Goal: Contribute content: Add original content to the website for others to see

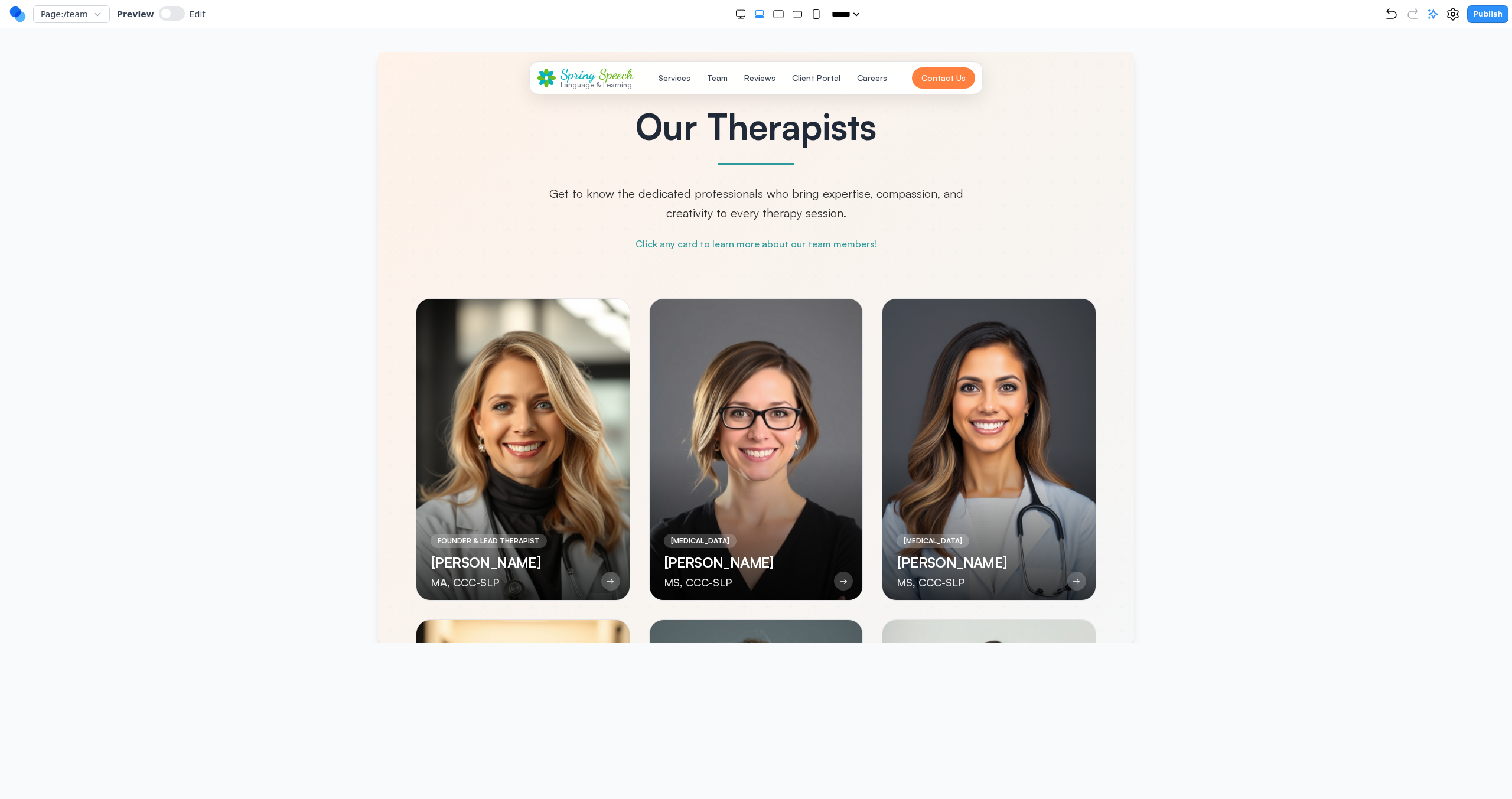
click at [892, 357] on div at bounding box center [756, 347] width 1464 height 590
click at [892, 16] on icon at bounding box center [1432, 14] width 12 height 12
click at [892, 267] on div at bounding box center [756, 347] width 1464 height 590
click at [736, 16] on rect "Double Extra Large" at bounding box center [740, 13] width 9 height 7
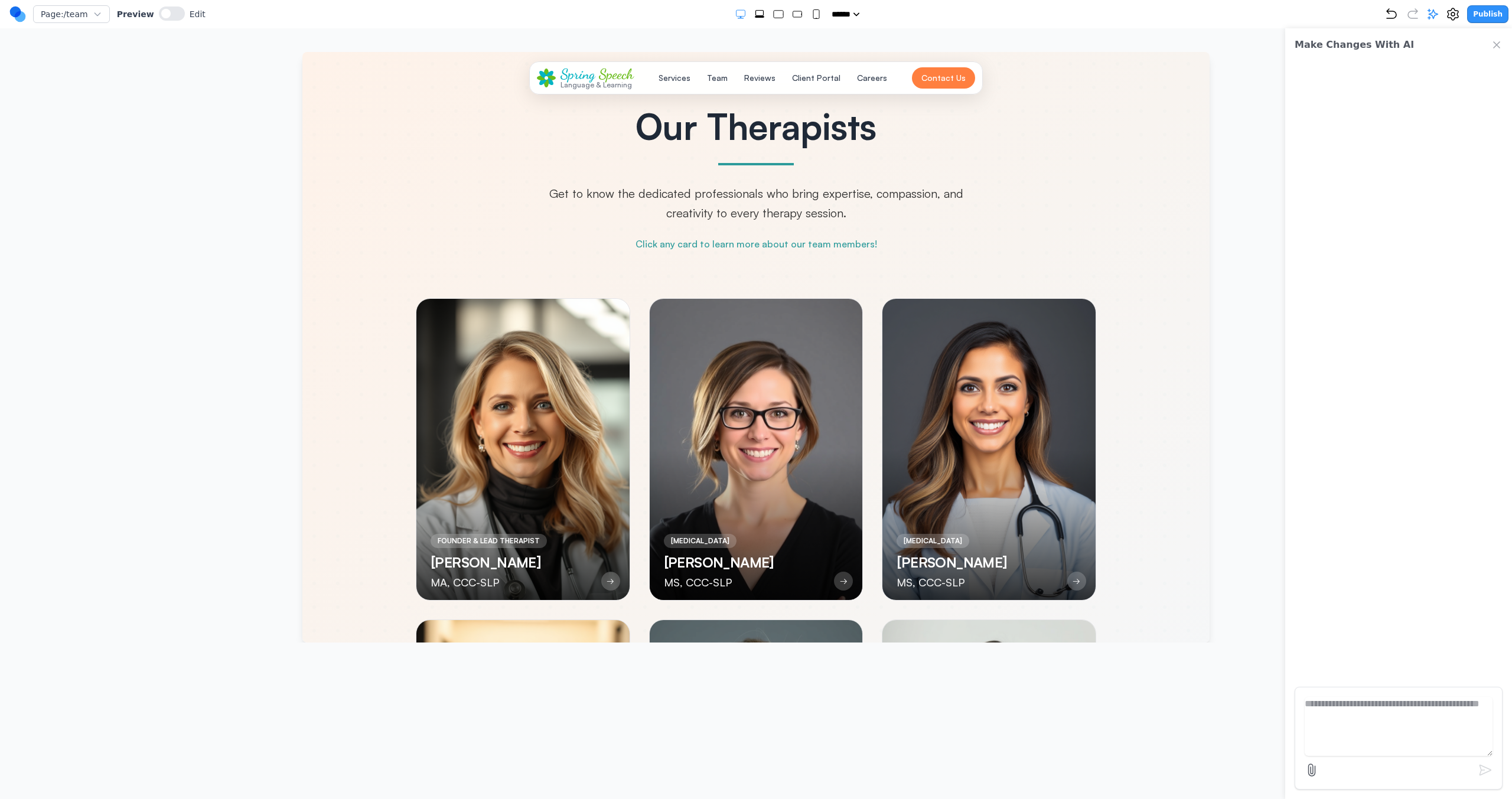
click at [762, 16] on div at bounding box center [779, 14] width 87 height 12
click at [756, 16] on rect "Extra Large" at bounding box center [759, 13] width 7 height 5
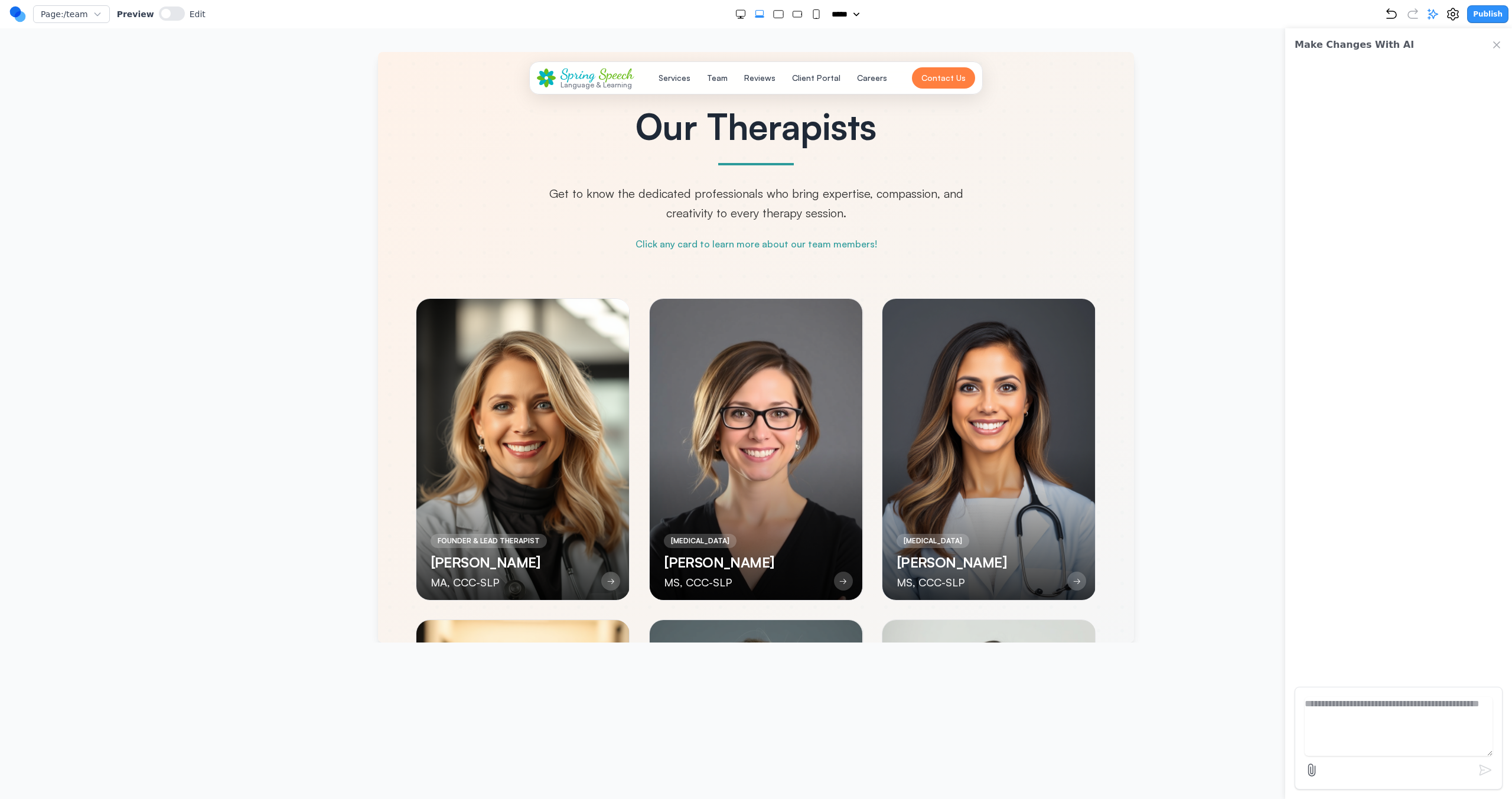
click at [664, 293] on div "Our Therapists Get to know the dedicated professionals who bring expertise, com…" at bounding box center [756, 515] width 737 height 813
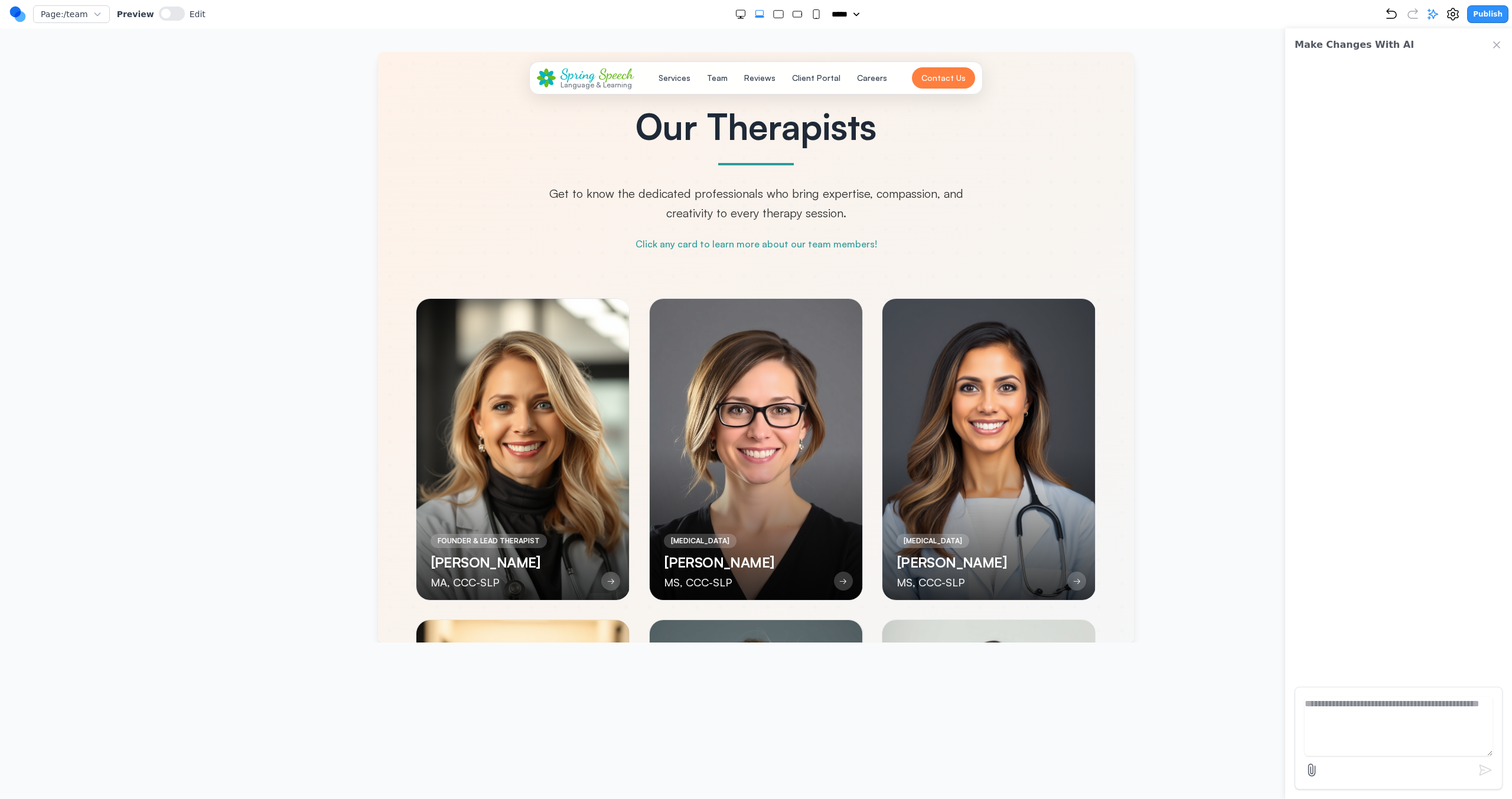
click at [669, 313] on div at bounding box center [756, 449] width 213 height 301
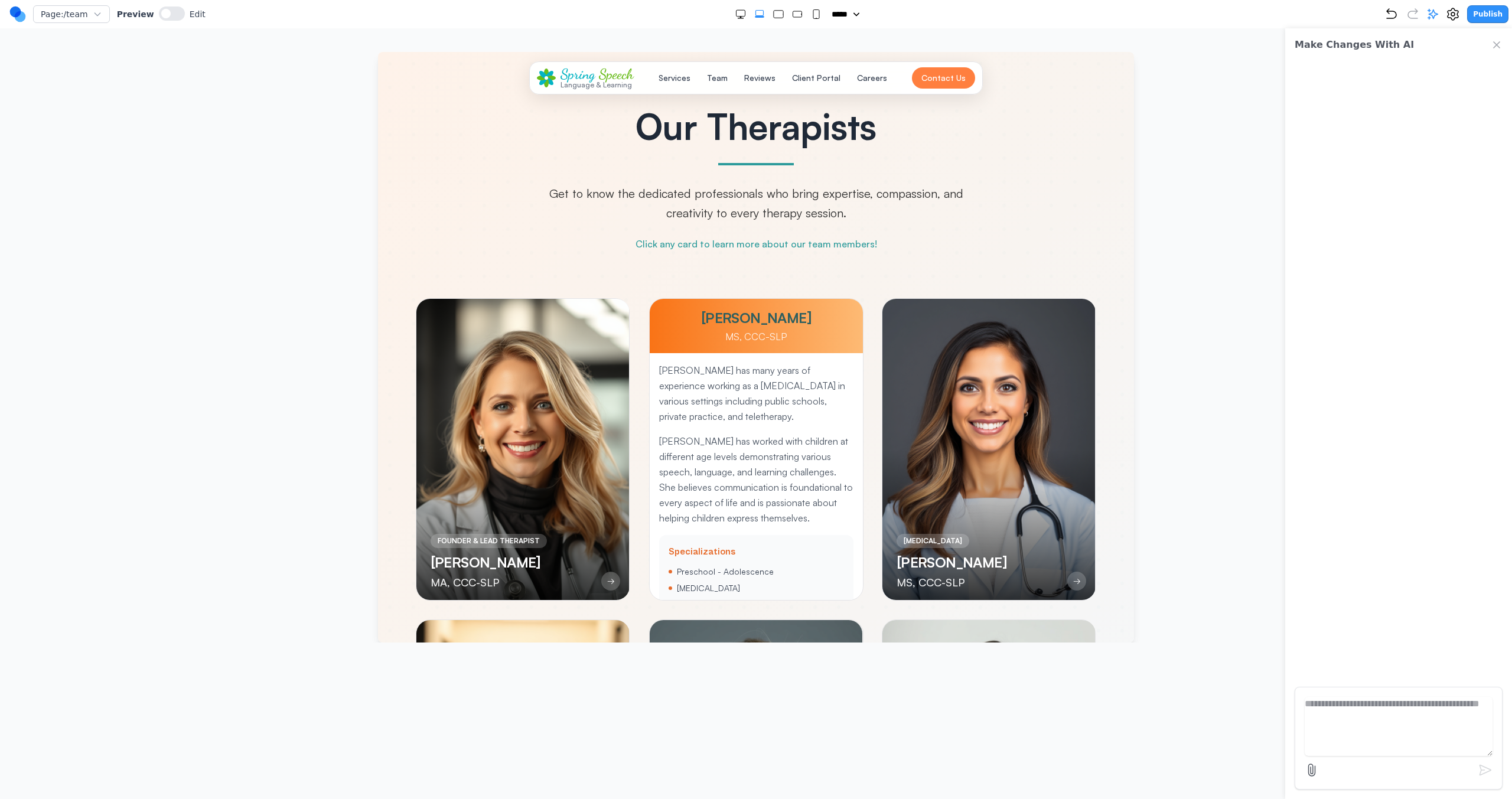
click at [670, 313] on div at bounding box center [756, 449] width 213 height 301
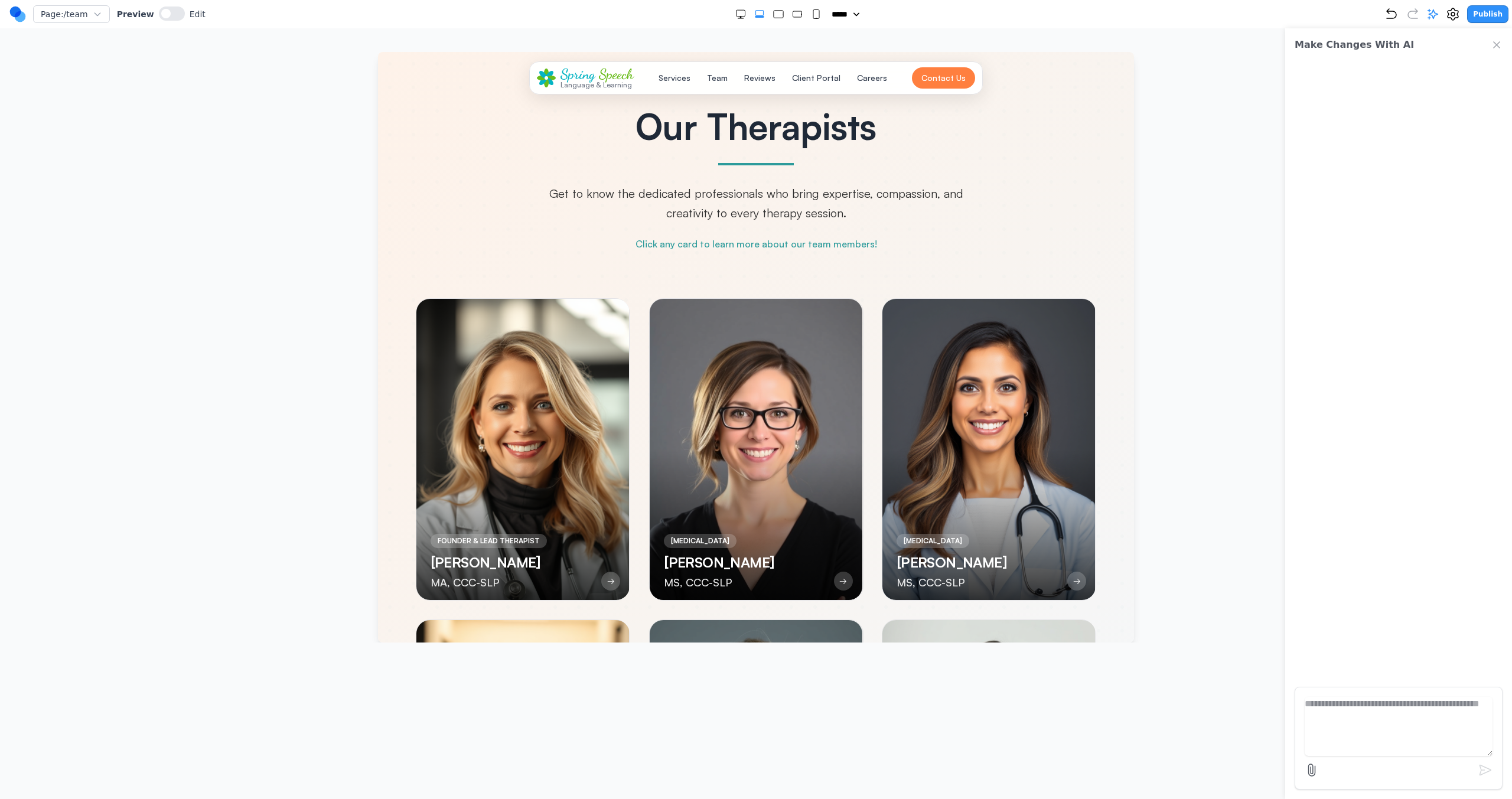
click at [782, 27] on nav "Page: /team Preview Edit ***** ***** ****** ****** ****** Publish" at bounding box center [756, 14] width 1512 height 28
click at [781, 20] on div "Page: /team Preview Edit ***** ***** ****** ****** ****** Publish" at bounding box center [758, 14] width 1499 height 19
click at [777, 16] on div at bounding box center [779, 14] width 87 height 12
click at [774, 11] on rect "Large" at bounding box center [778, 14] width 9 height 7
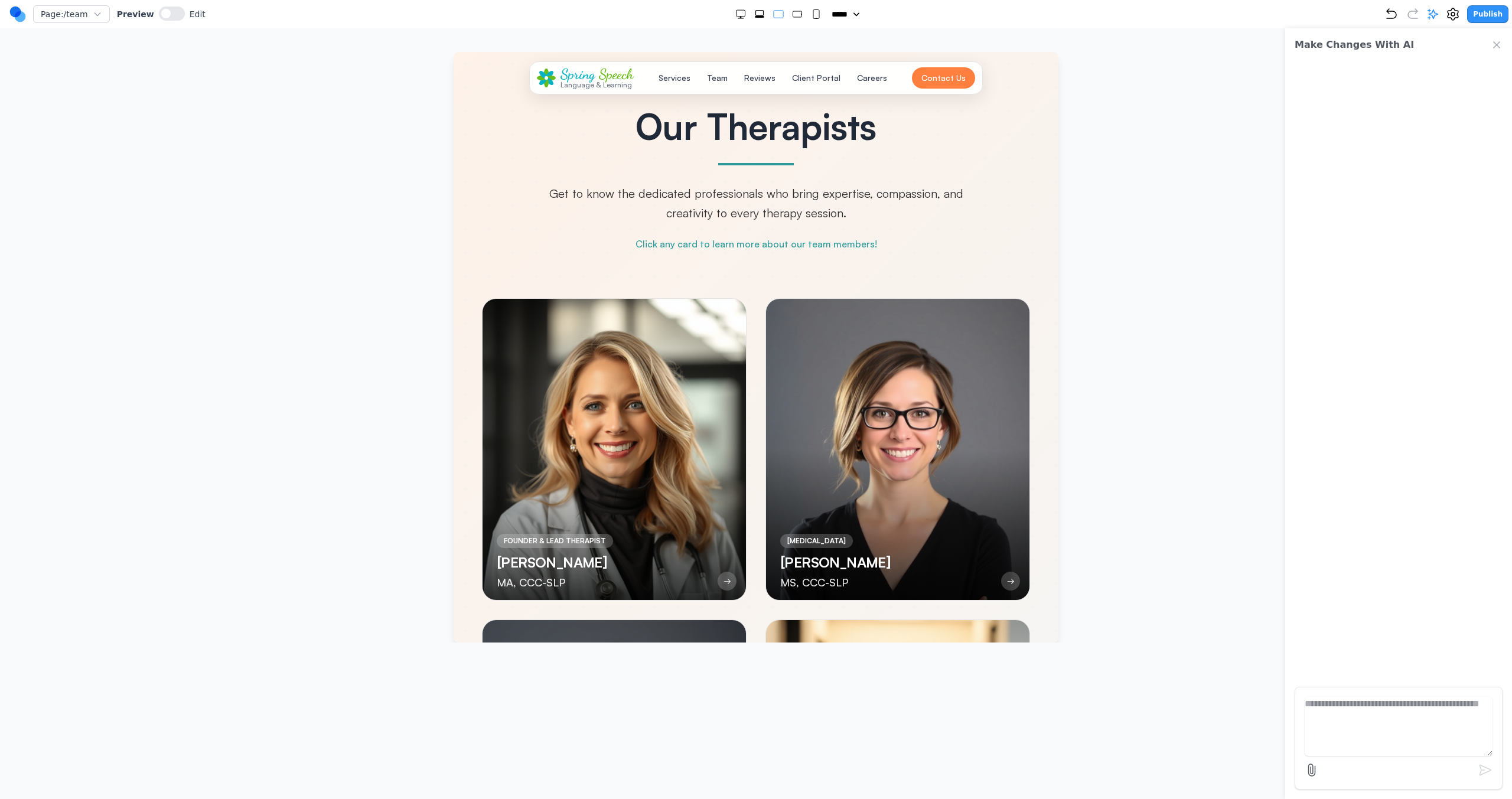
click at [755, 16] on icon "Extra Large" at bounding box center [759, 16] width 9 height 2
select select "**"
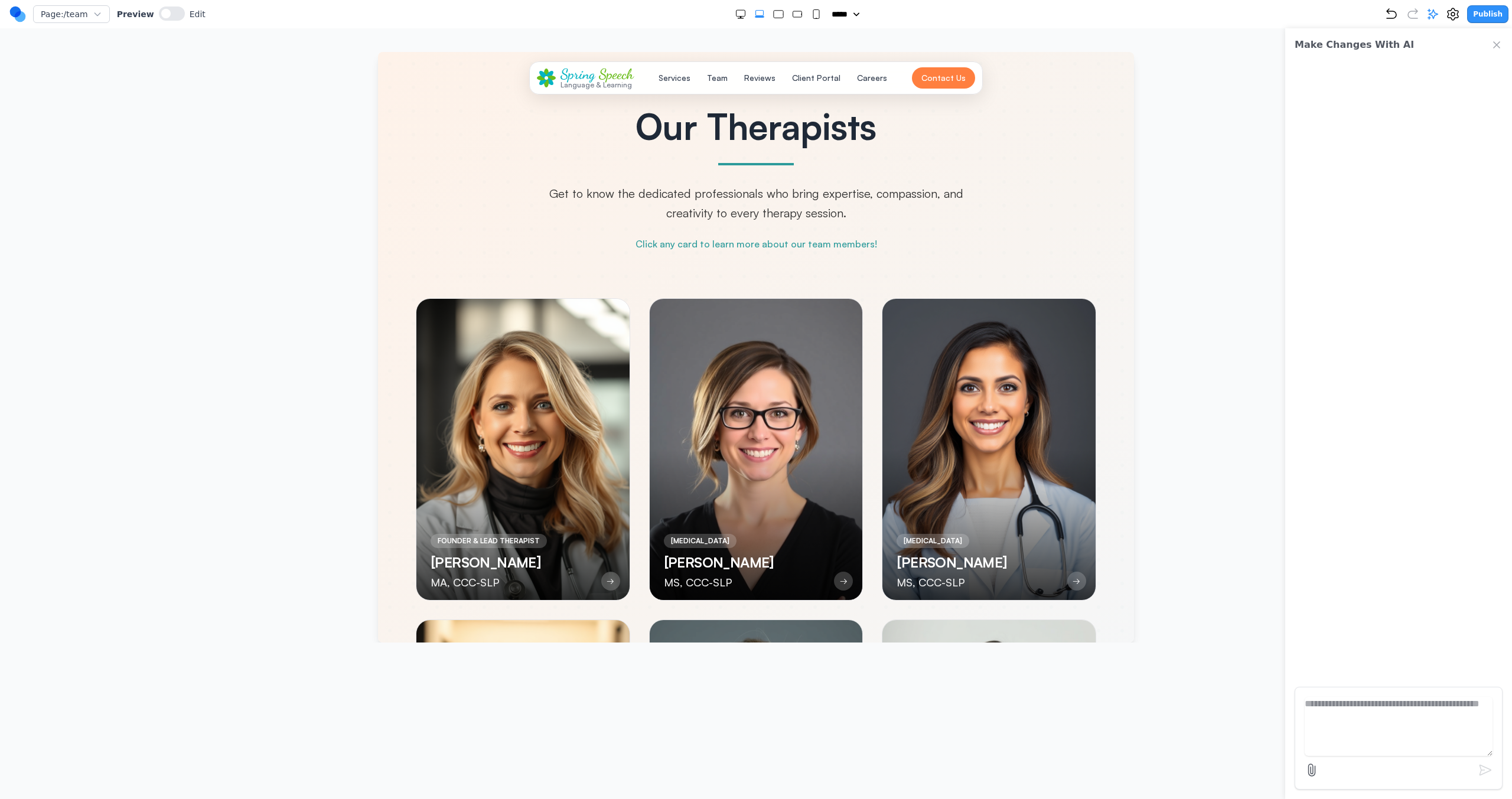
click at [567, 89] on div "Spring Speech Language & Learning Services Team Reviews Client Portal Careers C…" at bounding box center [756, 78] width 454 height 33
click at [571, 81] on div "Language & Learning" at bounding box center [597, 84] width 73 height 7
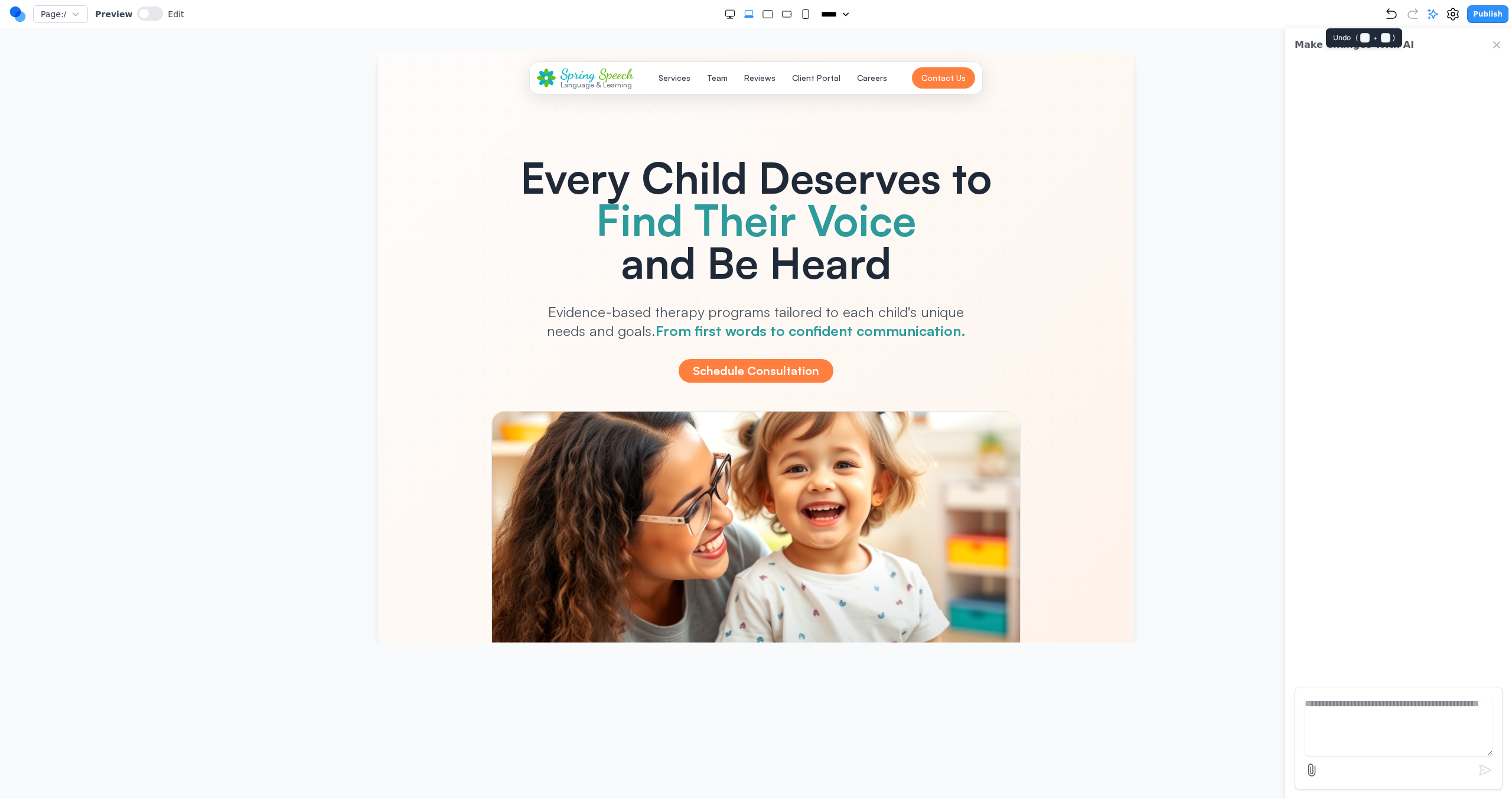
click at [892, 14] on icon "Undo" at bounding box center [1391, 14] width 14 height 14
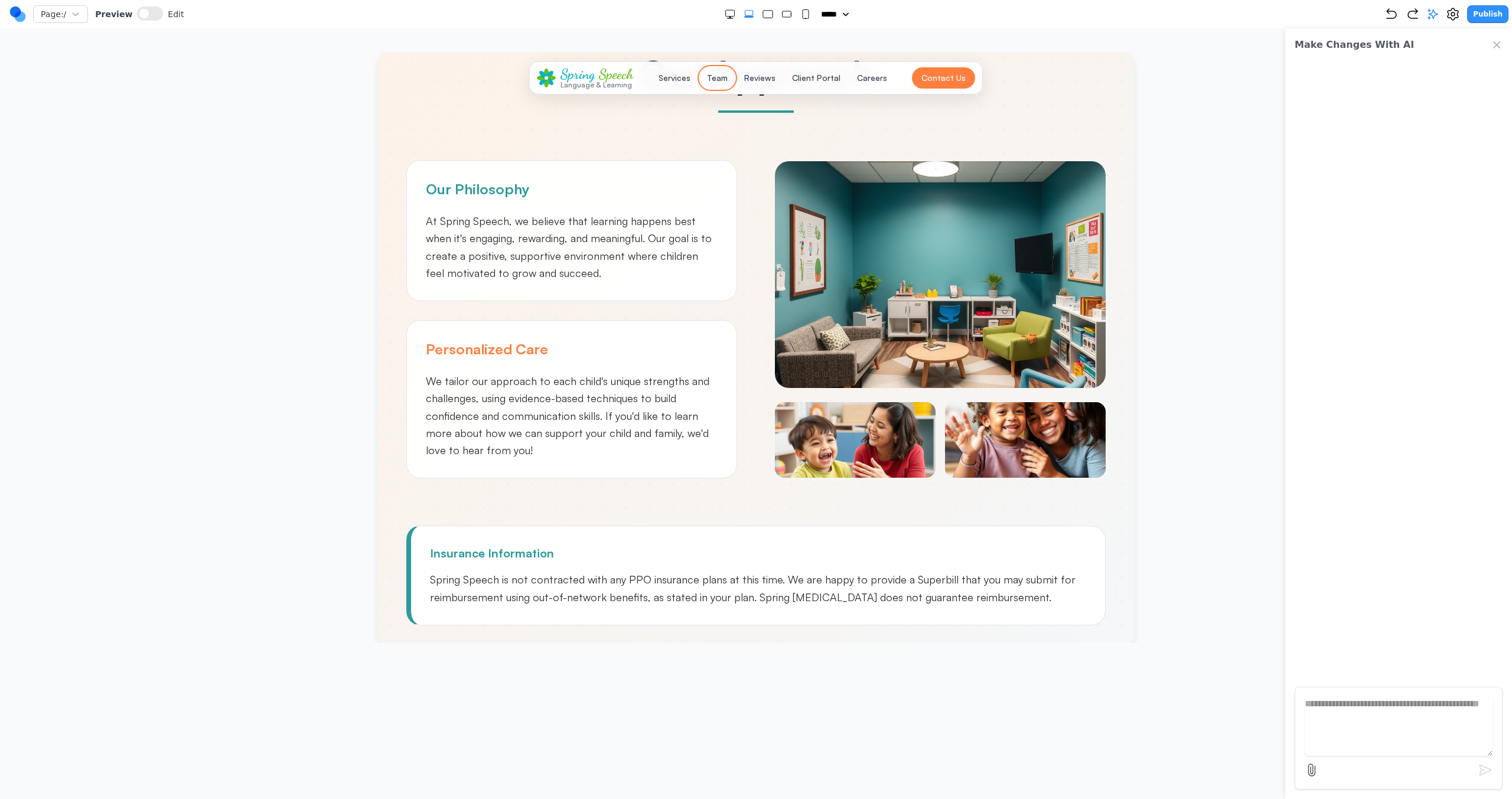
click at [702, 75] on button "Team" at bounding box center [717, 78] width 35 height 21
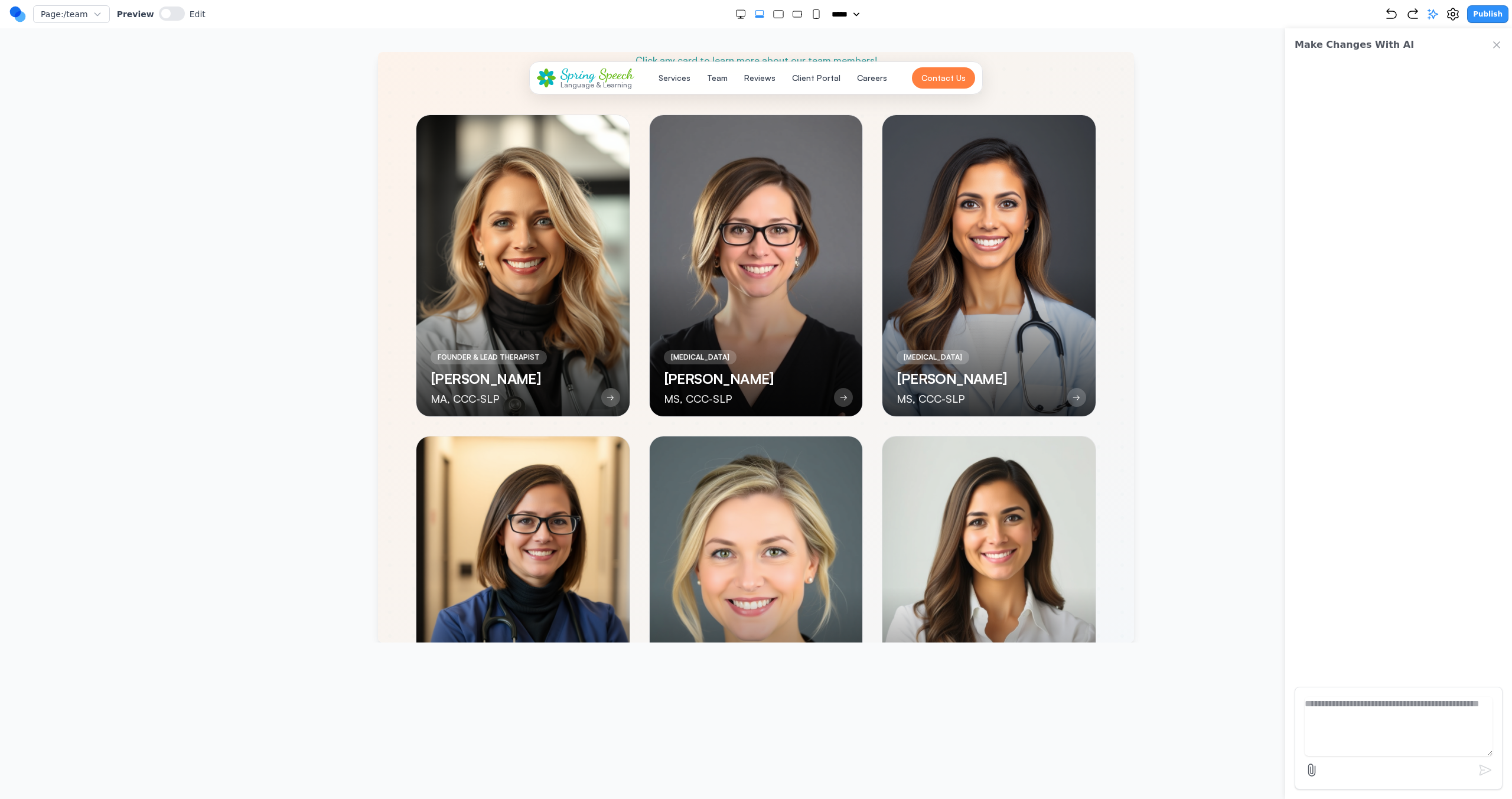
scroll to position [189, 0]
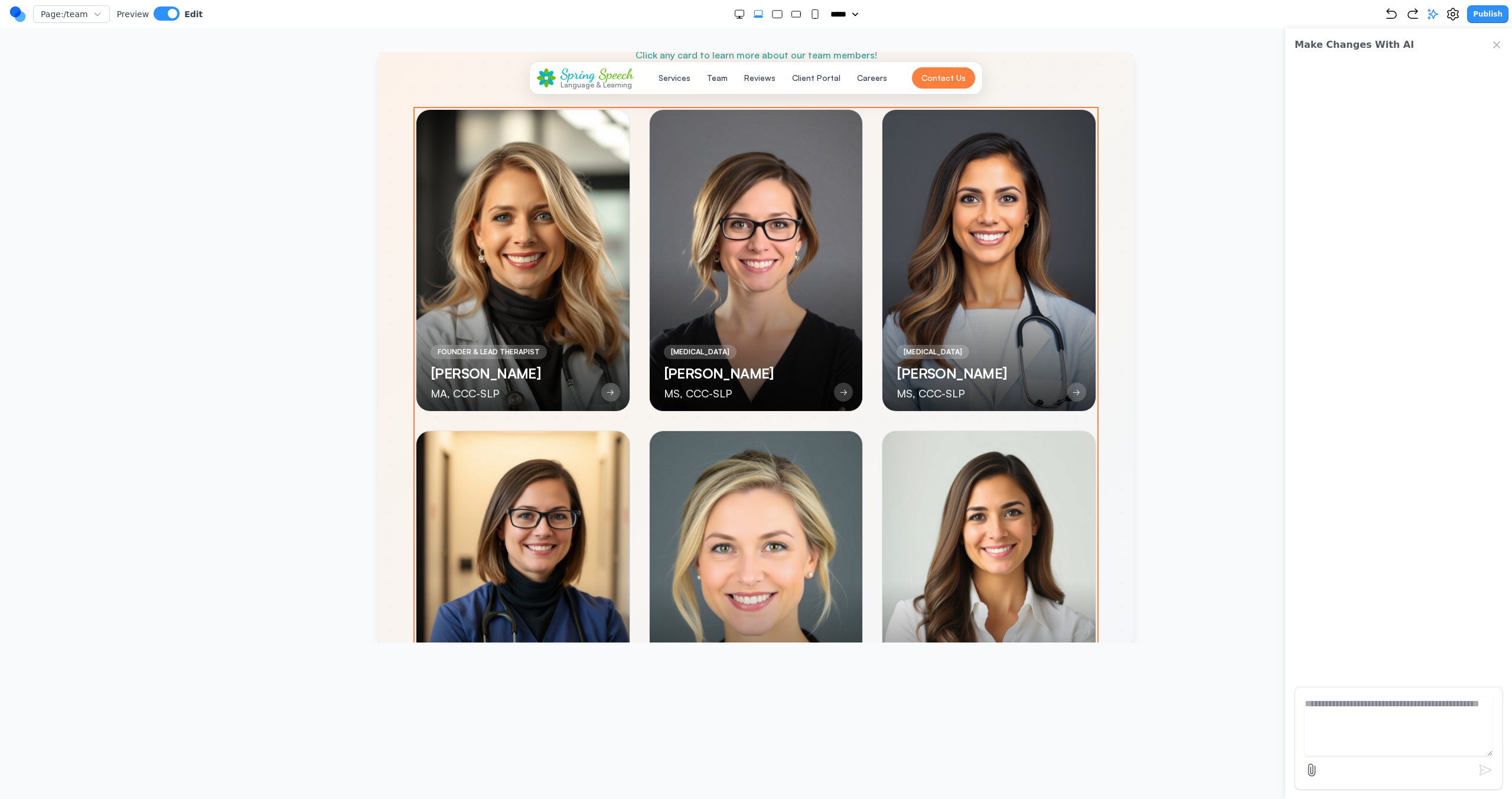
click at [862, 421] on div "FOUNDER & LEAD THERAPIST [PERSON_NAME] MA, CCC-SLP → [PERSON_NAME] MA, CCC-SLP …" at bounding box center [756, 421] width 680 height 624
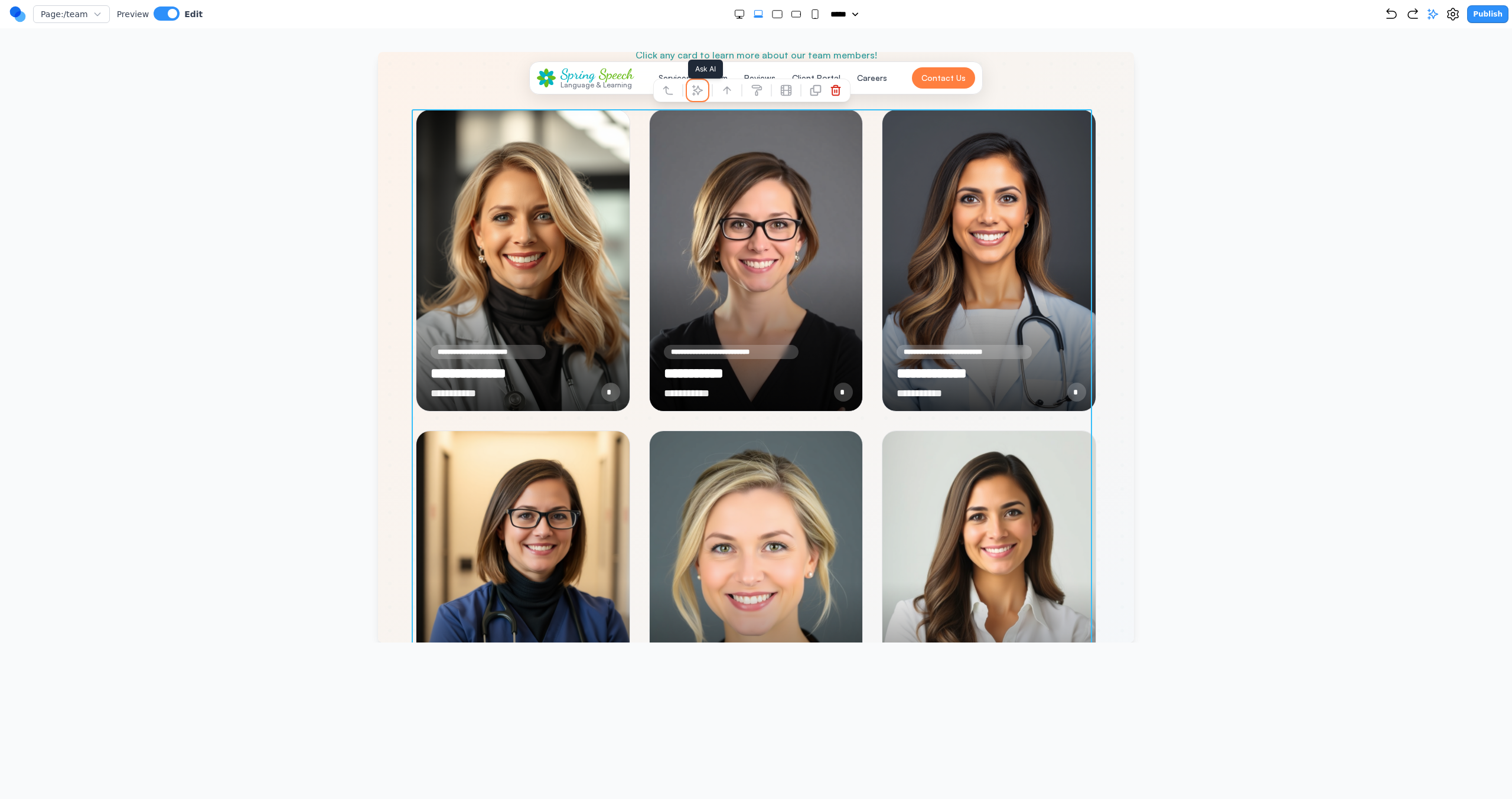
click at [705, 96] on button at bounding box center [697, 90] width 19 height 19
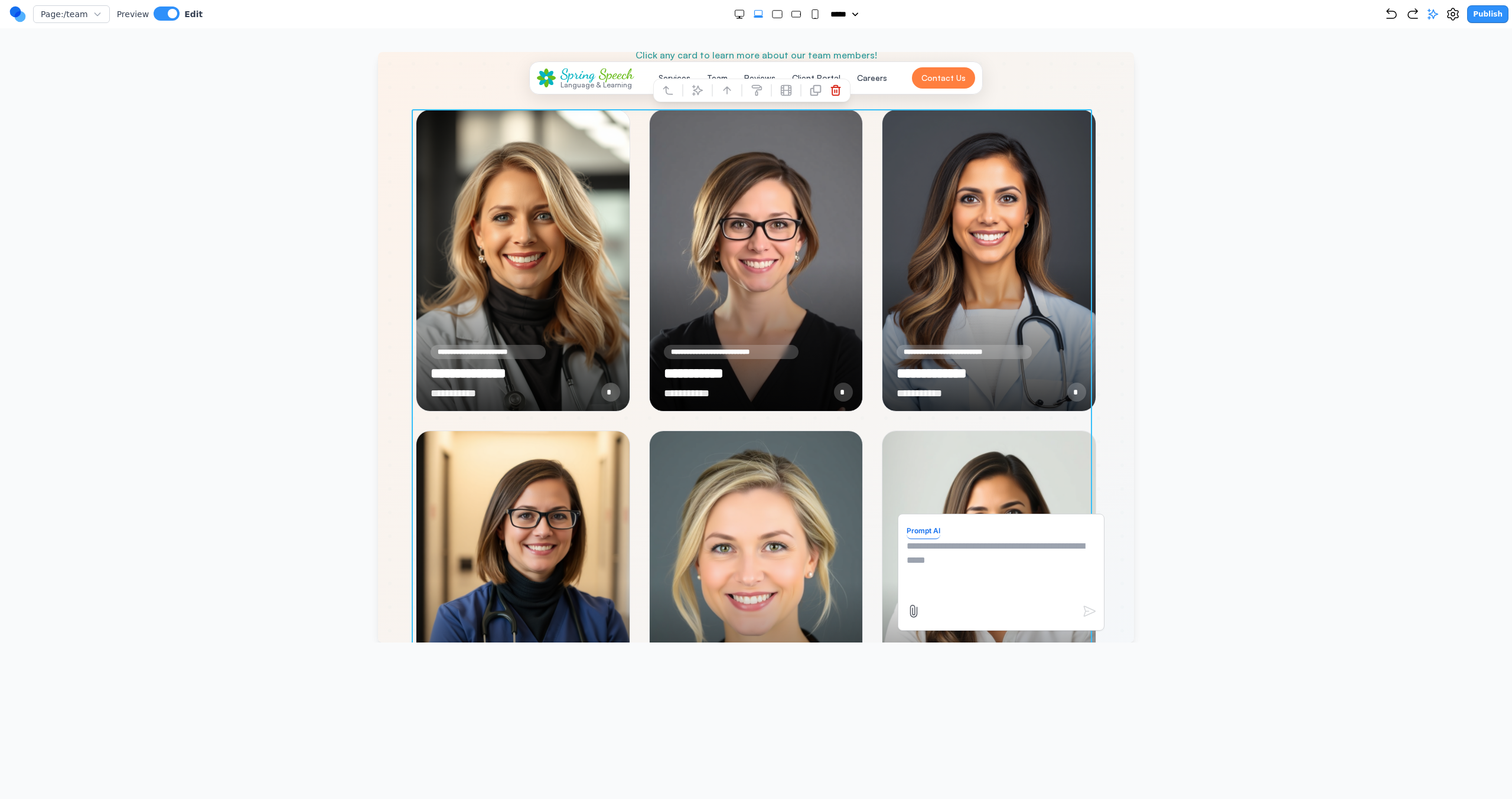
click at [892, 455] on textarea at bounding box center [1001, 569] width 189 height 59
type textarea "*"
type textarea "**********"
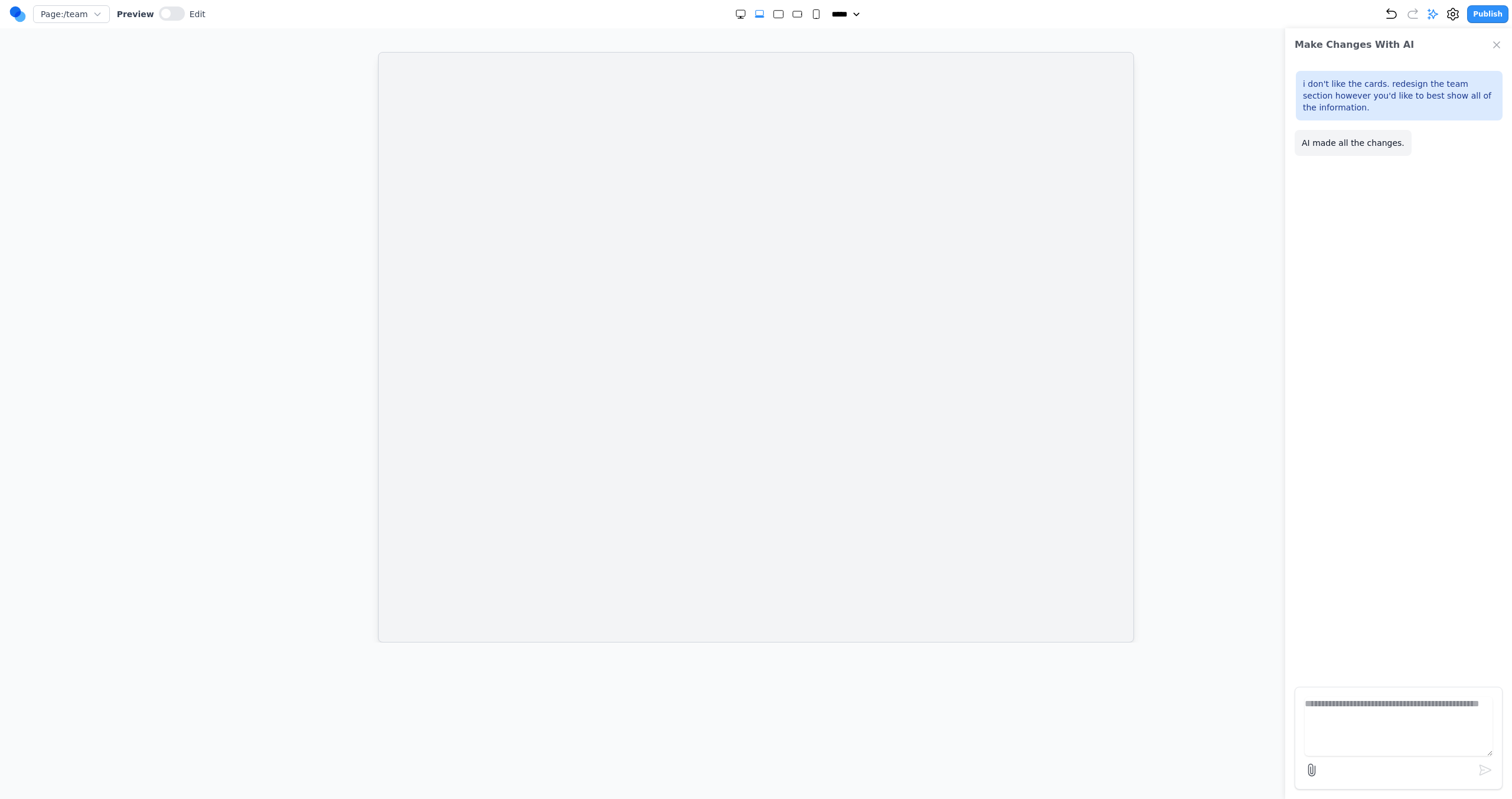
scroll to position [0, 0]
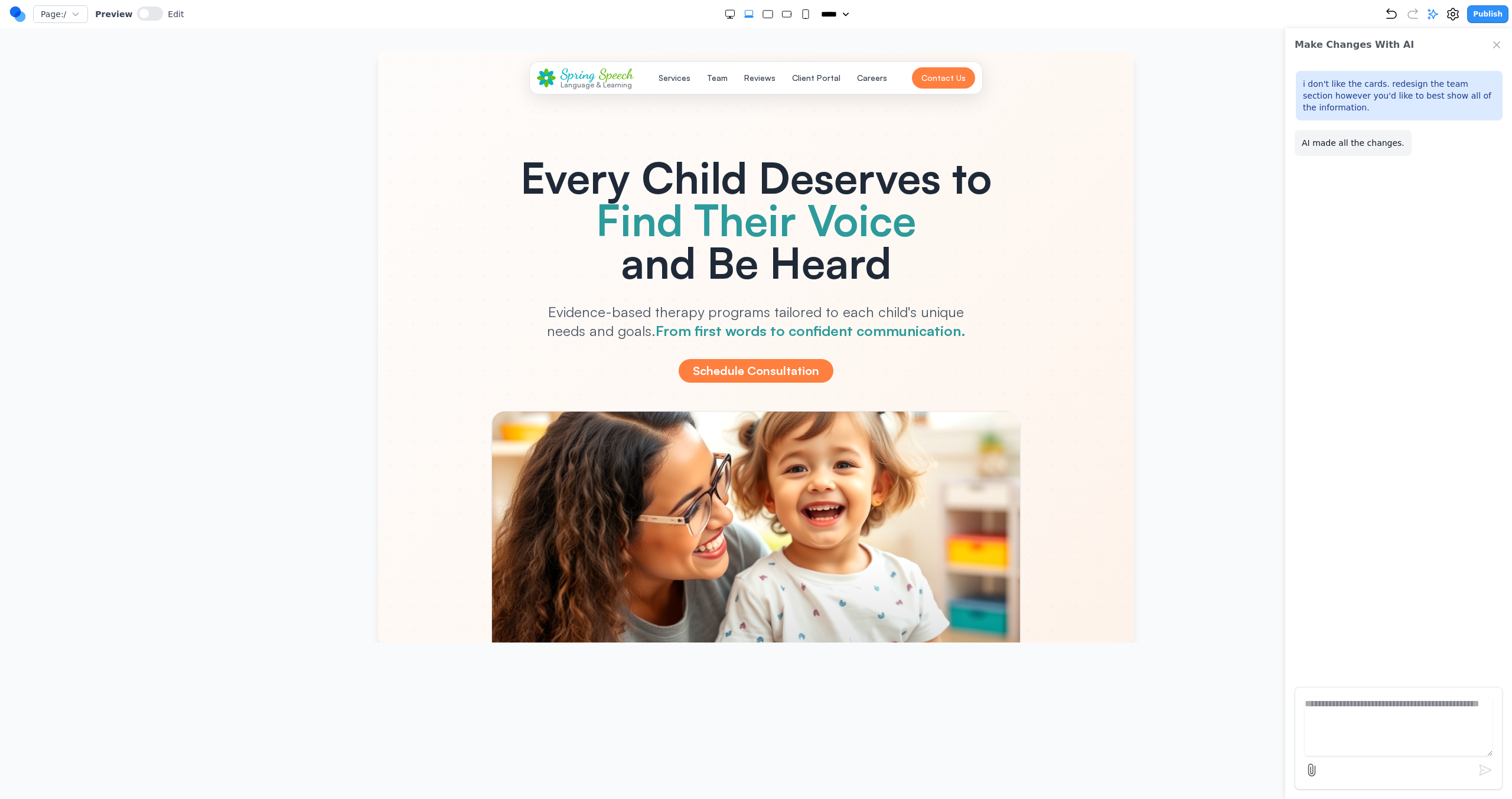
click at [719, 89] on div "Spring Speech Language & Learning Services Team Reviews Client Portal Careers C…" at bounding box center [756, 77] width 438 height 22
click at [718, 81] on button "Team" at bounding box center [717, 78] width 35 height 21
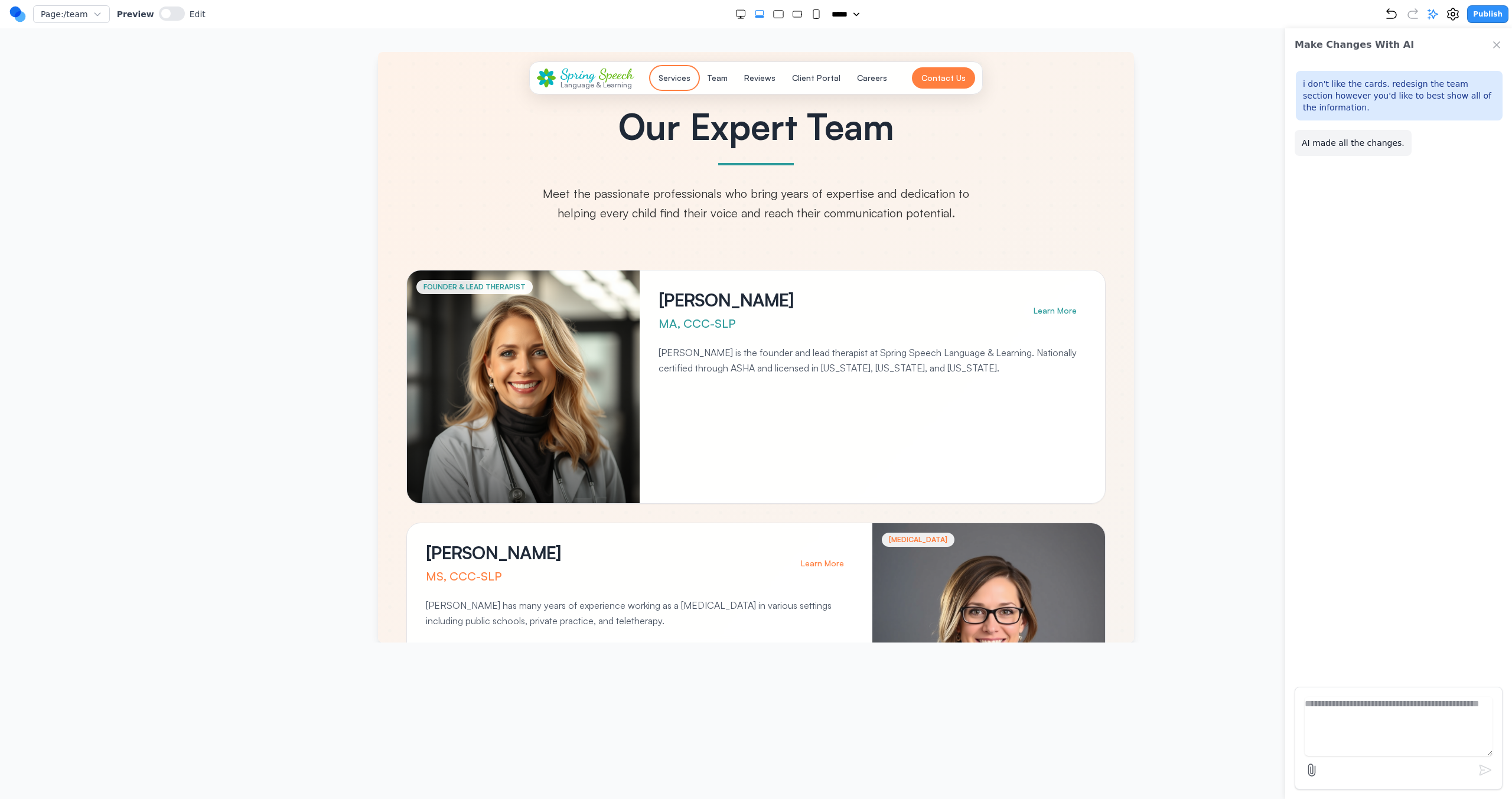
click at [668, 76] on button "Services" at bounding box center [674, 78] width 46 height 21
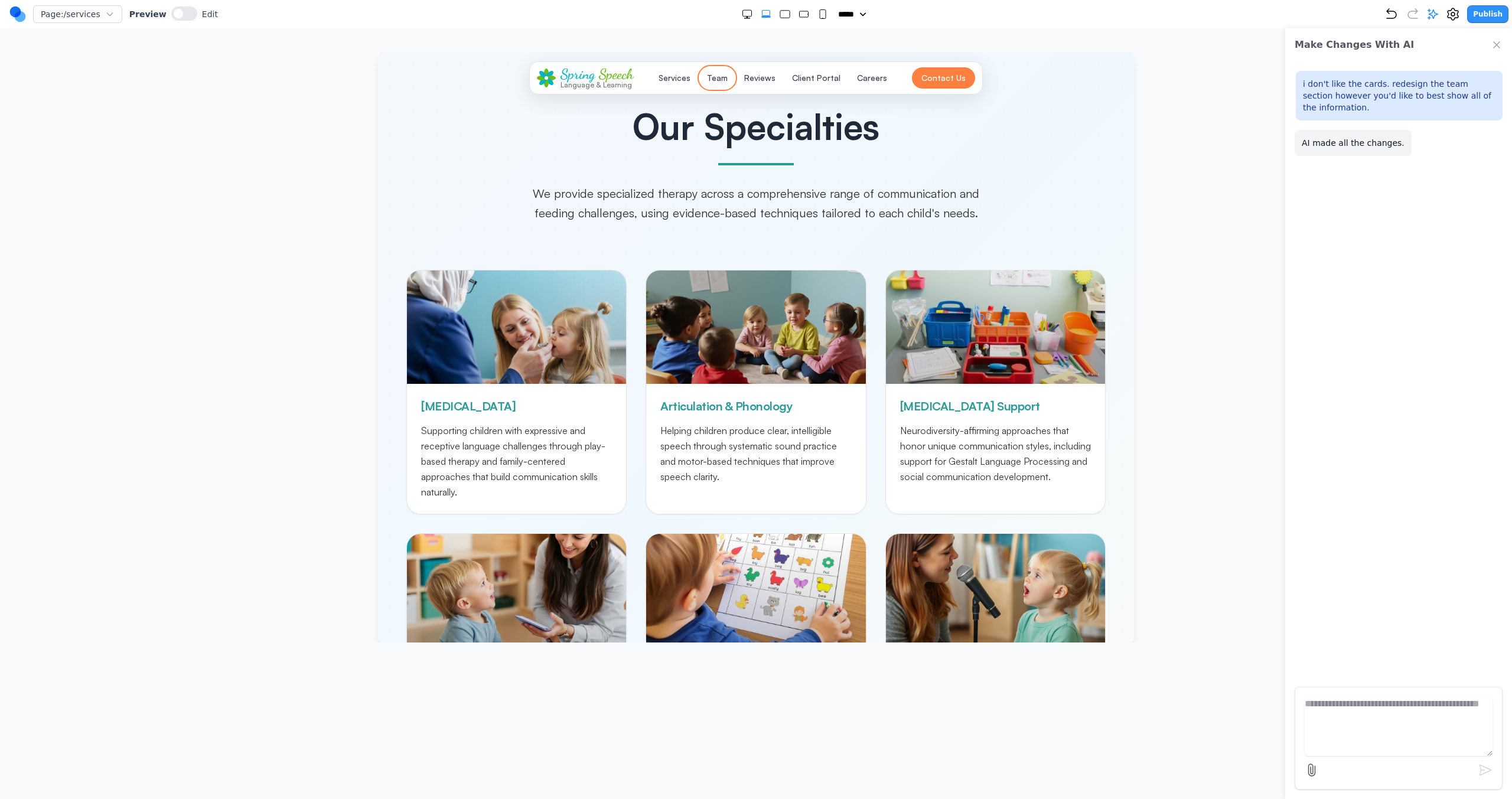
click at [707, 77] on button "Team" at bounding box center [717, 78] width 35 height 21
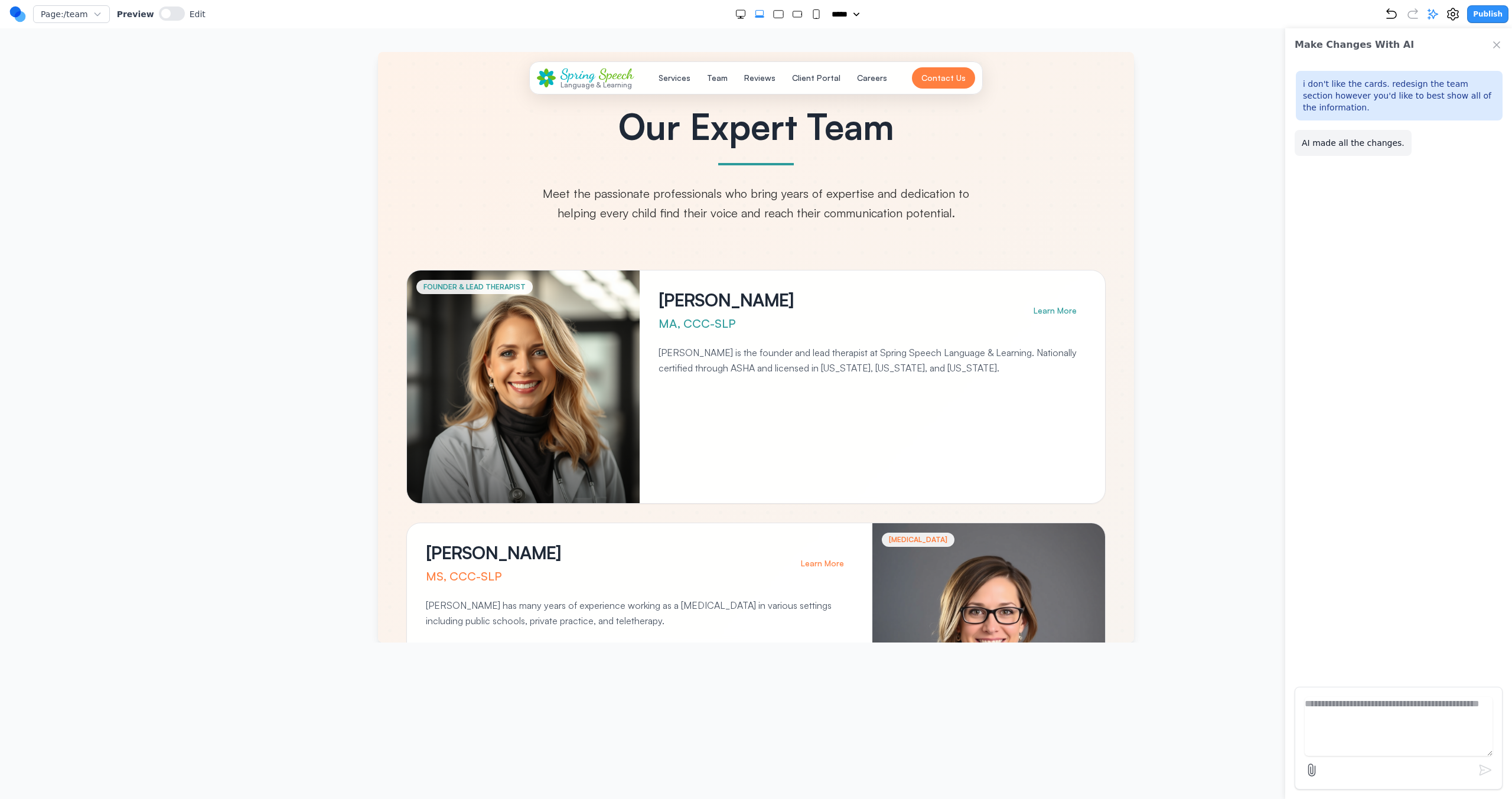
click at [615, 70] on span "Speech" at bounding box center [616, 74] width 35 height 17
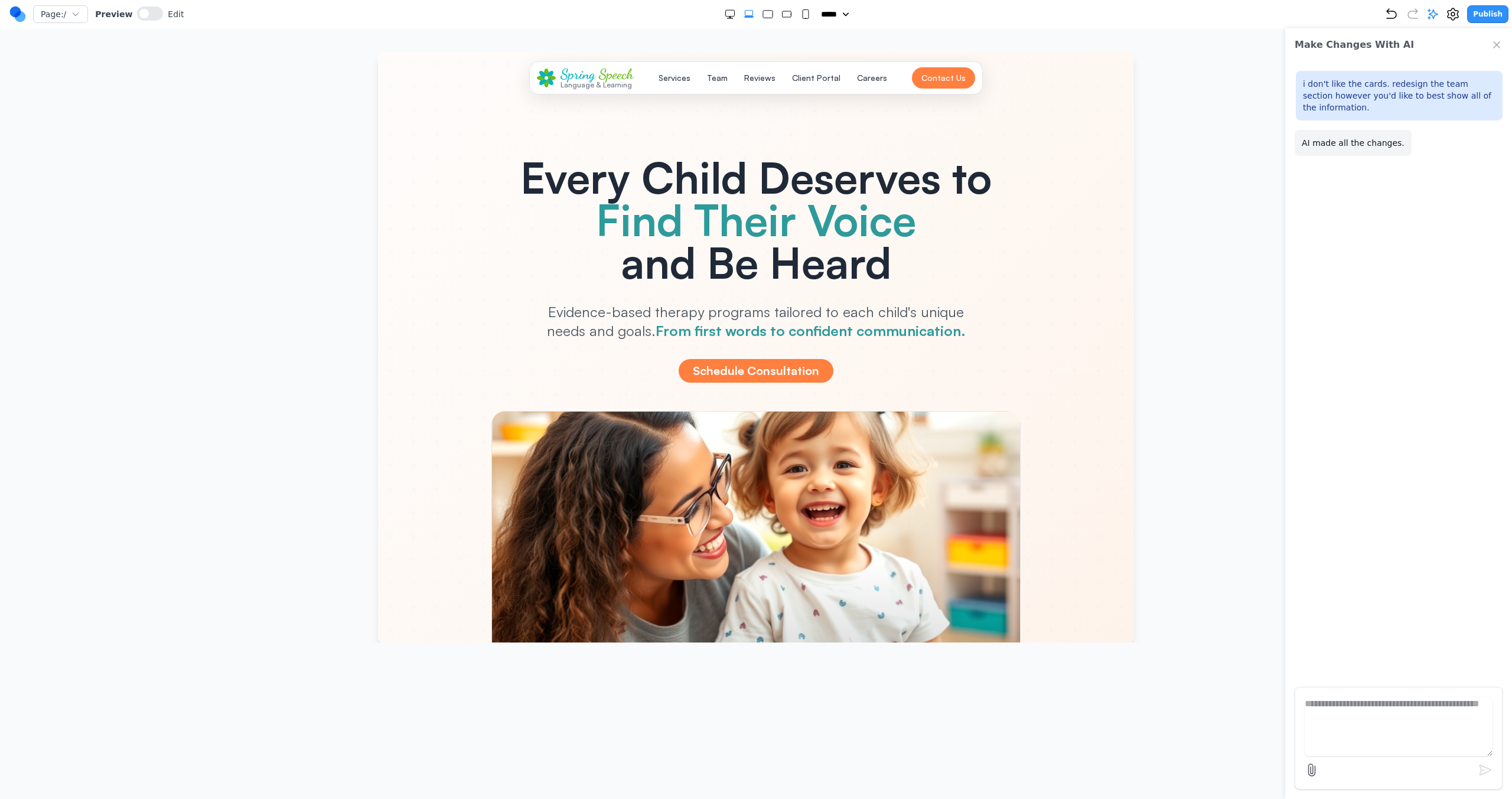
click at [726, 93] on div "Spring Speech Language & Learning Services Team Reviews Client Portal Careers C…" at bounding box center [756, 78] width 454 height 33
click at [725, 83] on button "Team" at bounding box center [717, 78] width 35 height 21
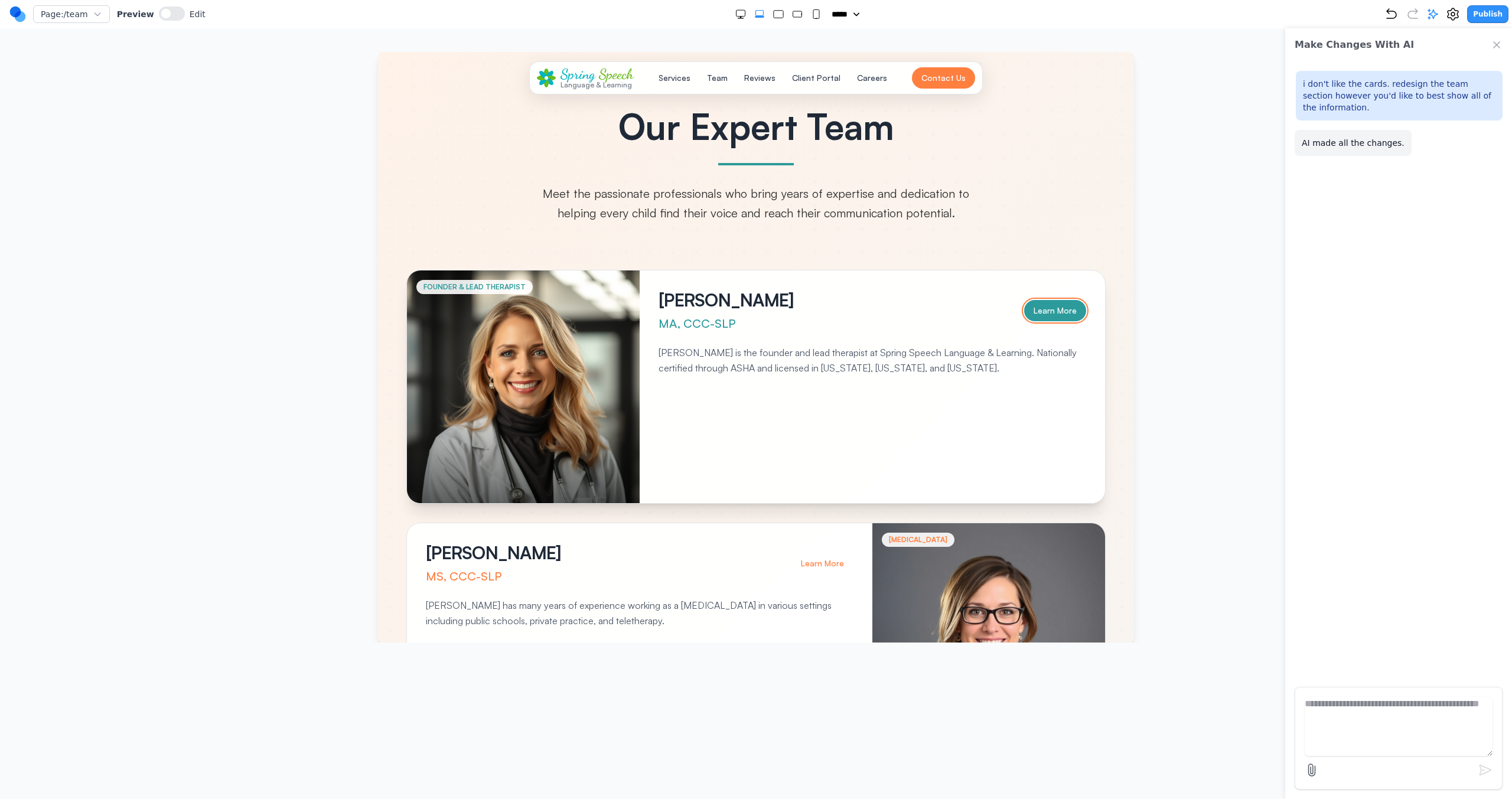
click at [892, 307] on button "Learn More" at bounding box center [1055, 311] width 62 height 21
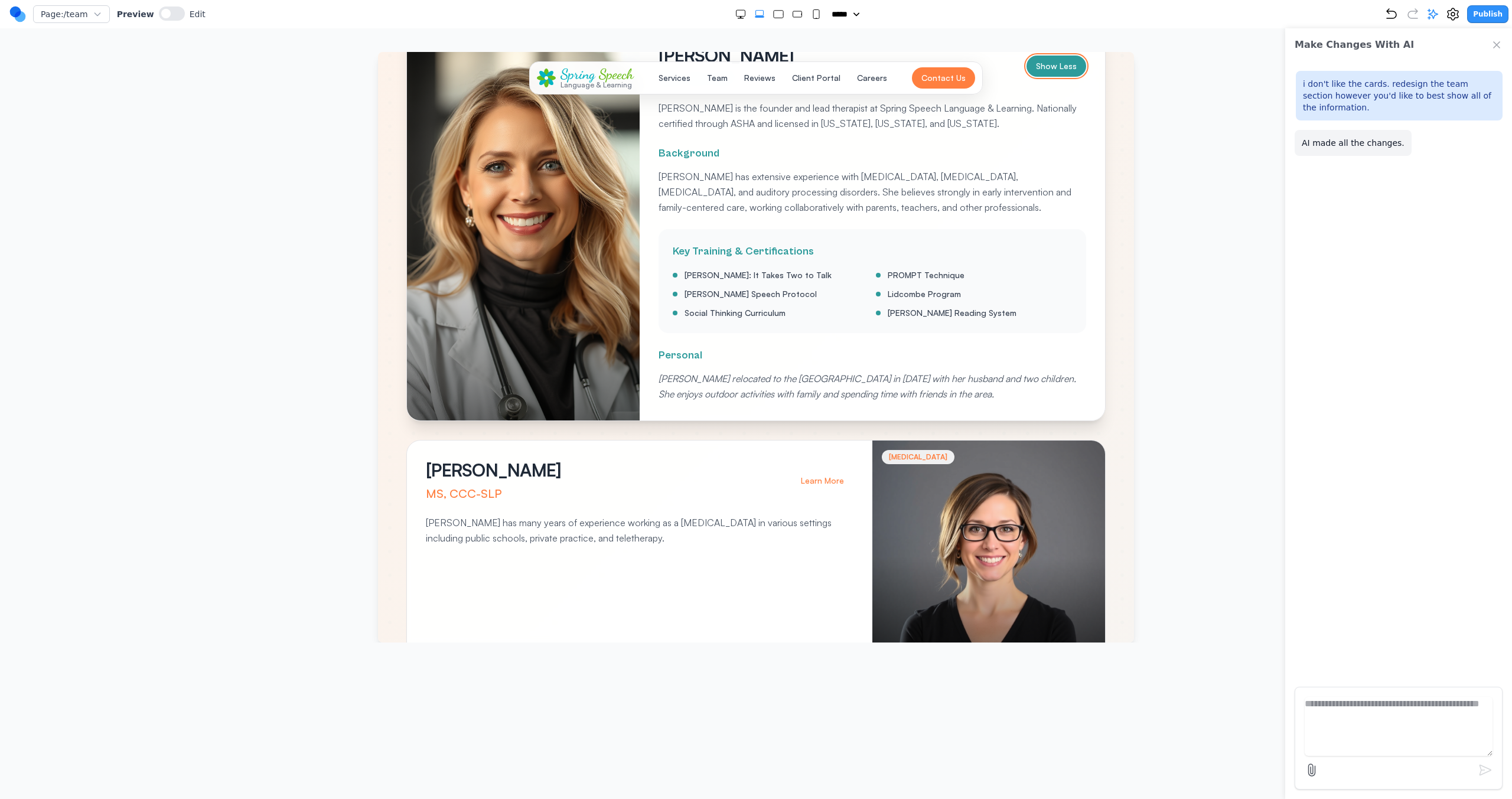
scroll to position [323, 0]
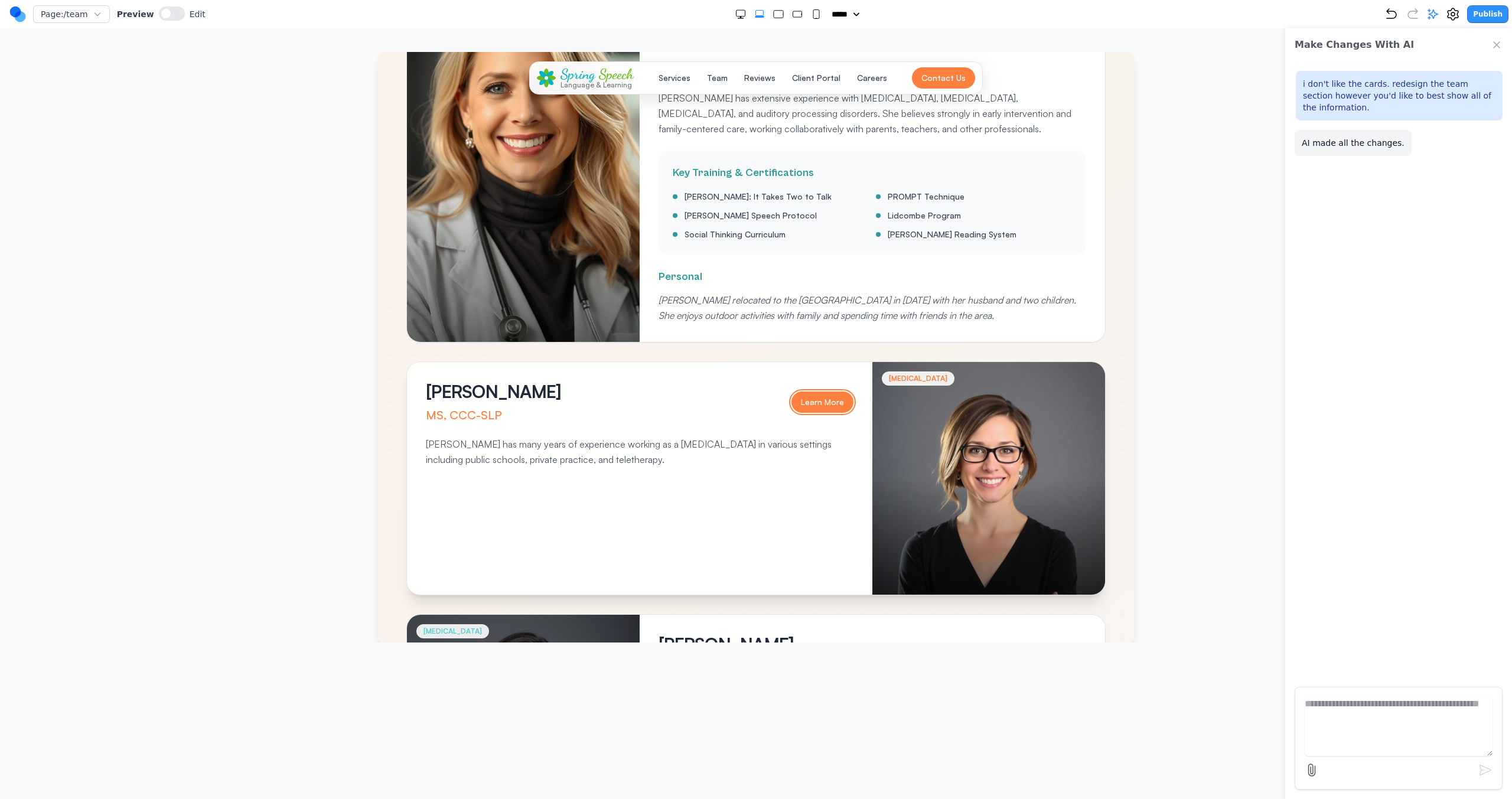
click at [823, 393] on button "Learn More" at bounding box center [822, 402] width 62 height 21
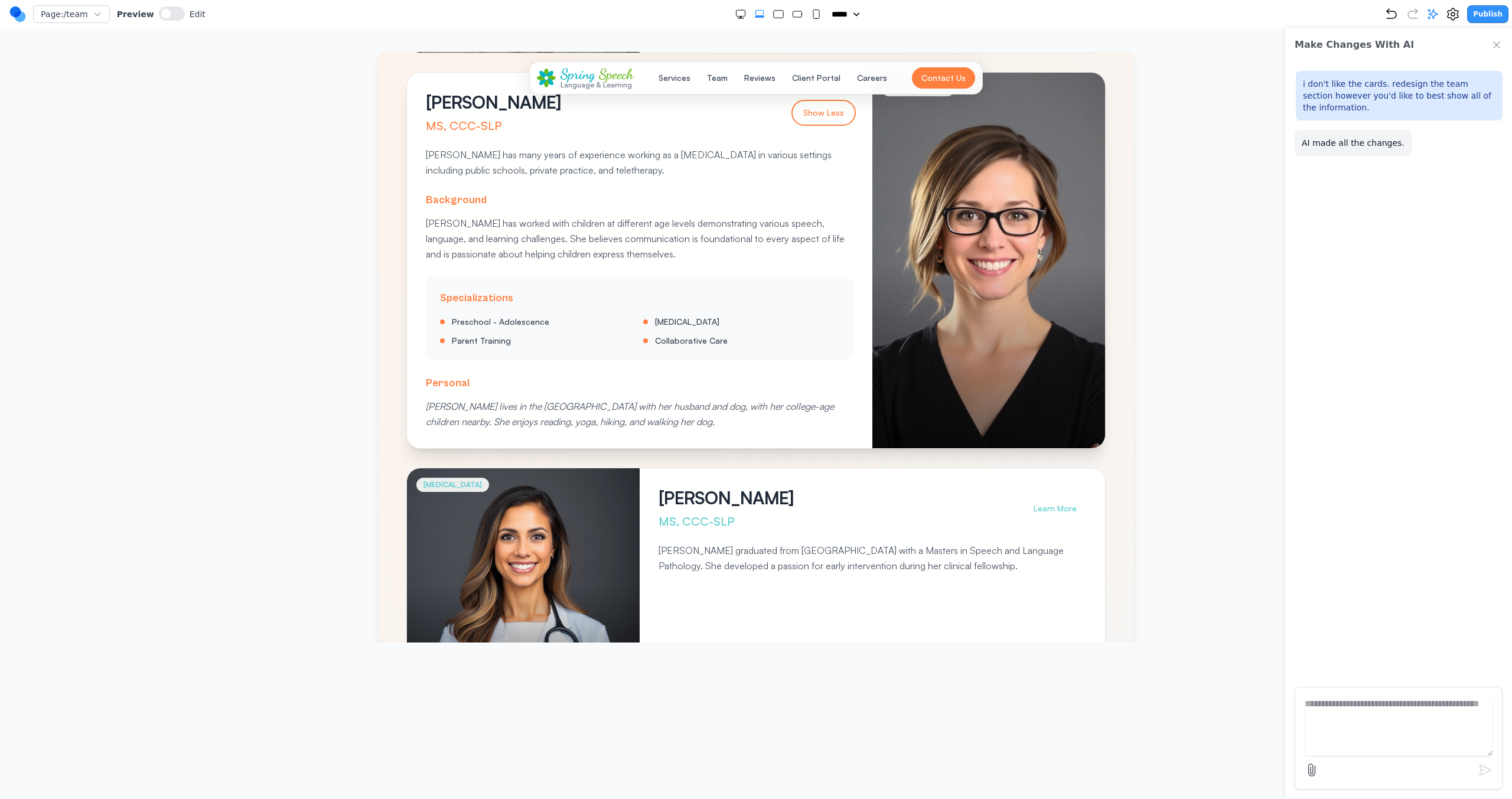
scroll to position [617, 0]
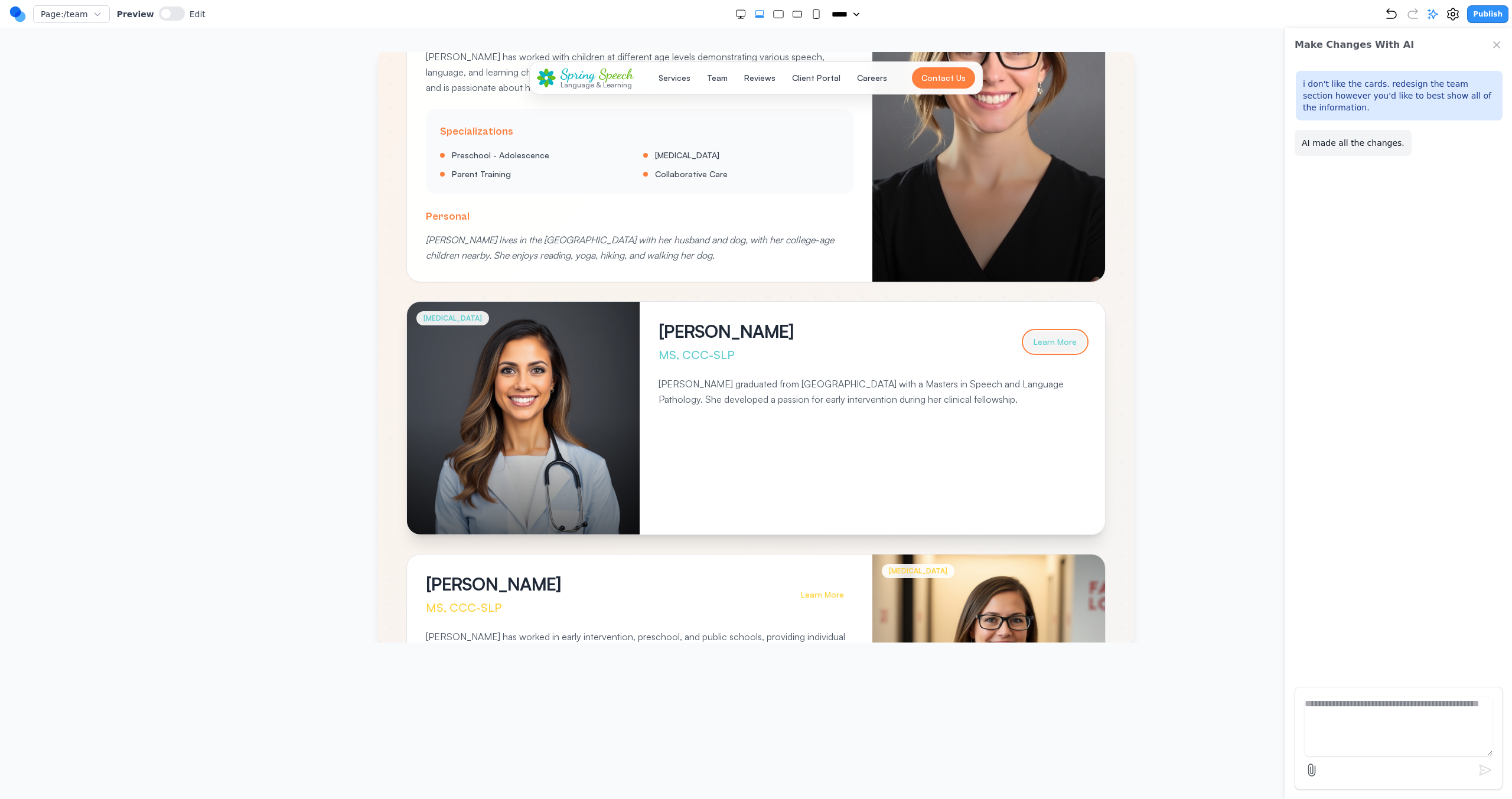
click at [892, 344] on button "Learn More" at bounding box center [1055, 342] width 62 height 21
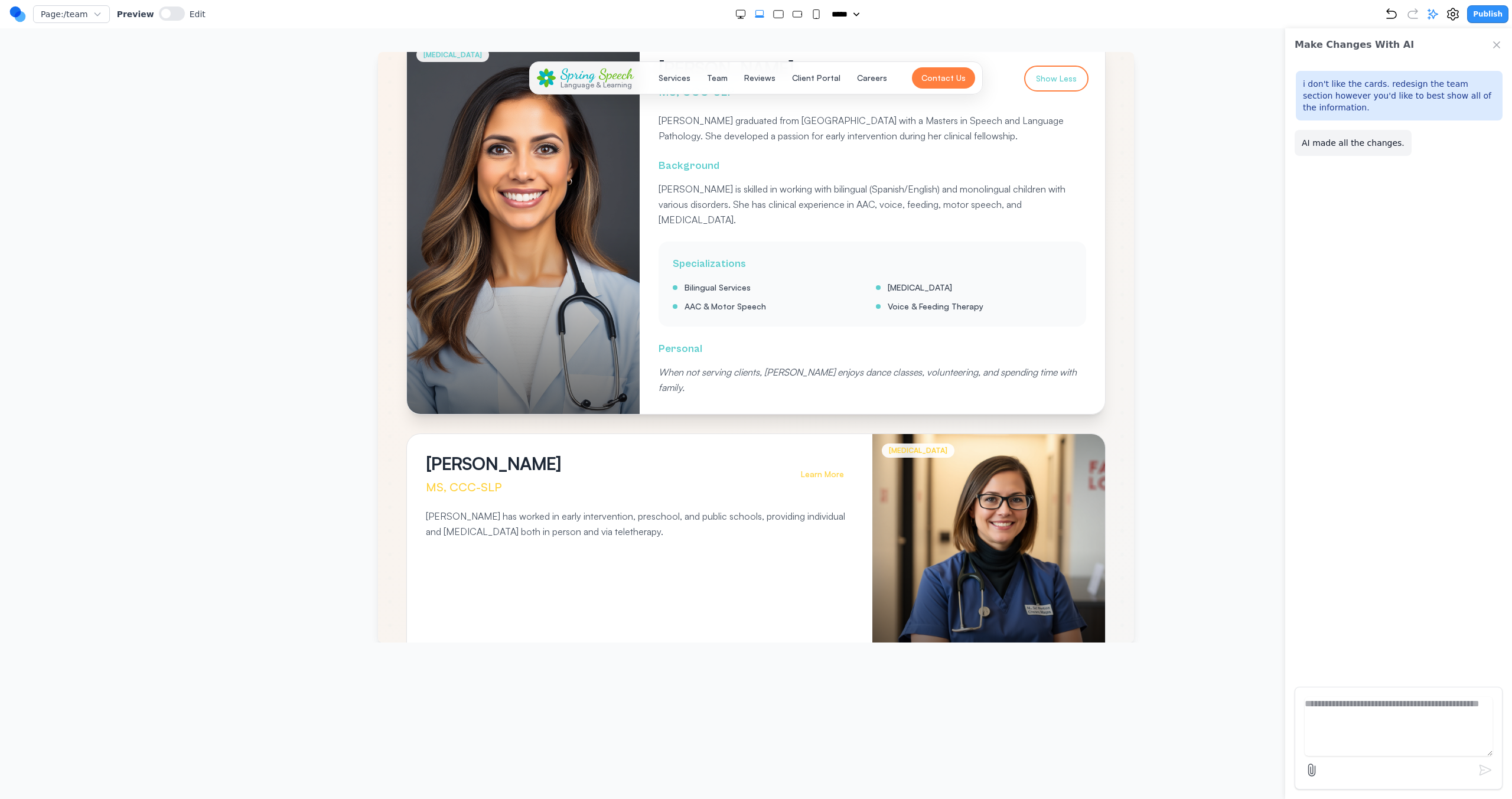
scroll to position [809, 0]
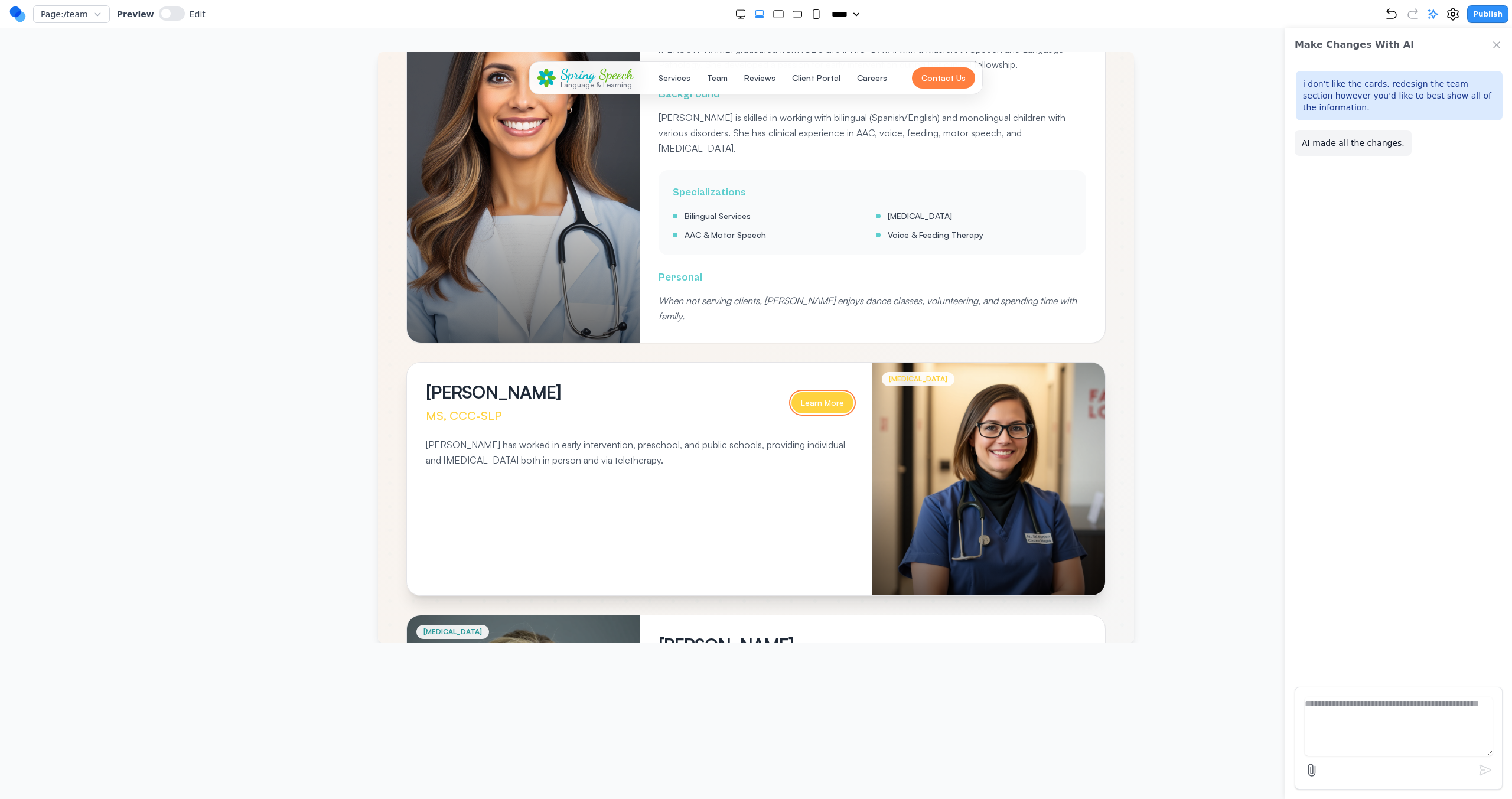
click at [830, 392] on button "Learn More" at bounding box center [822, 403] width 62 height 21
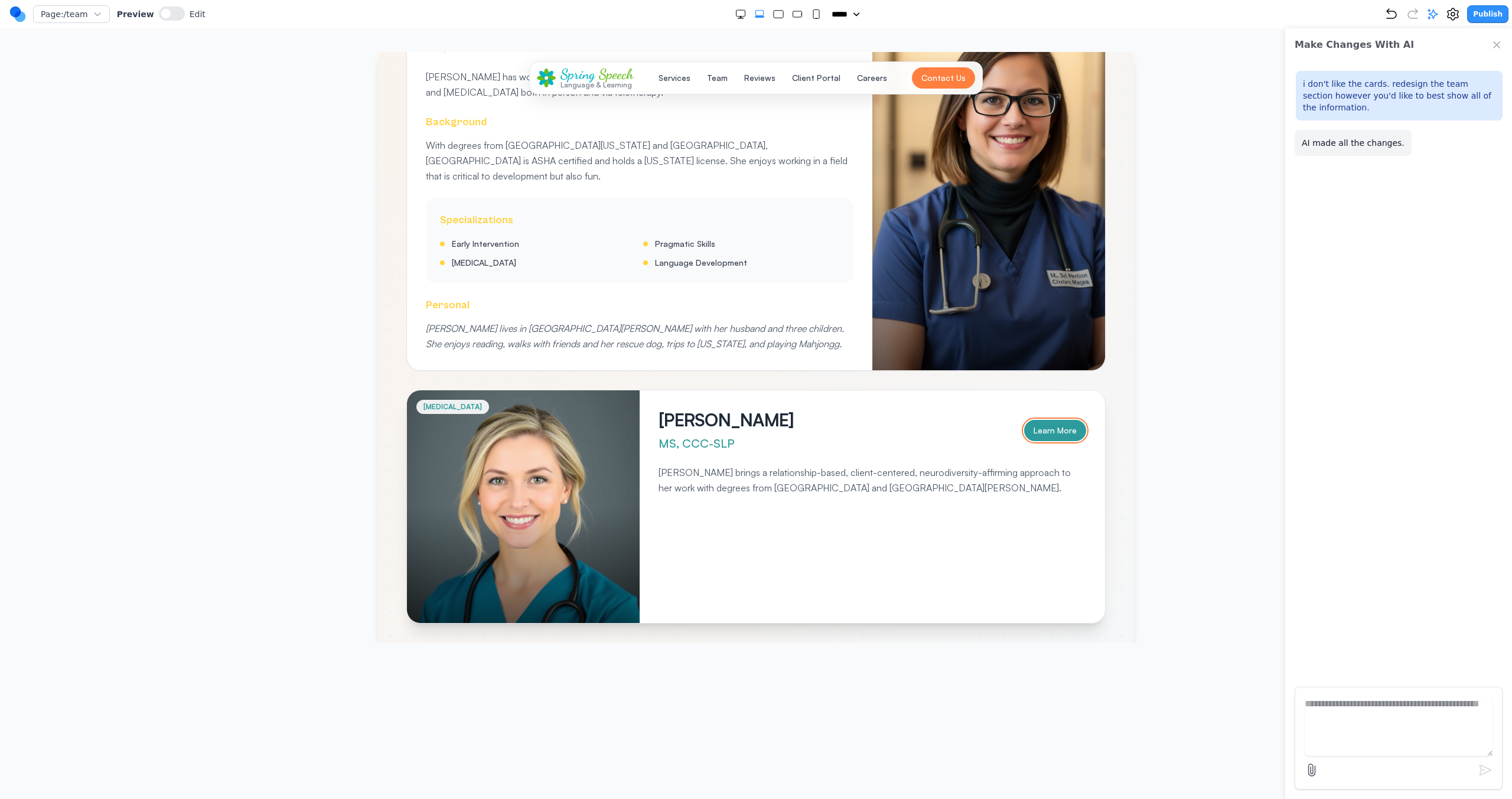
click at [892, 420] on button "Learn More" at bounding box center [1055, 431] width 62 height 21
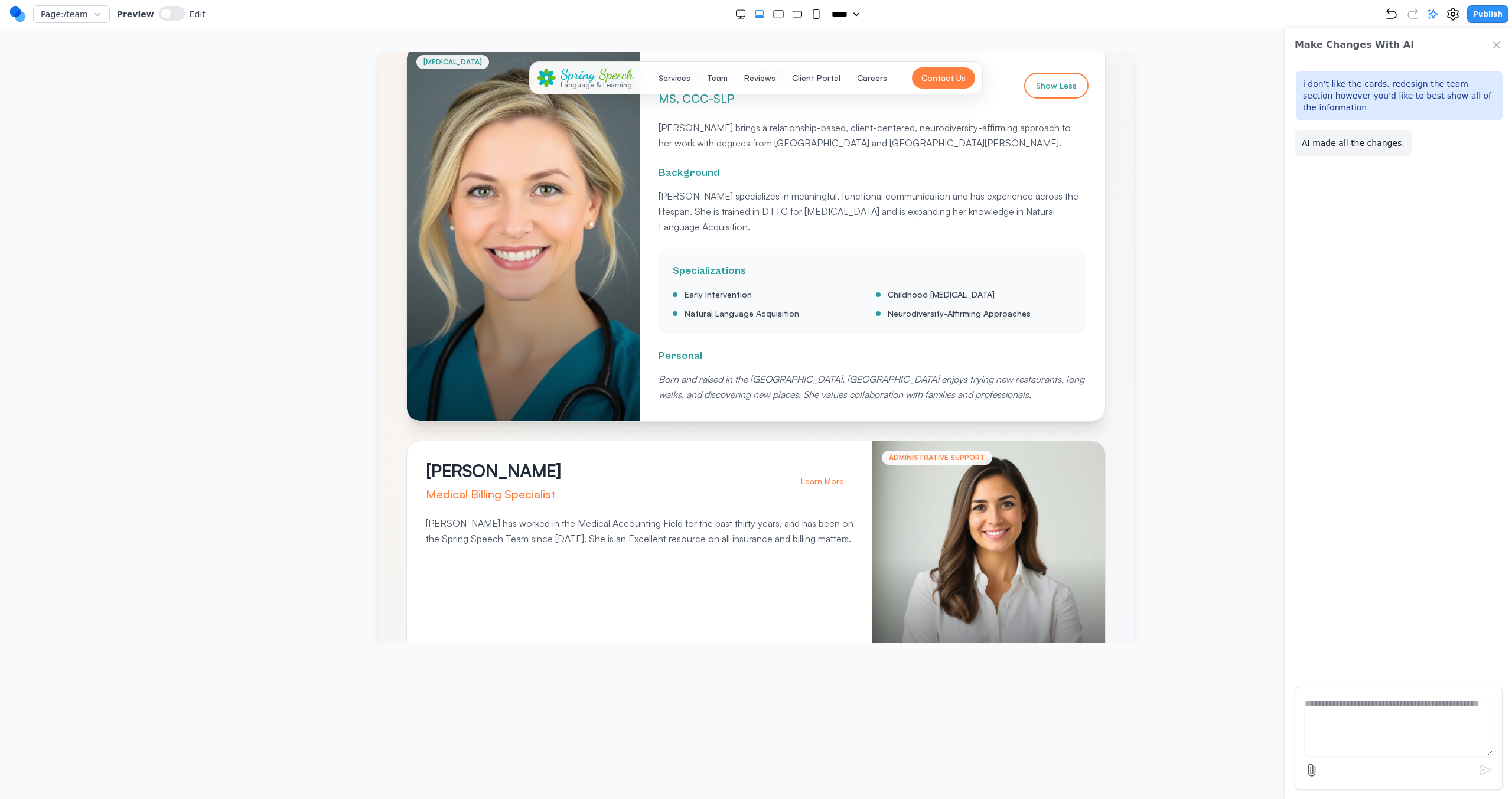
scroll to position [1244, 0]
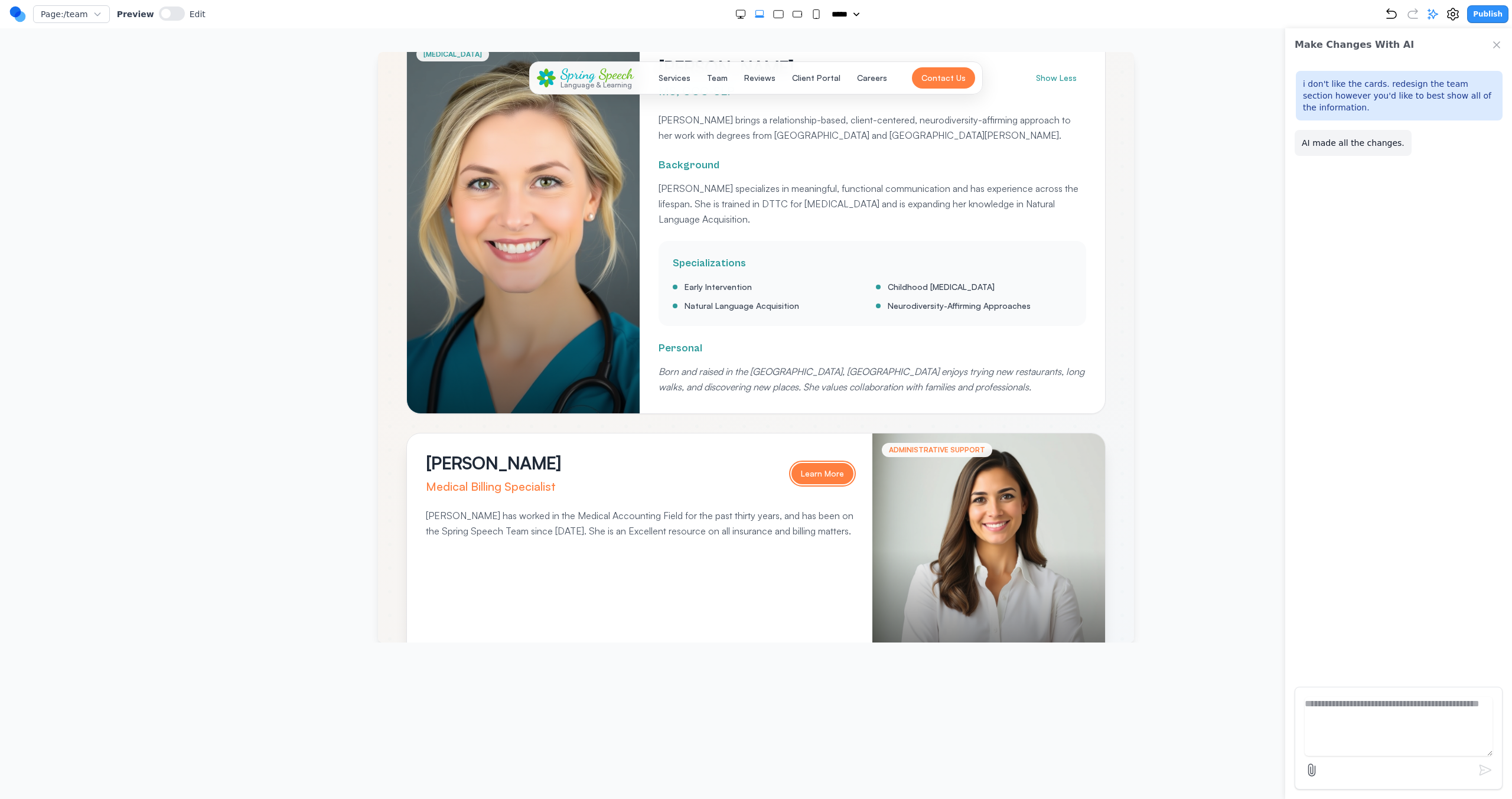
click at [801, 455] on button "Learn More" at bounding box center [822, 473] width 62 height 21
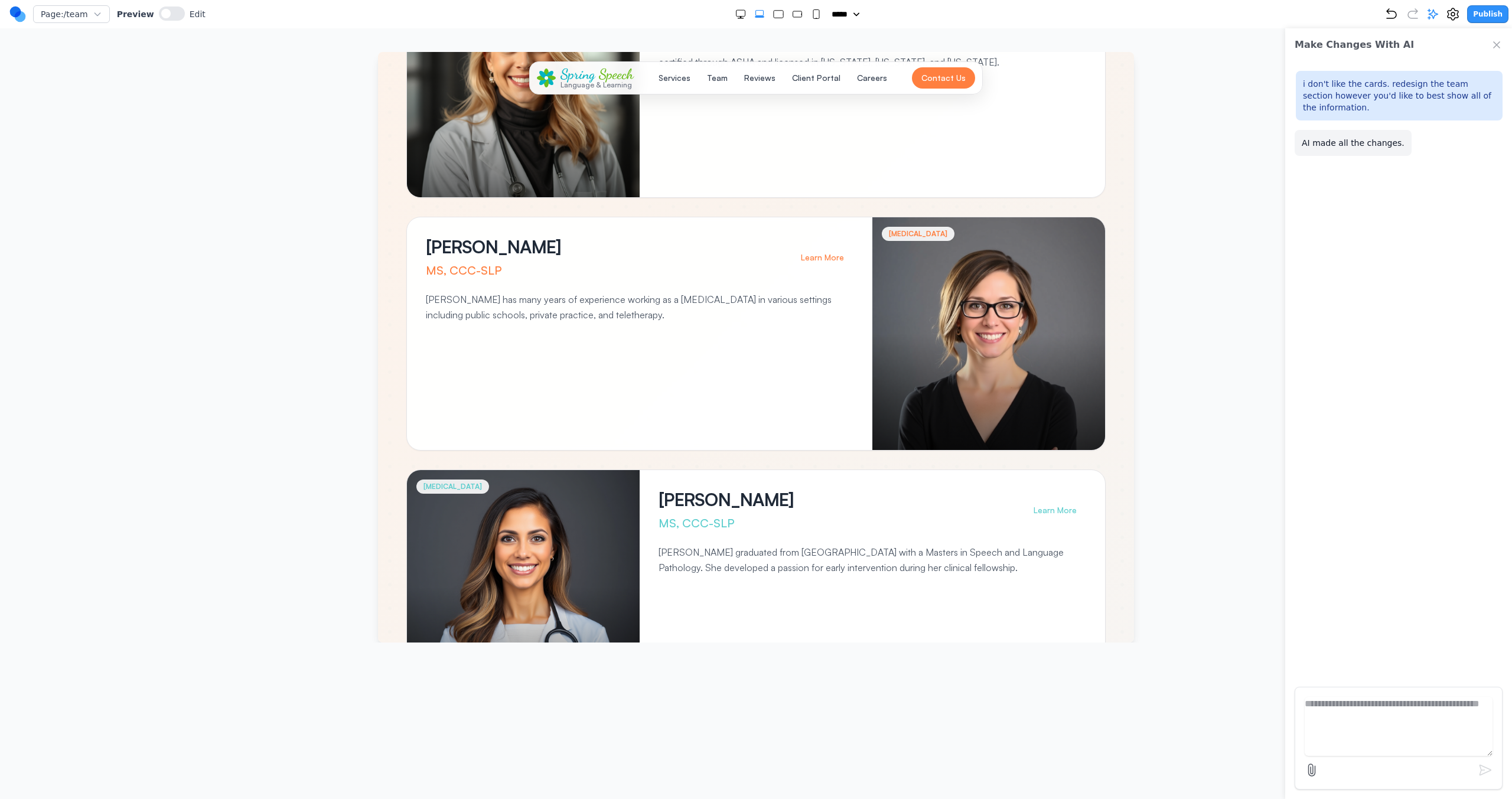
scroll to position [0, 0]
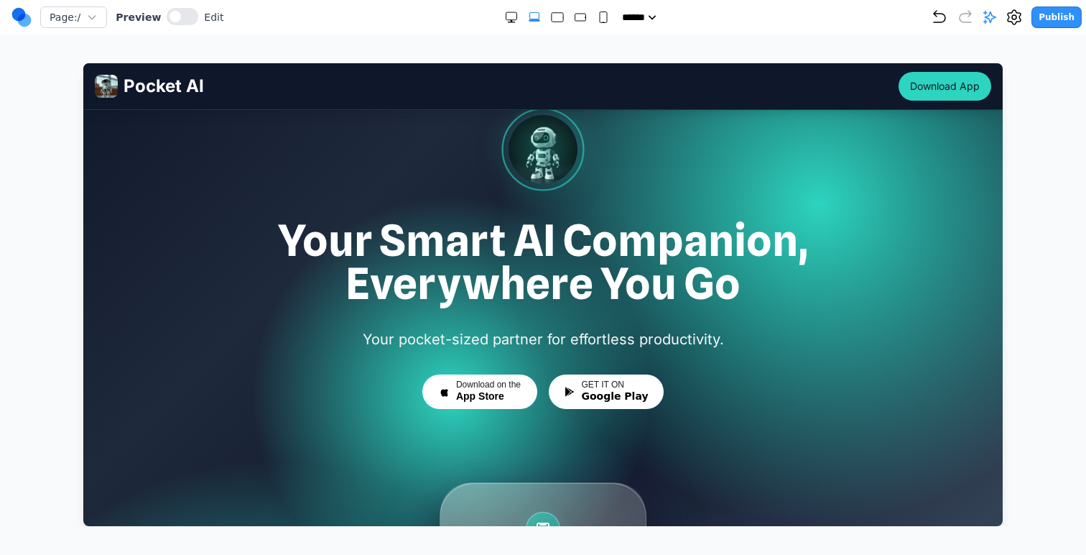
scroll to position [416, 0]
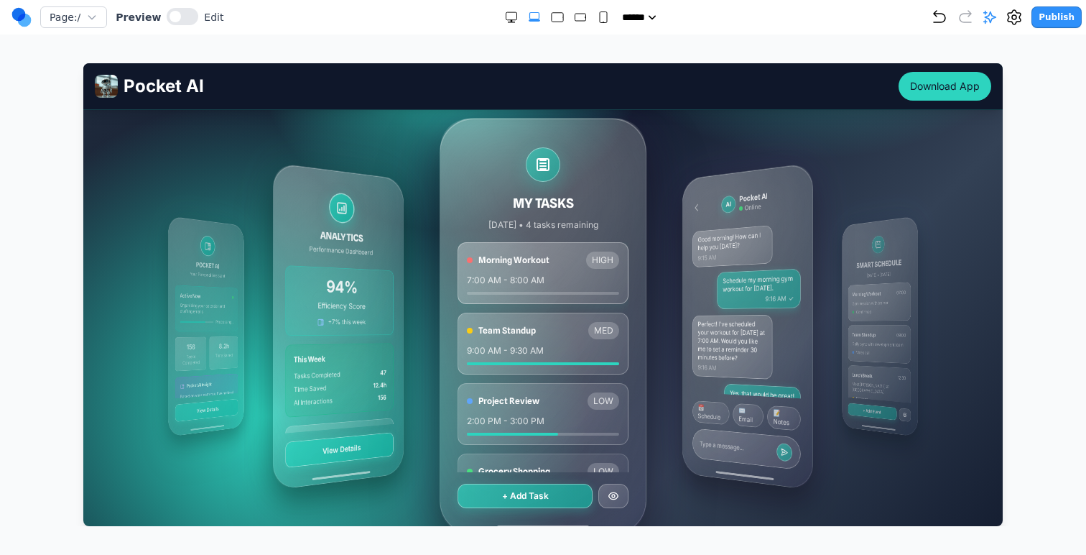
click at [601, 10] on icon "Small" at bounding box center [603, 17] width 14 height 14
select select "**"
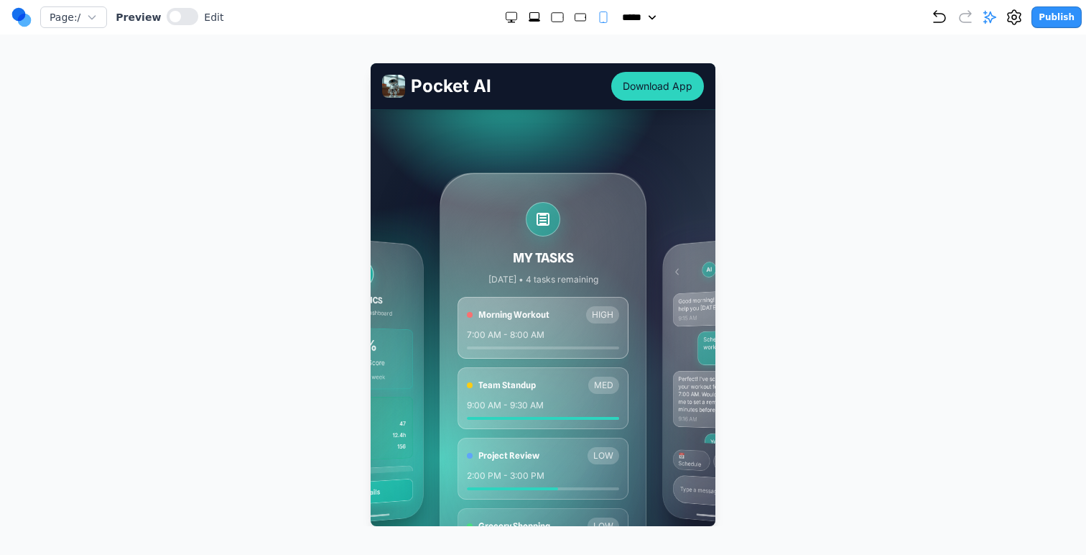
drag, startPoint x: 675, startPoint y: 244, endPoint x: 424, endPoint y: 236, distance: 251.6
click at [424, 236] on div "MY TASKS Today • 4 tasks remaining Morning Workout HIGH 7:00 AM - 8:00 AM Team …" at bounding box center [543, 380] width 322 height 517
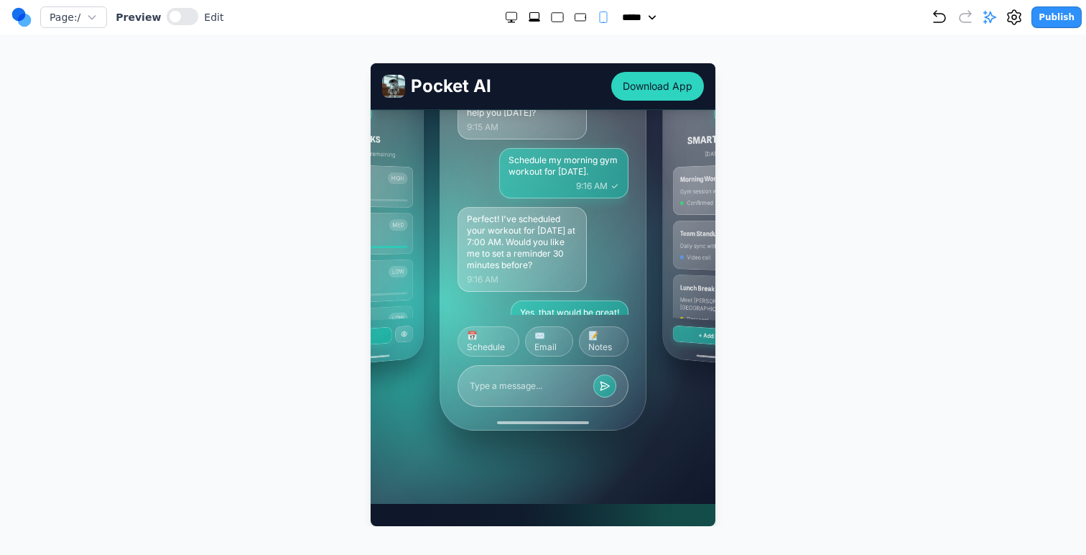
scroll to position [583, 0]
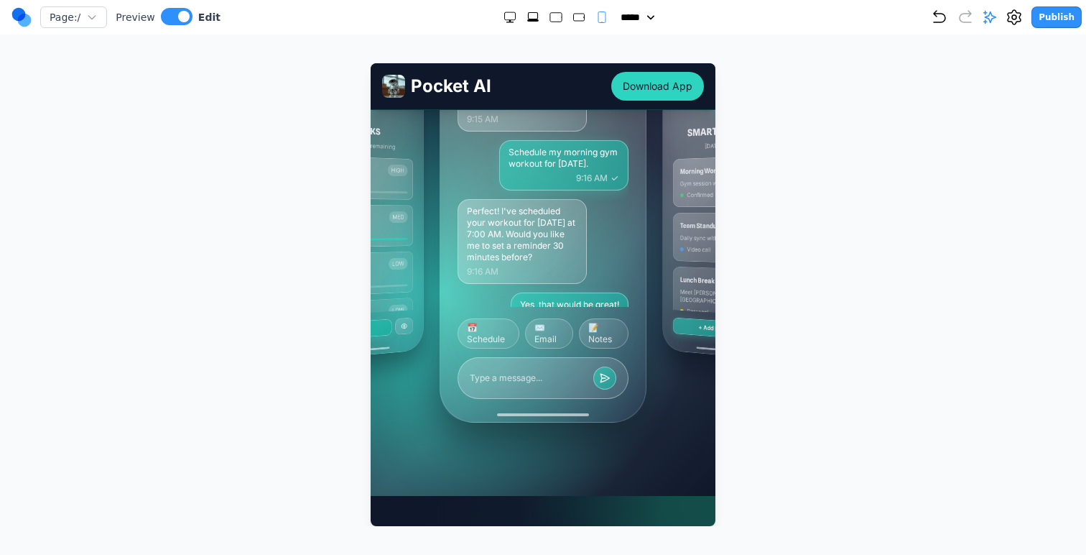
click at [386, 473] on div "MY TASKS Today • 4 tasks remaining Morning Workout HIGH 7:00 AM - 8:00 AM Team …" at bounding box center [543, 213] width 322 height 517
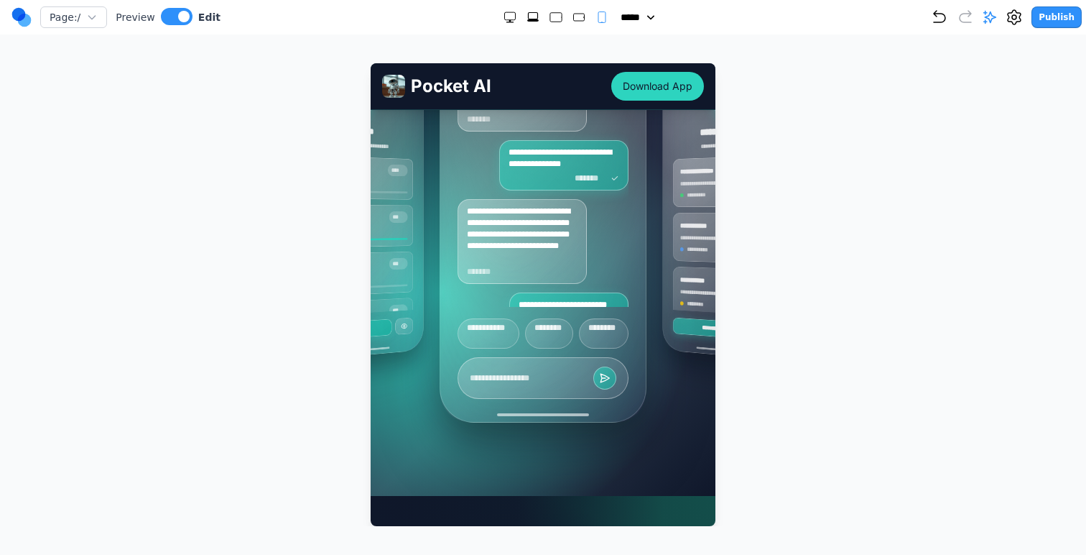
click at [368, 471] on div at bounding box center [543, 294] width 1029 height 463
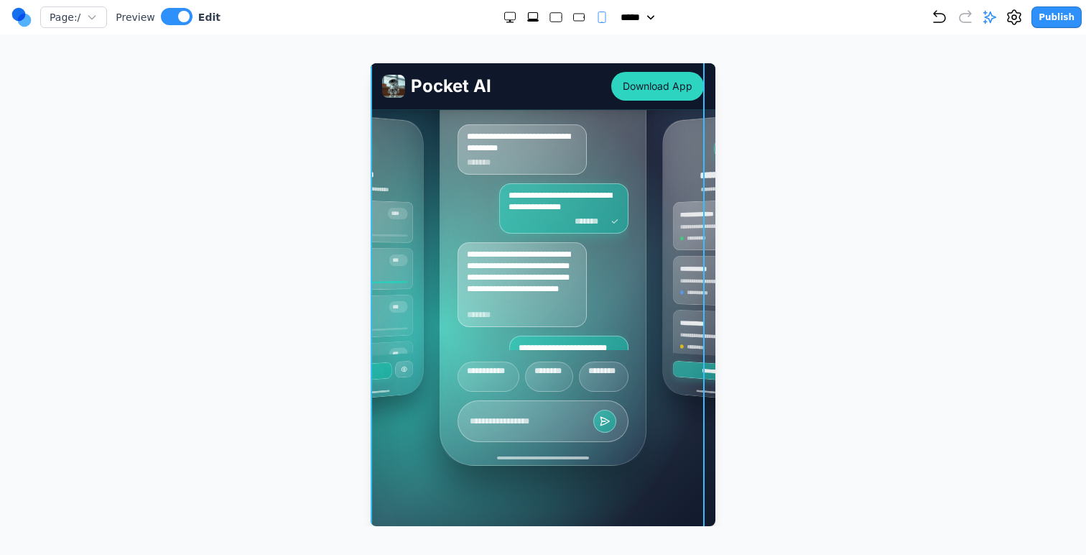
click at [371, 471] on div "**********" at bounding box center [543, 55] width 345 height 943
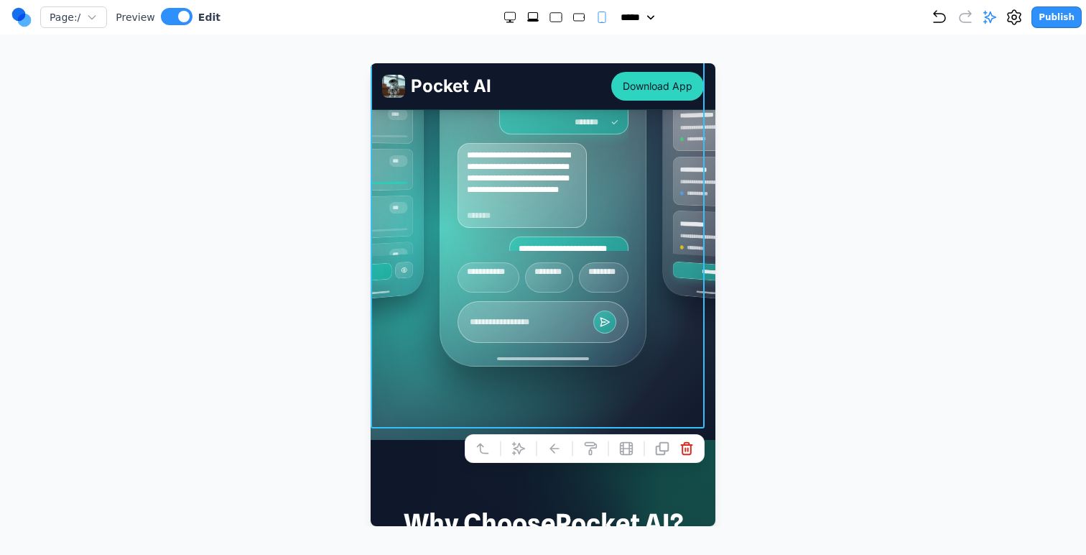
scroll to position [694, 0]
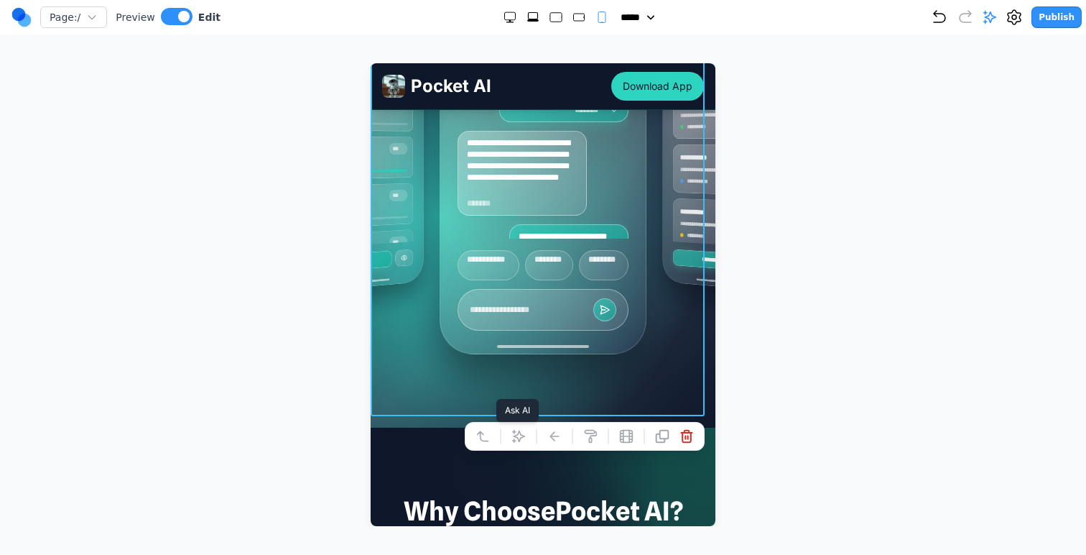
click at [511, 433] on icon at bounding box center [518, 436] width 14 height 14
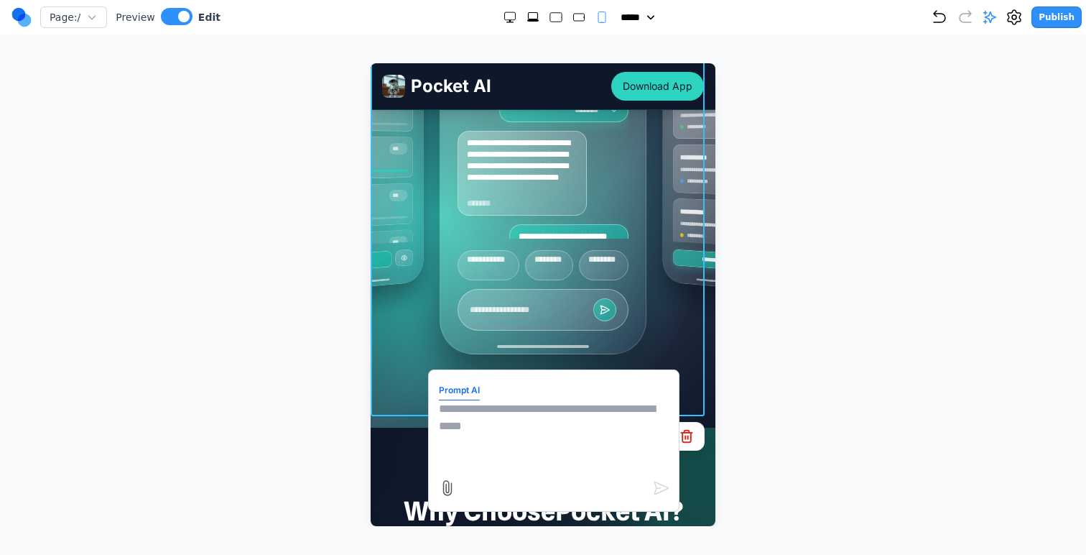
click at [601, 440] on textarea at bounding box center [554, 436] width 230 height 72
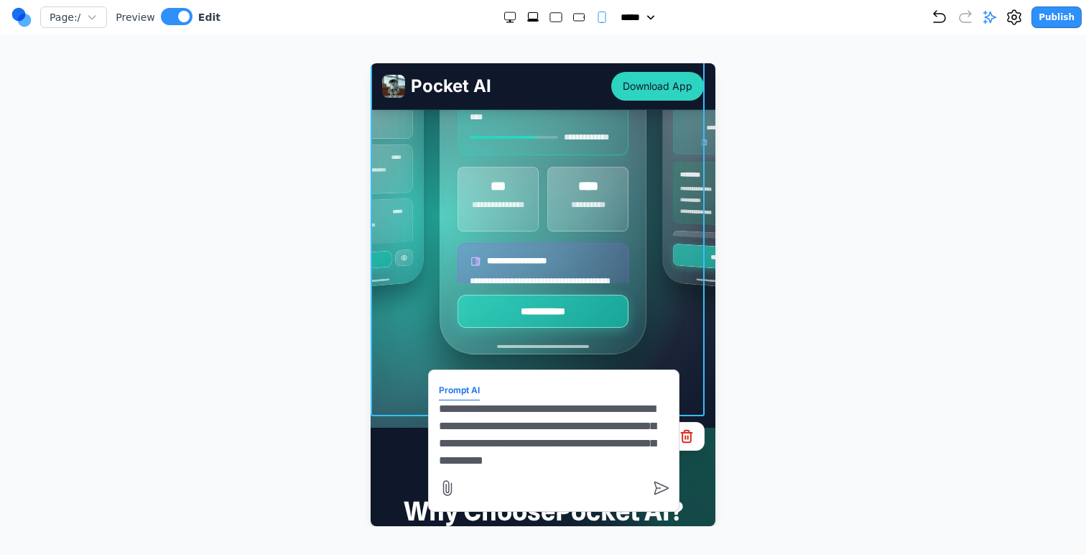
scroll to position [12, 0]
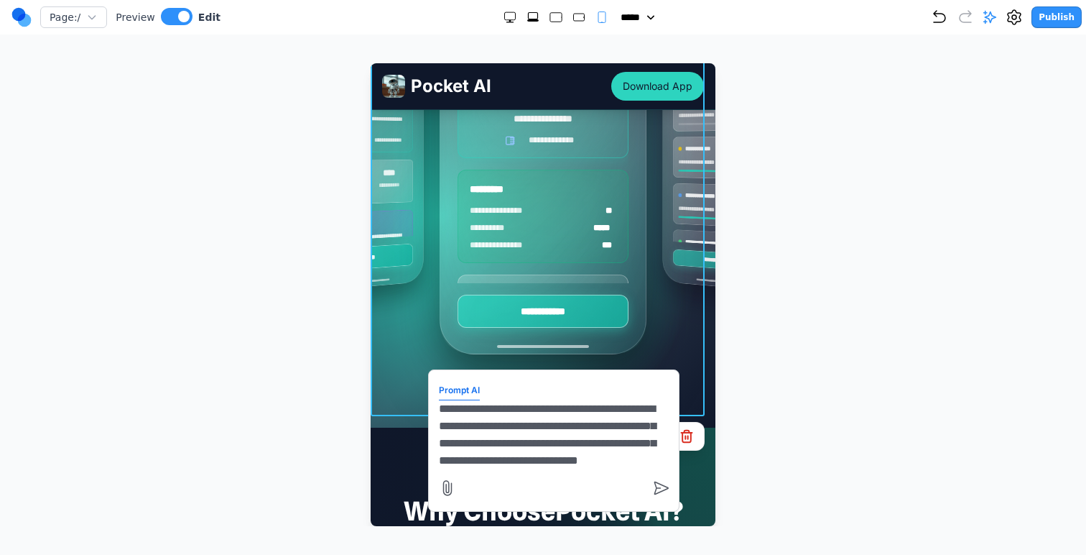
type textarea "**********"
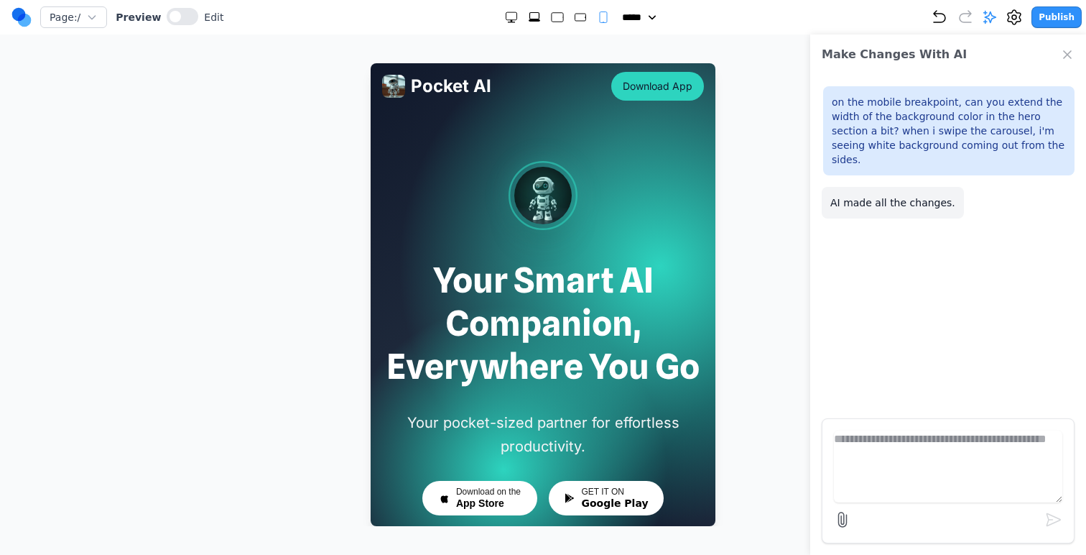
scroll to position [40, 0]
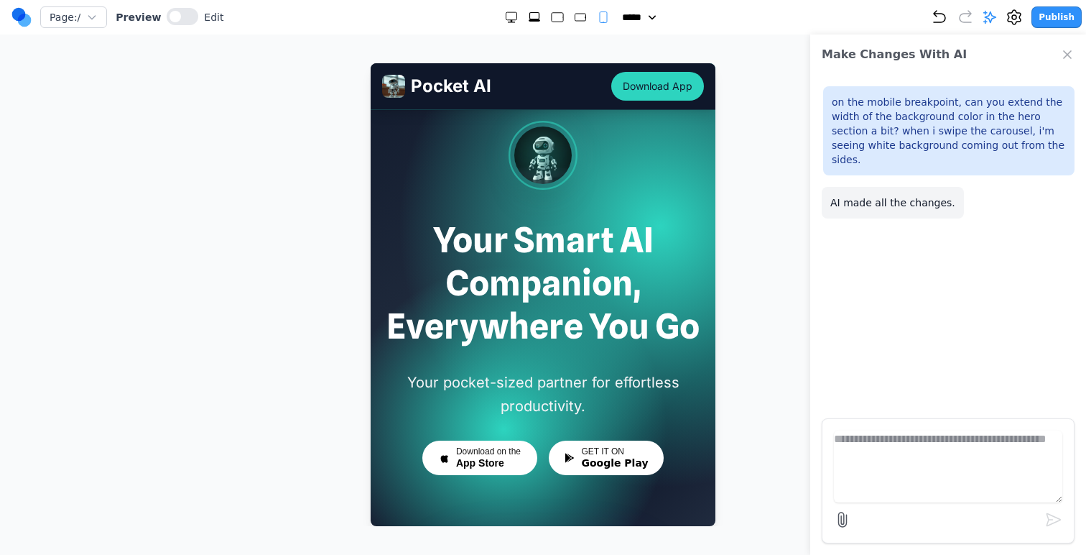
click at [1067, 22] on button "Publish" at bounding box center [1056, 17] width 50 height 22
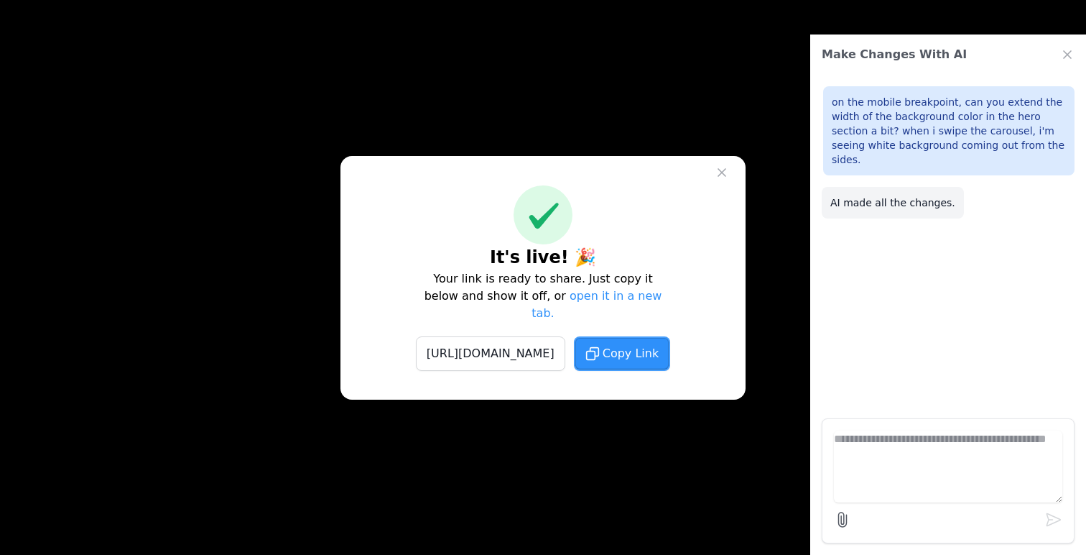
click at [634, 353] on button "Copy Link" at bounding box center [622, 353] width 96 height 34
click at [718, 180] on icon at bounding box center [722, 172] width 14 height 14
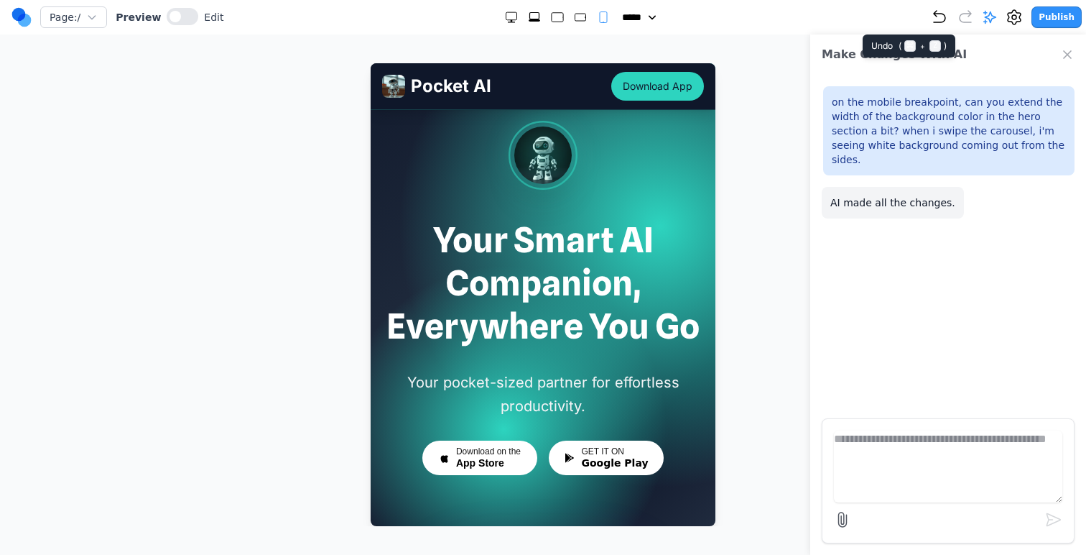
click at [945, 18] on icon "Undo" at bounding box center [939, 17] width 17 height 17
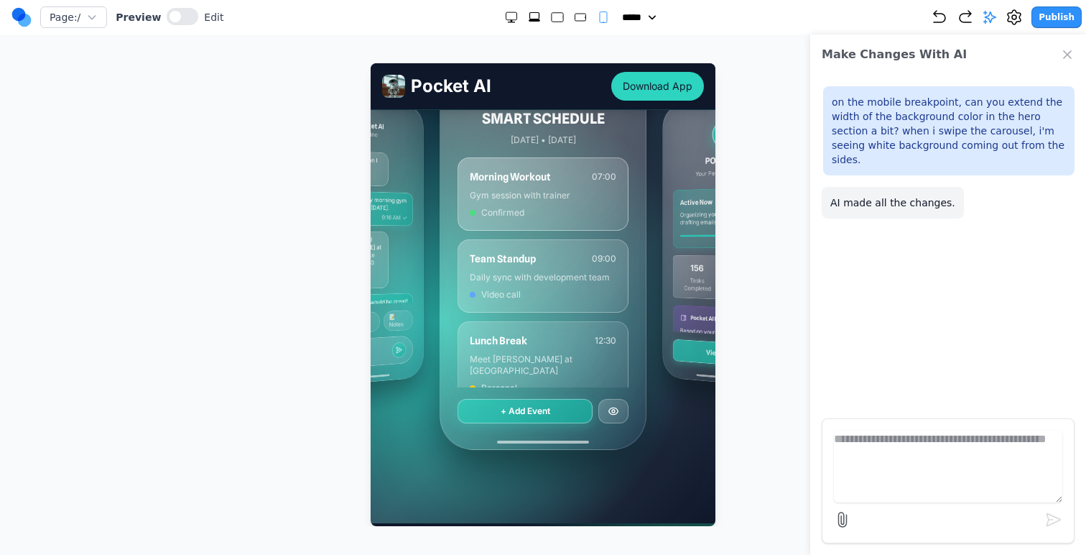
scroll to position [631, 0]
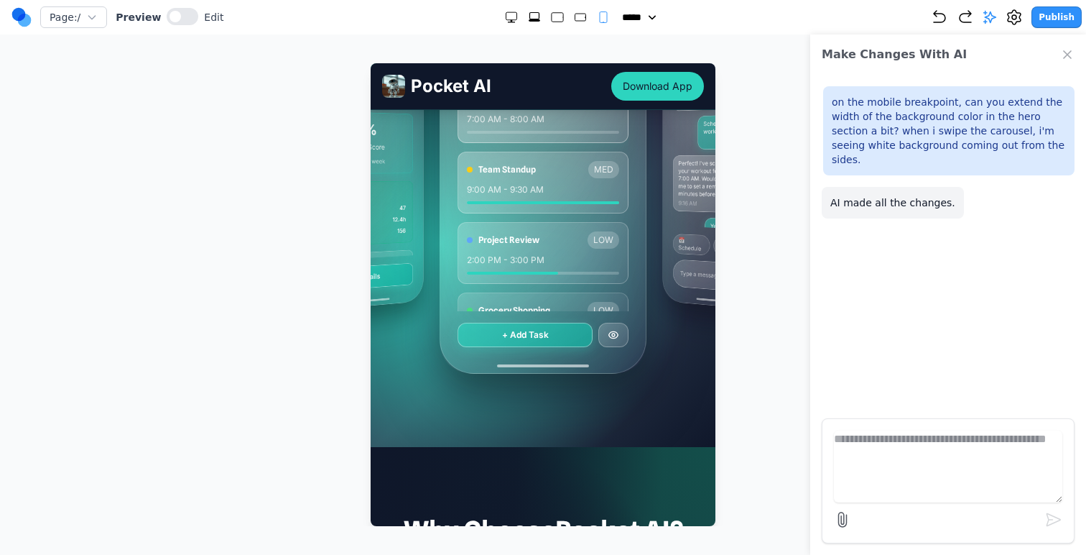
click at [656, 396] on div "MY TASKS Today • 4 tasks remaining Morning Workout HIGH 7:00 AM - 8:00 AM Team …" at bounding box center [543, 165] width 322 height 517
click at [904, 435] on textarea at bounding box center [948, 466] width 228 height 72
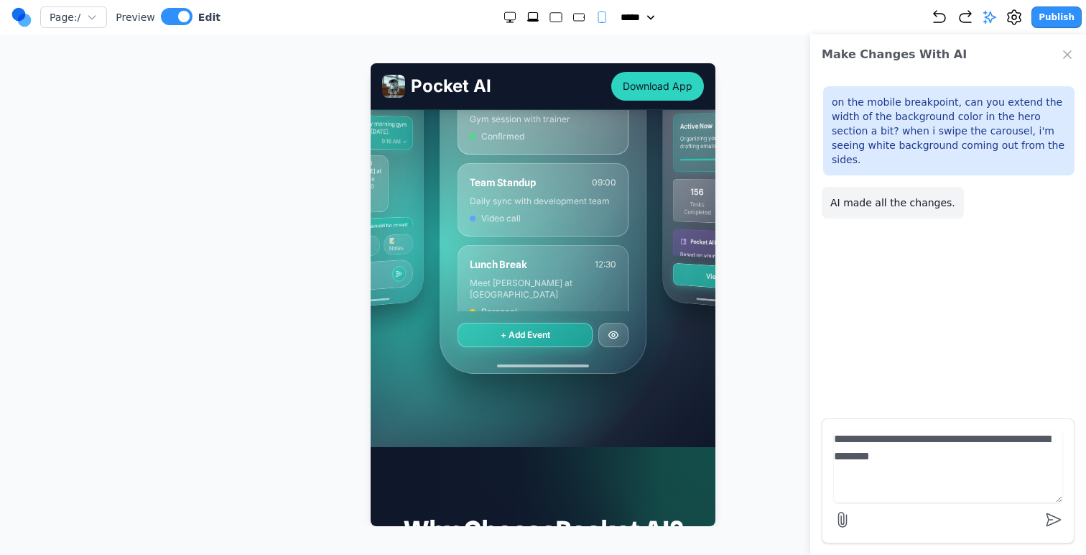
type textarea "**********"
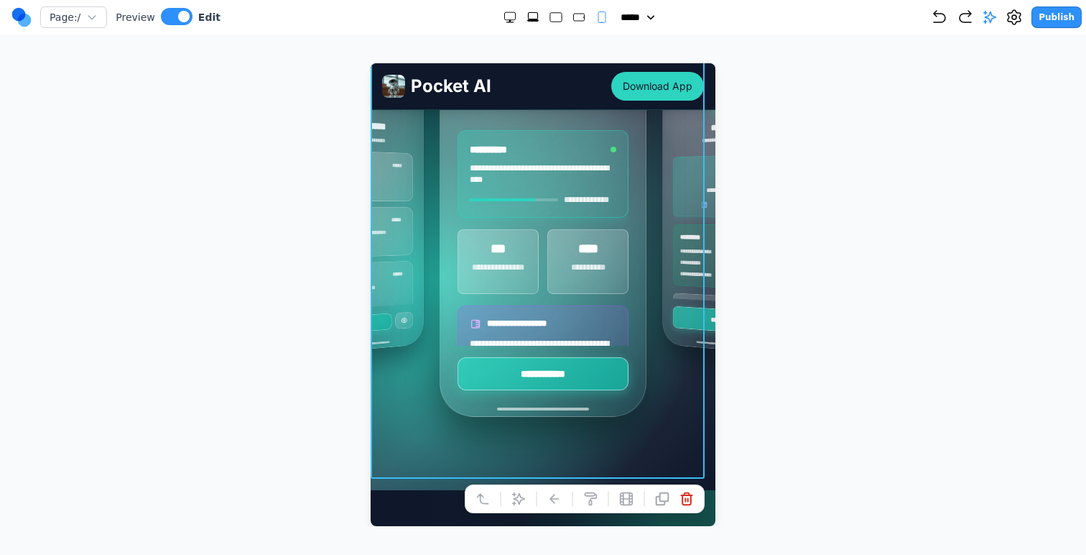
click at [511, 495] on icon at bounding box center [518, 498] width 14 height 14
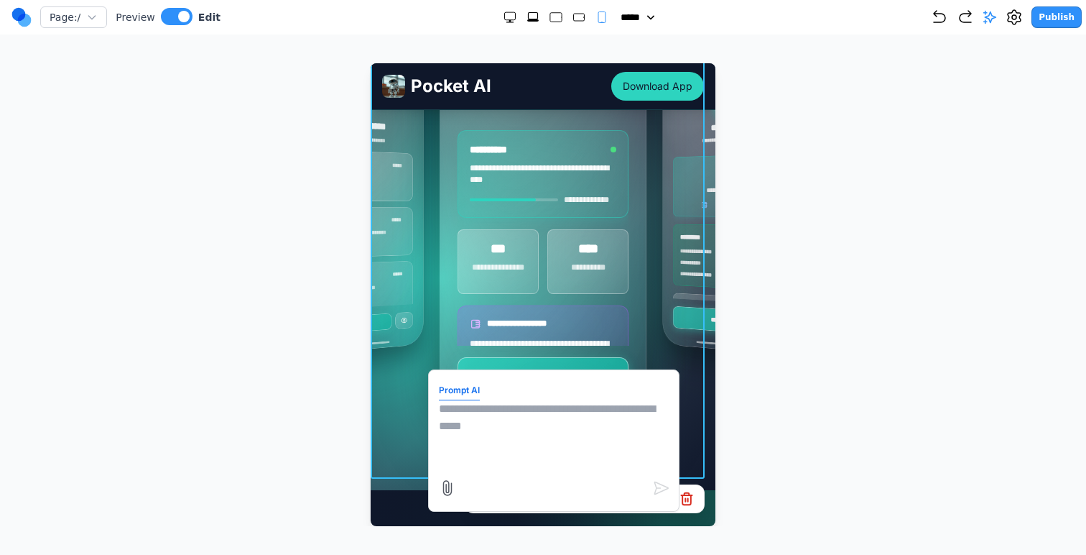
click at [611, 426] on textarea at bounding box center [554, 436] width 230 height 72
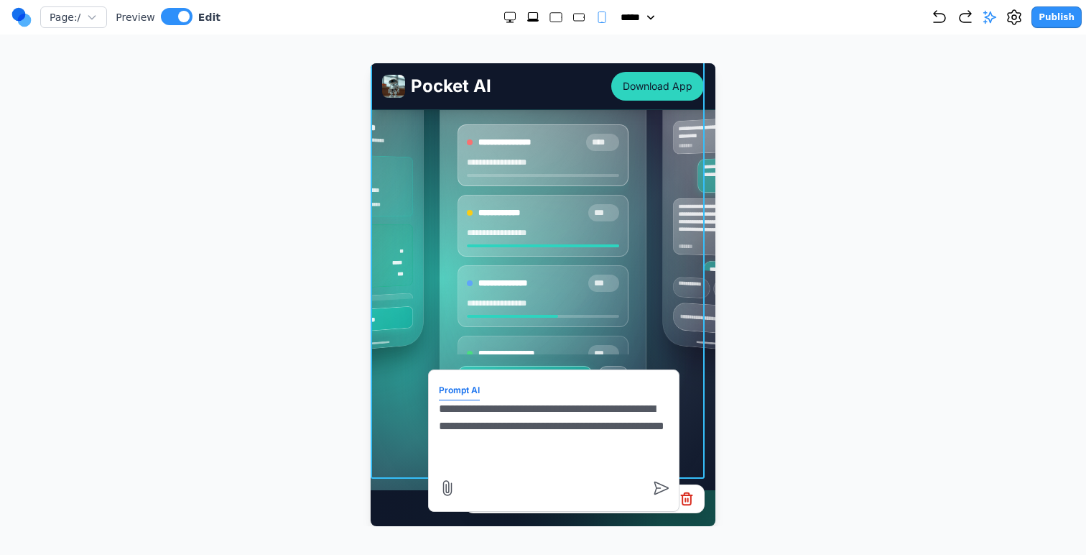
type textarea "**********"
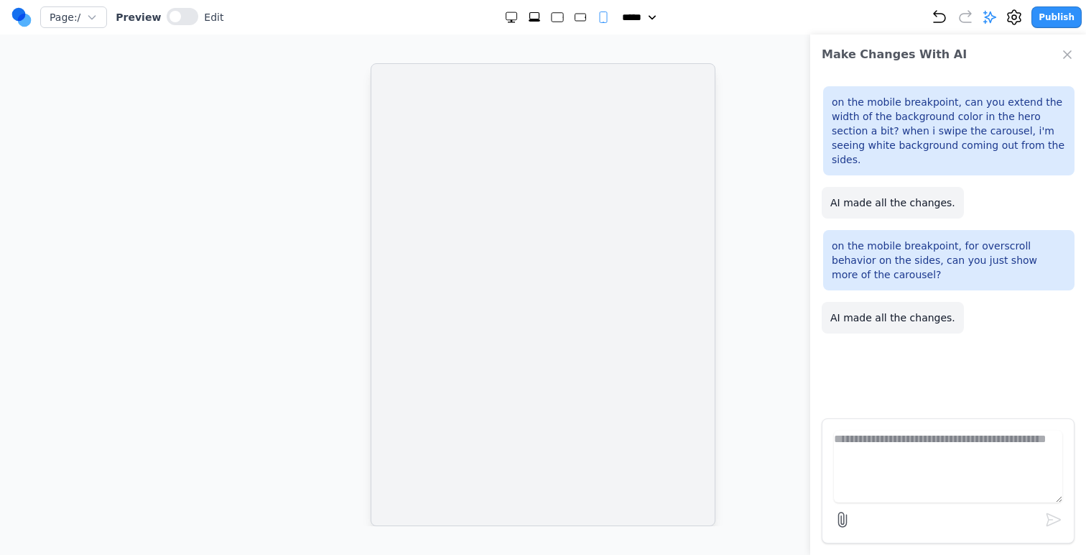
scroll to position [0, 0]
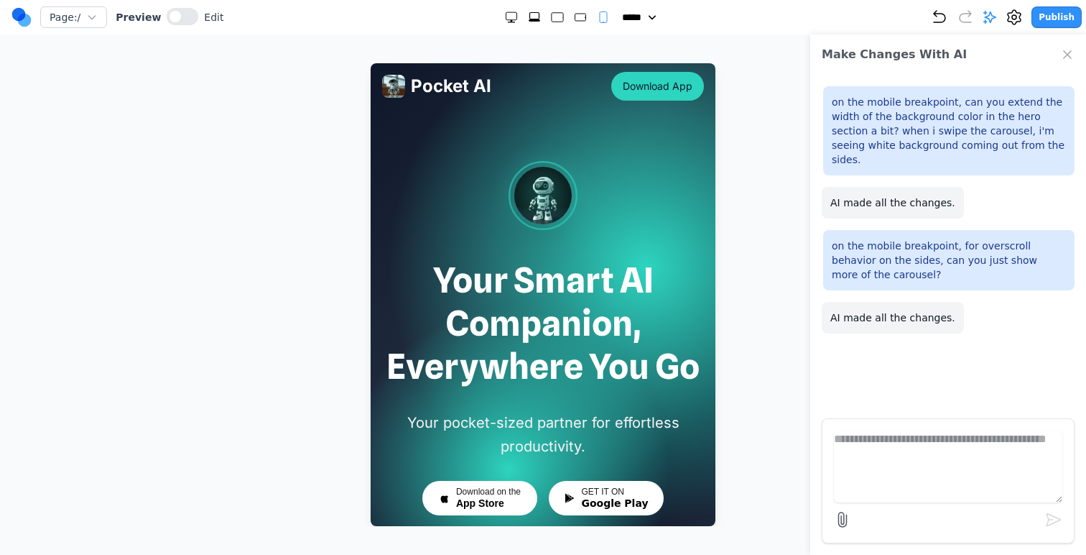
click at [1053, 19] on button "Publish" at bounding box center [1056, 17] width 50 height 22
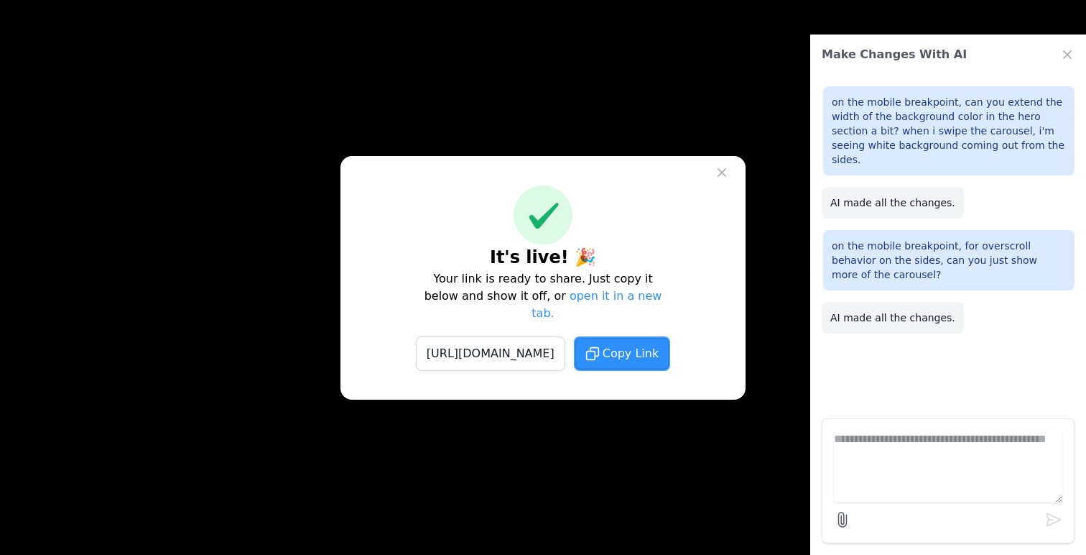
click at [715, 177] on icon at bounding box center [722, 172] width 14 height 14
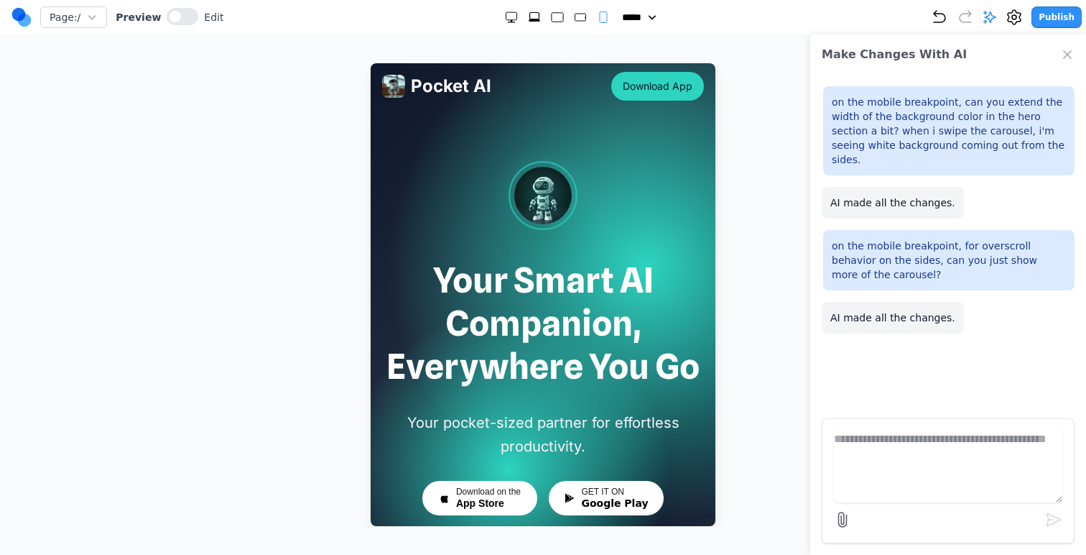
click at [937, 20] on icon "Undo" at bounding box center [939, 17] width 17 height 17
click at [872, 442] on textarea at bounding box center [948, 466] width 228 height 72
type textarea "*"
type textarea "**********"
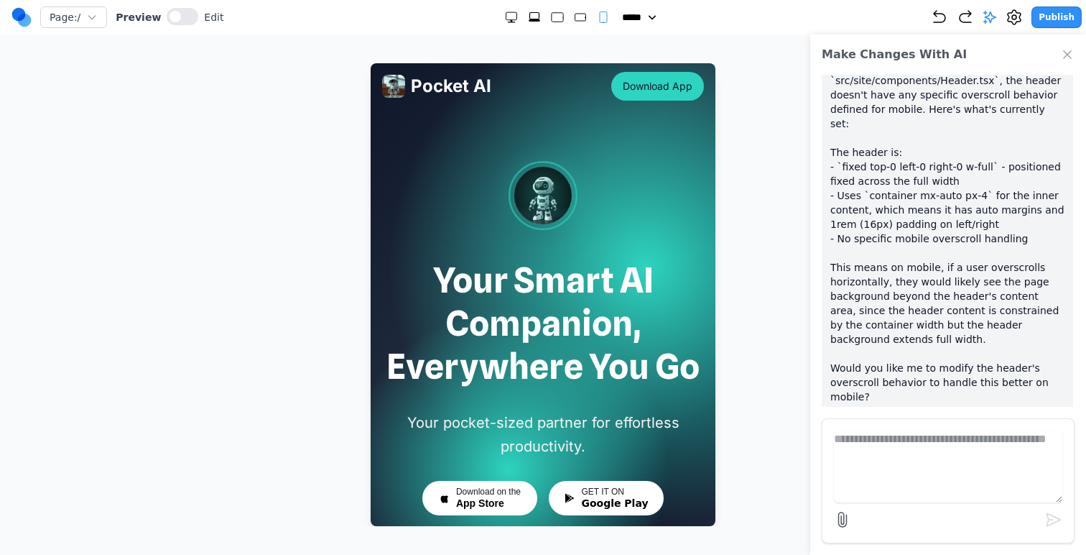
scroll to position [355, 0]
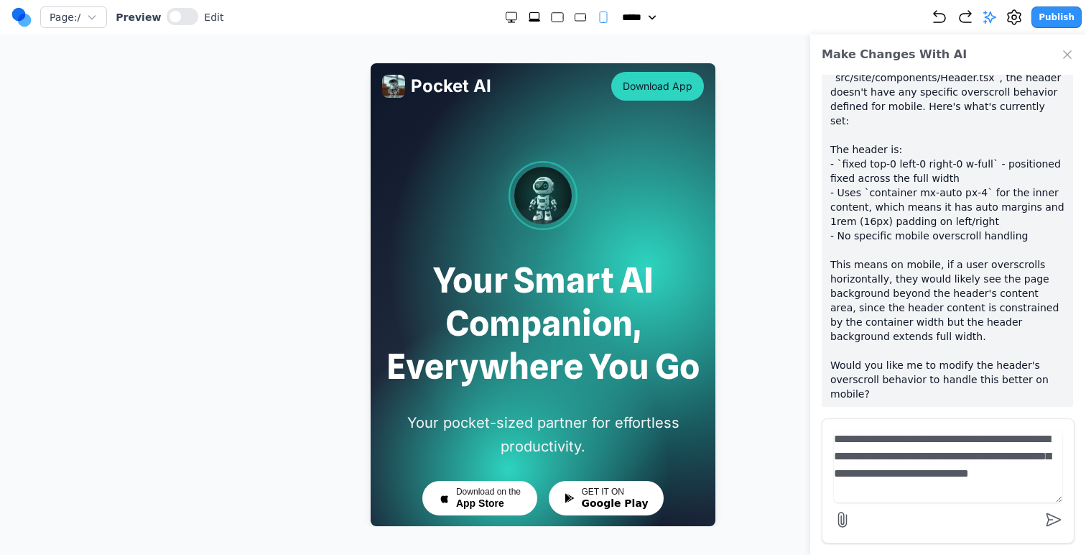
click at [935, 457] on textarea "**********" at bounding box center [948, 466] width 228 height 72
type textarea "**********"
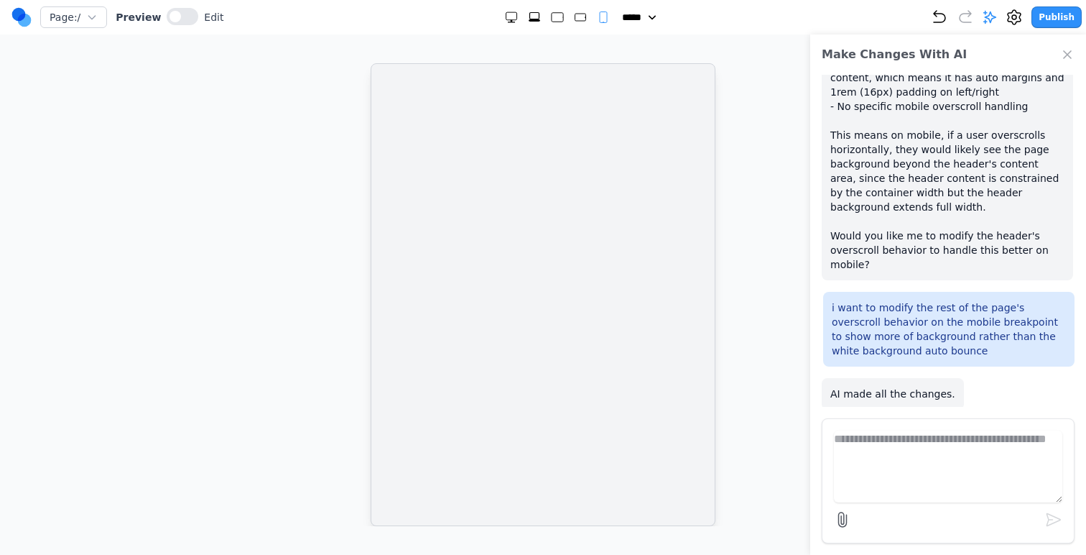
scroll to position [0, 0]
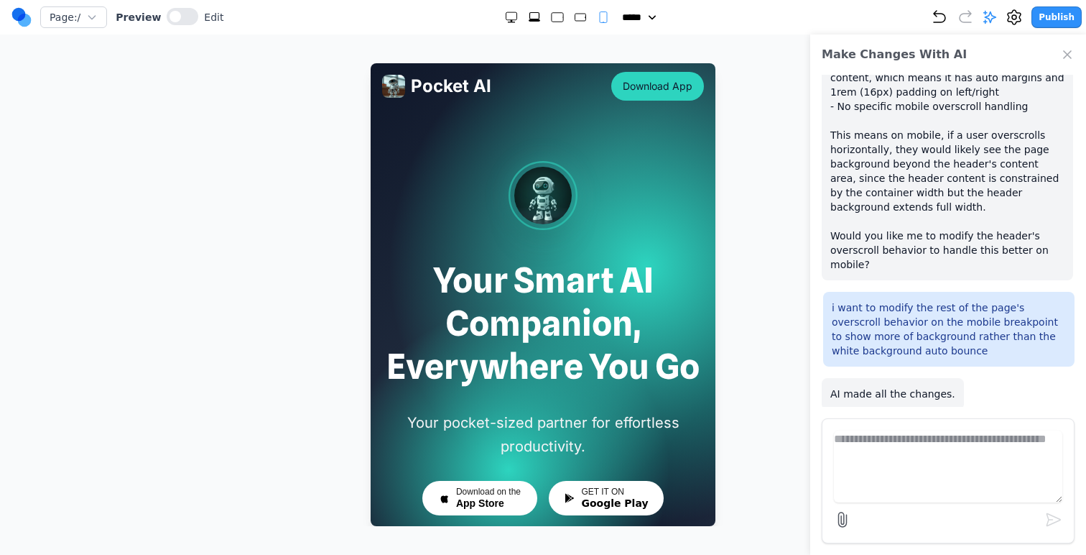
click at [1058, 16] on button "Publish" at bounding box center [1056, 17] width 50 height 22
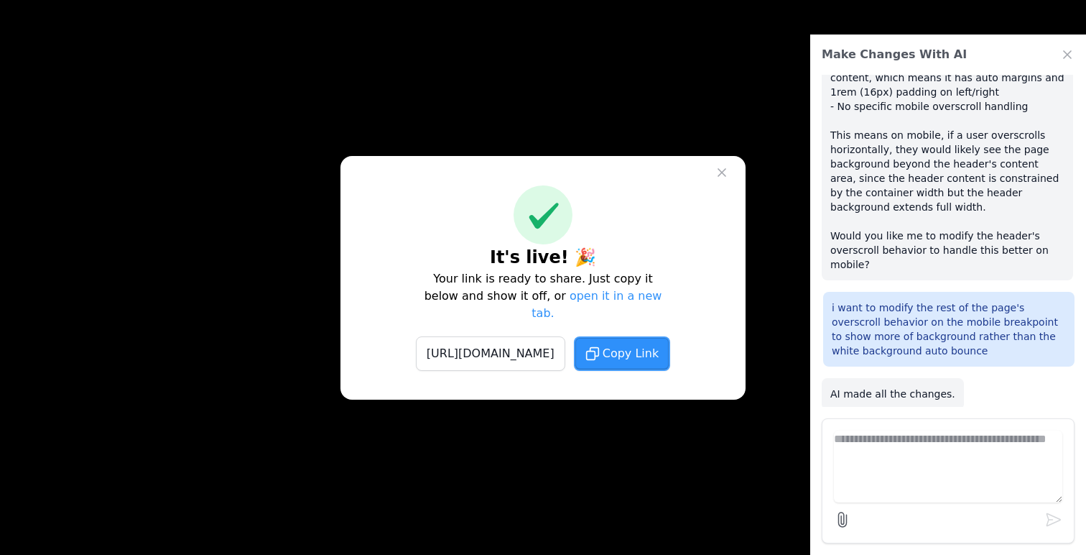
click at [725, 180] on icon at bounding box center [722, 172] width 14 height 14
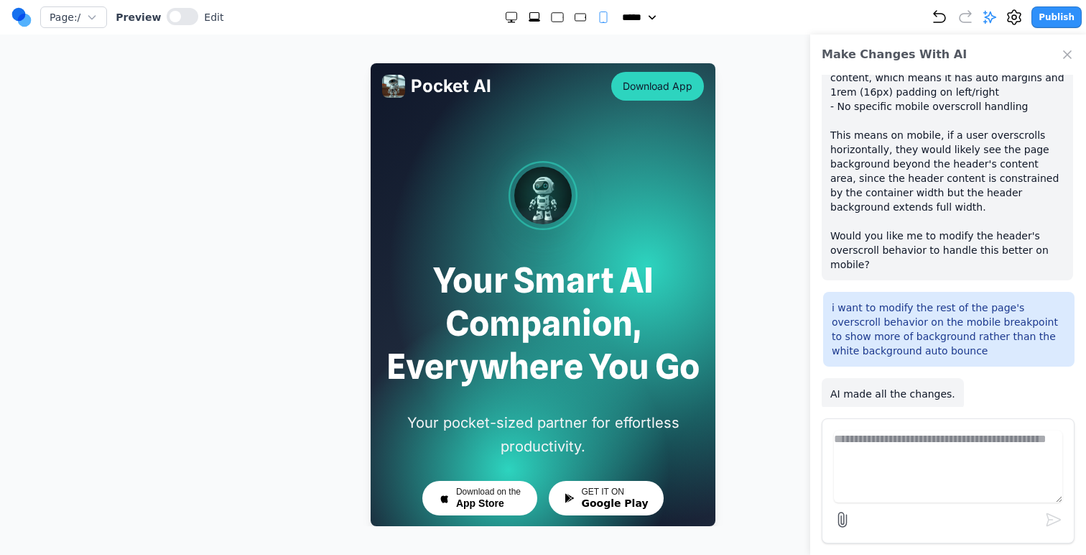
click at [1070, 52] on icon "Close Chat" at bounding box center [1067, 54] width 14 height 14
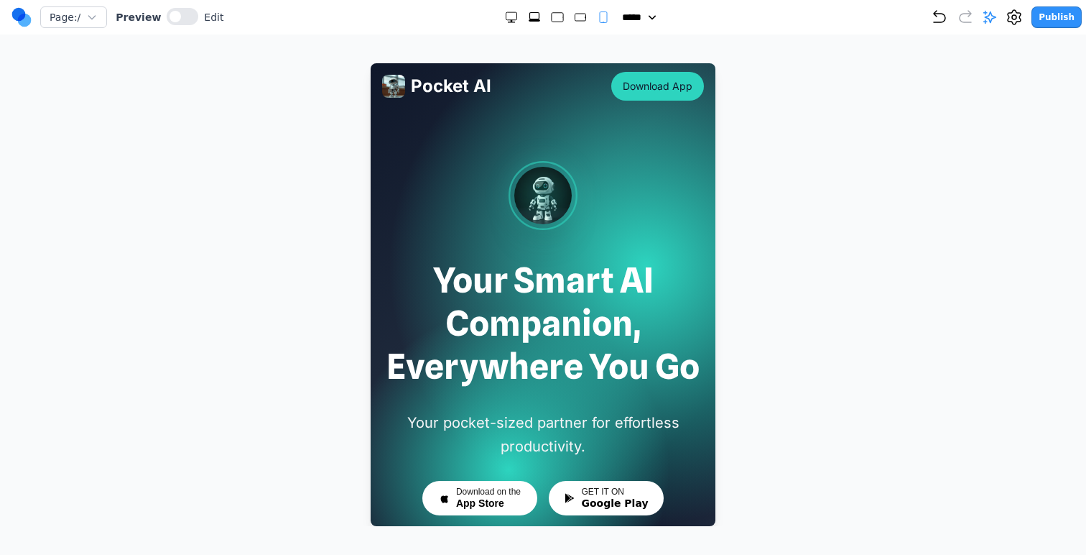
click at [519, 11] on div at bounding box center [557, 17] width 106 height 14
click at [527, 12] on icon "Extra Large" at bounding box center [534, 17] width 14 height 14
select select "**"
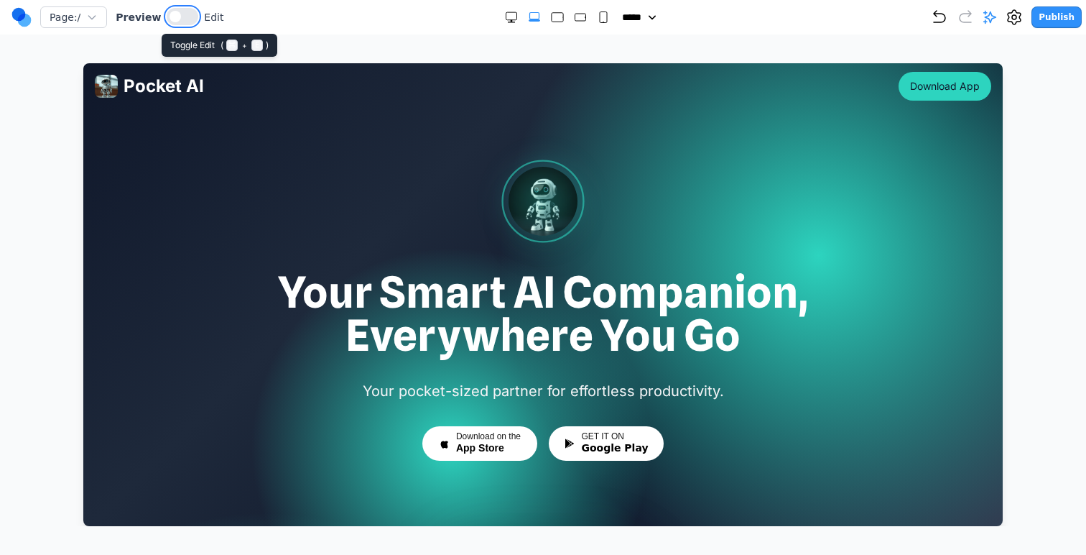
click at [175, 17] on span at bounding box center [175, 16] width 11 height 11
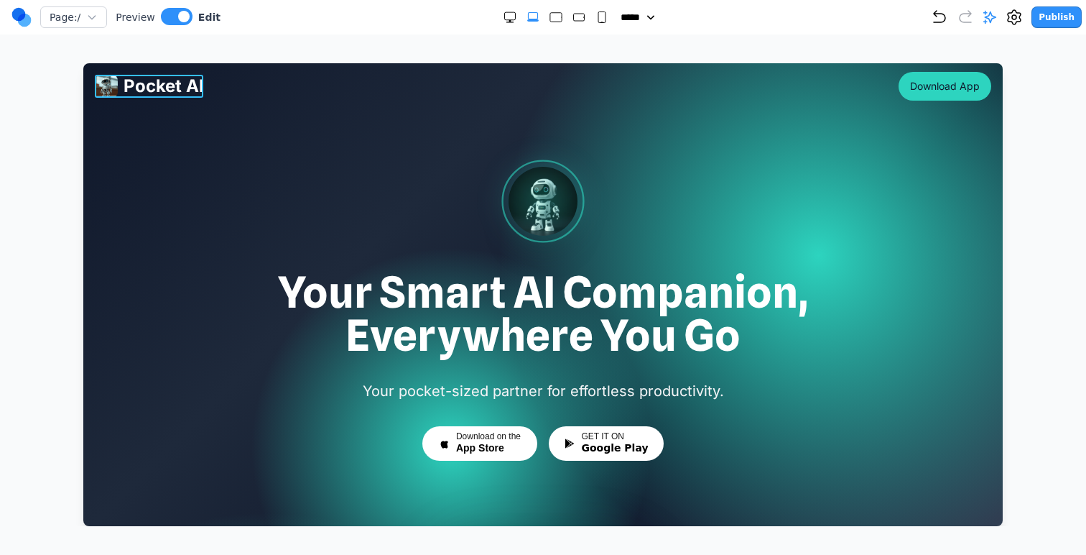
click at [121, 96] on div "Pocket AI" at bounding box center [149, 86] width 109 height 23
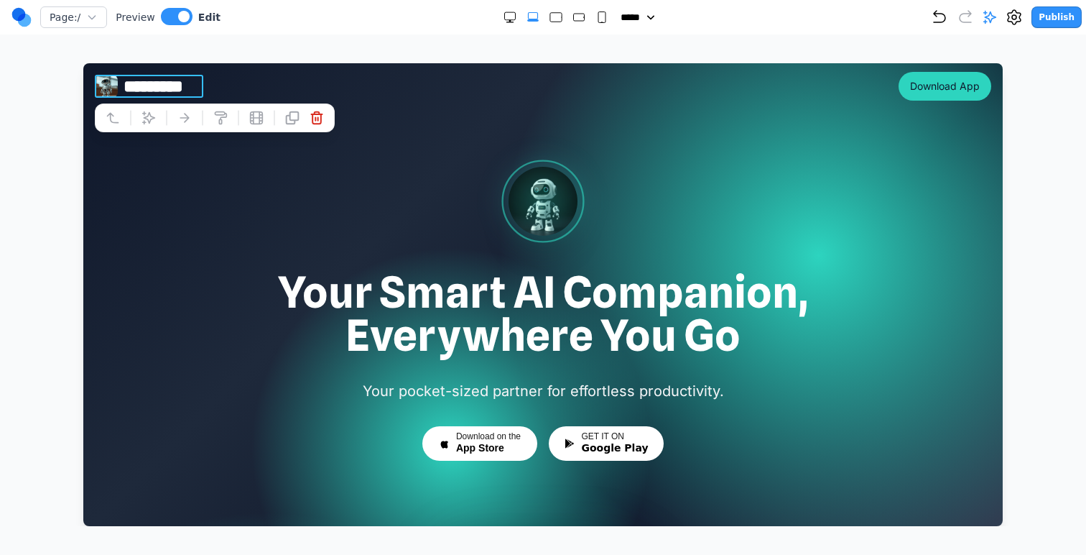
click at [156, 117] on button at bounding box center [148, 117] width 23 height 23
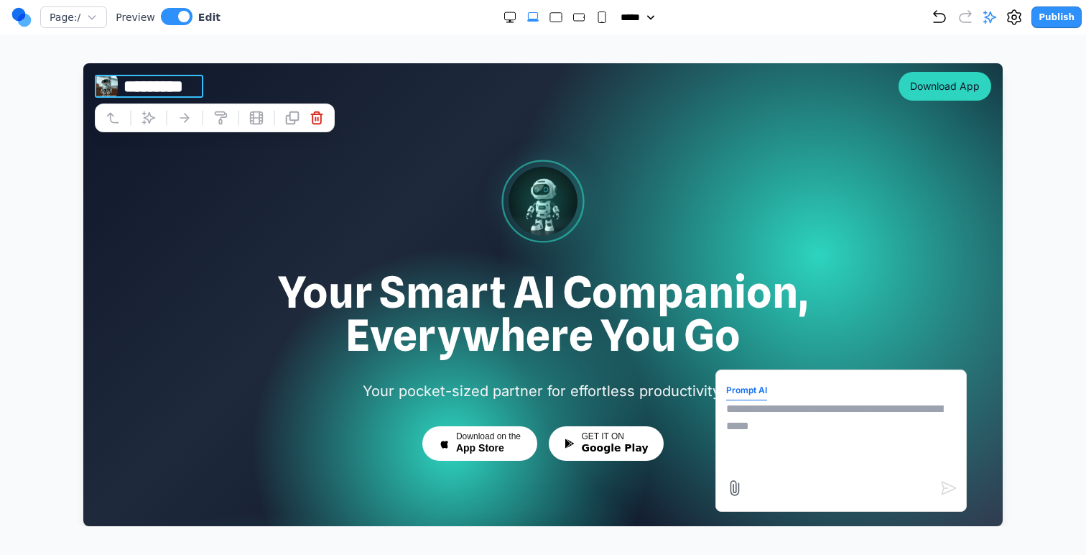
click at [753, 417] on textarea at bounding box center [841, 436] width 230 height 72
type textarea "**********"
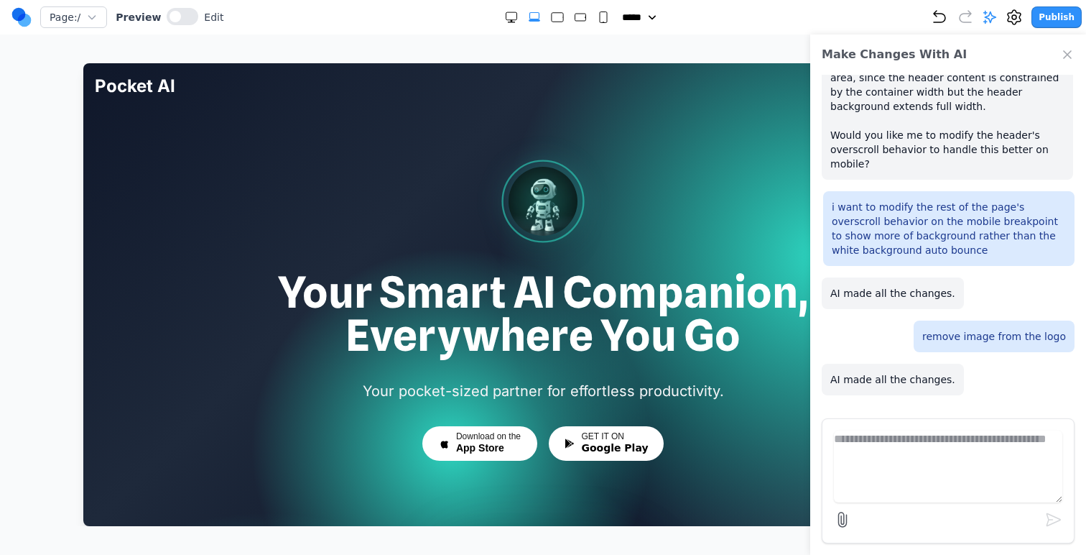
scroll to position [570, 0]
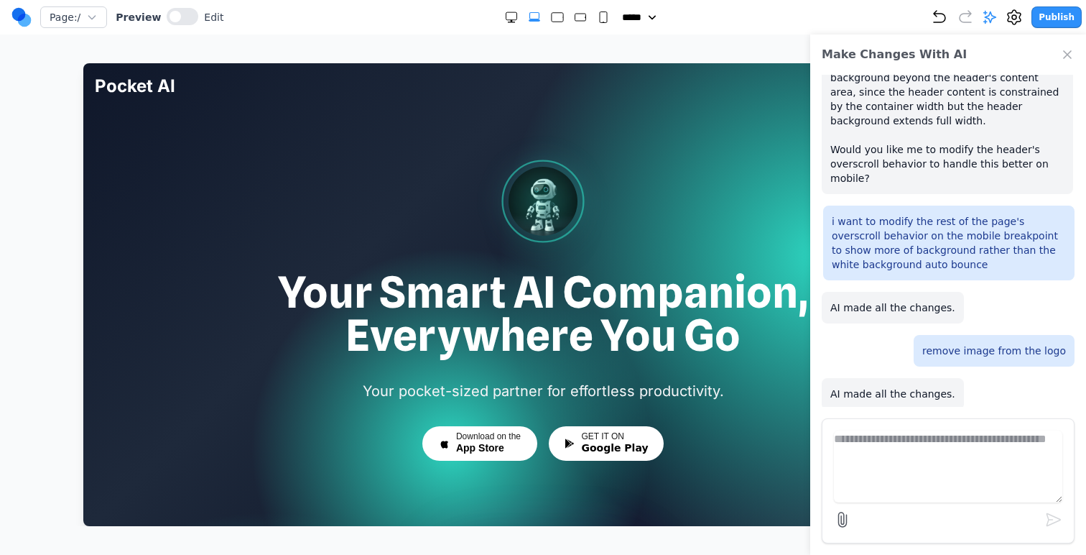
click at [1065, 56] on icon "Close Chat" at bounding box center [1067, 54] width 14 height 14
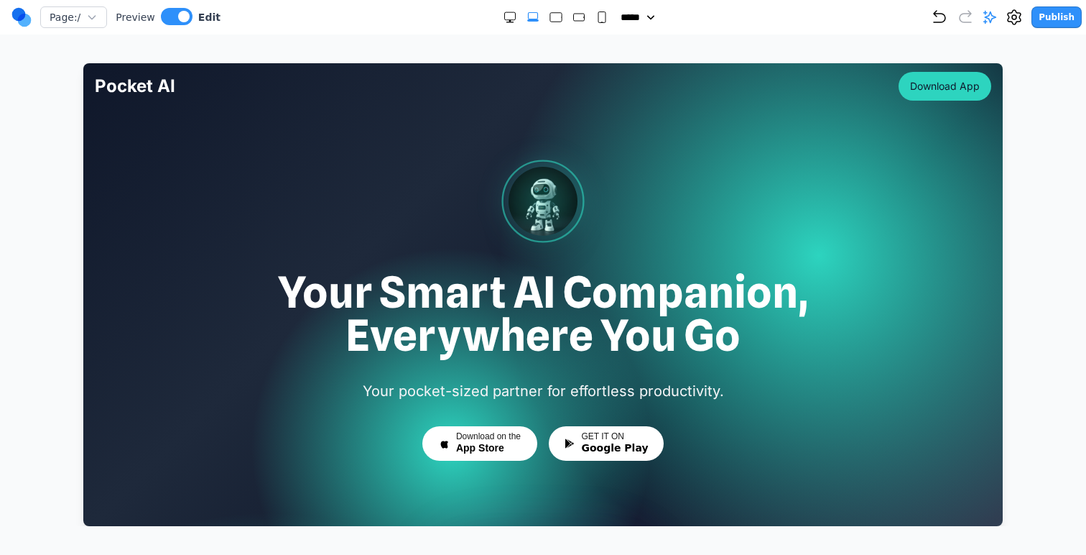
click at [608, 320] on h1 "Your Smart AI Companion, Everywhere You Go" at bounding box center [543, 313] width 896 height 86
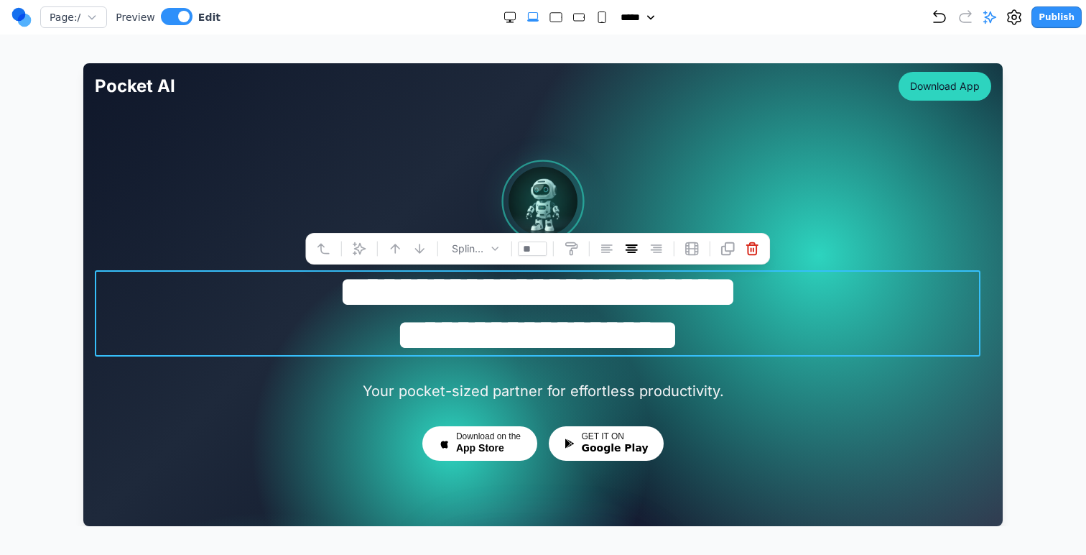
click at [360, 249] on icon at bounding box center [359, 248] width 14 height 14
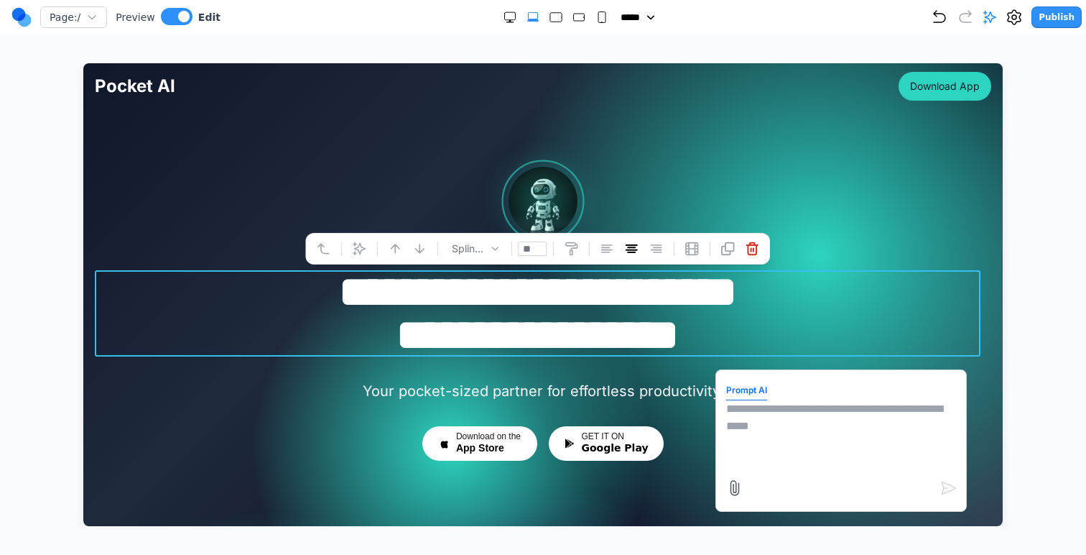
click at [782, 427] on textarea at bounding box center [841, 436] width 230 height 72
paste textarea "**********"
type textarea "**********"
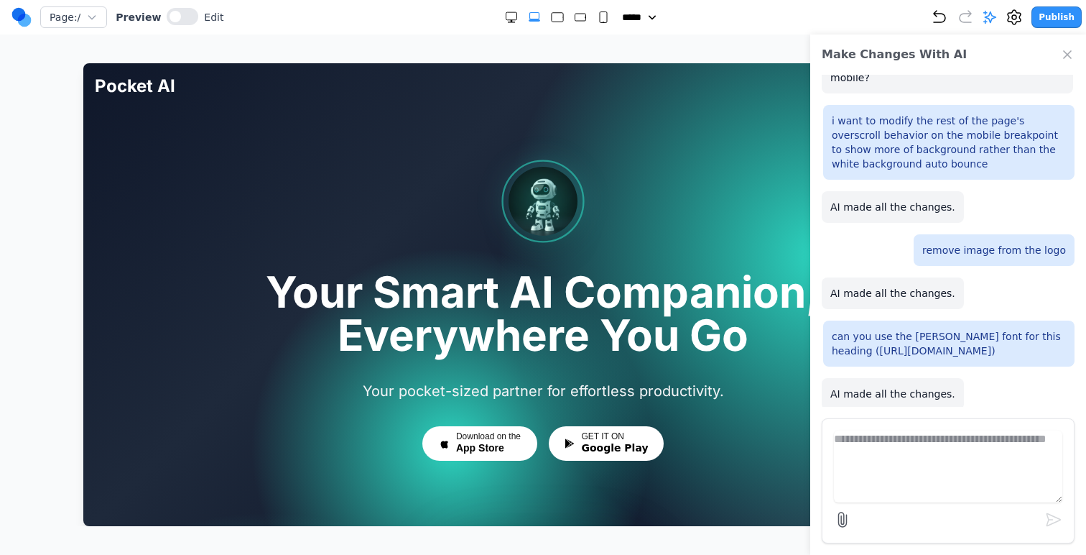
scroll to position [15, 0]
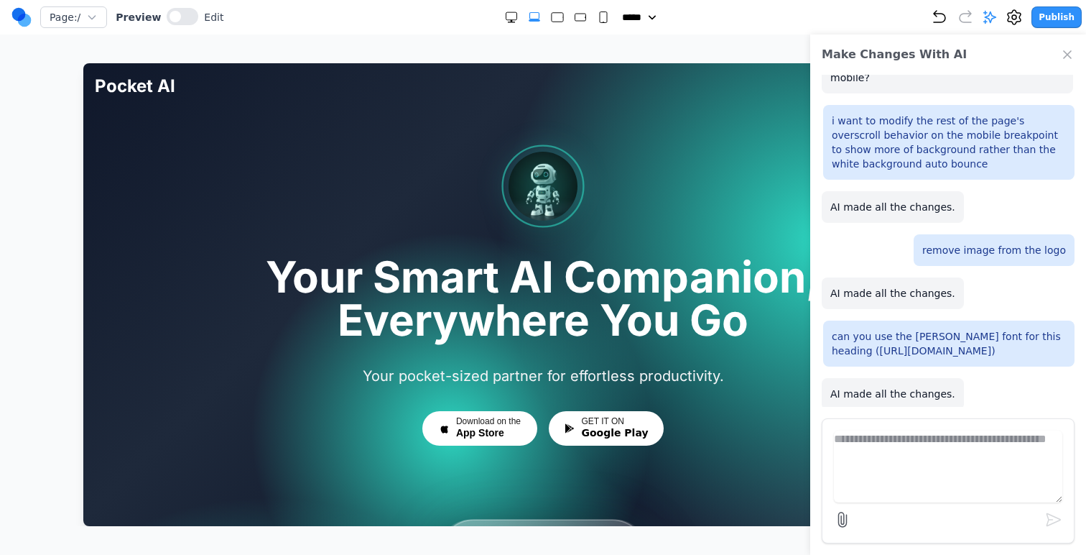
click at [440, 333] on h1 "Your Smart AI Companion, Everywhere You Go" at bounding box center [543, 298] width 896 height 86
click at [566, 304] on h1 "Your Smart AI Companion, Everywhere You Go" at bounding box center [543, 298] width 896 height 86
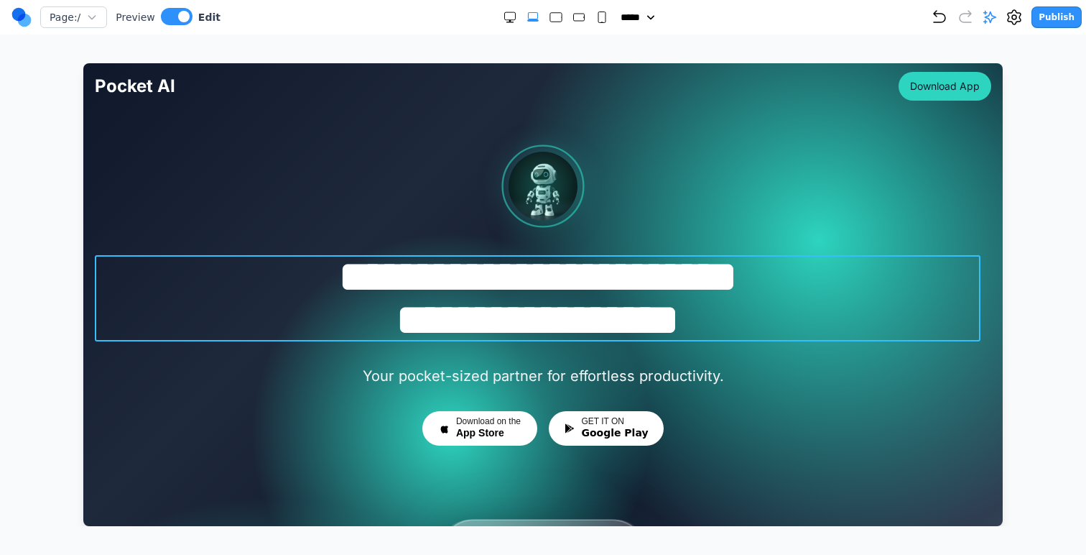
click at [566, 304] on h1 "**********" at bounding box center [538, 298] width 886 height 86
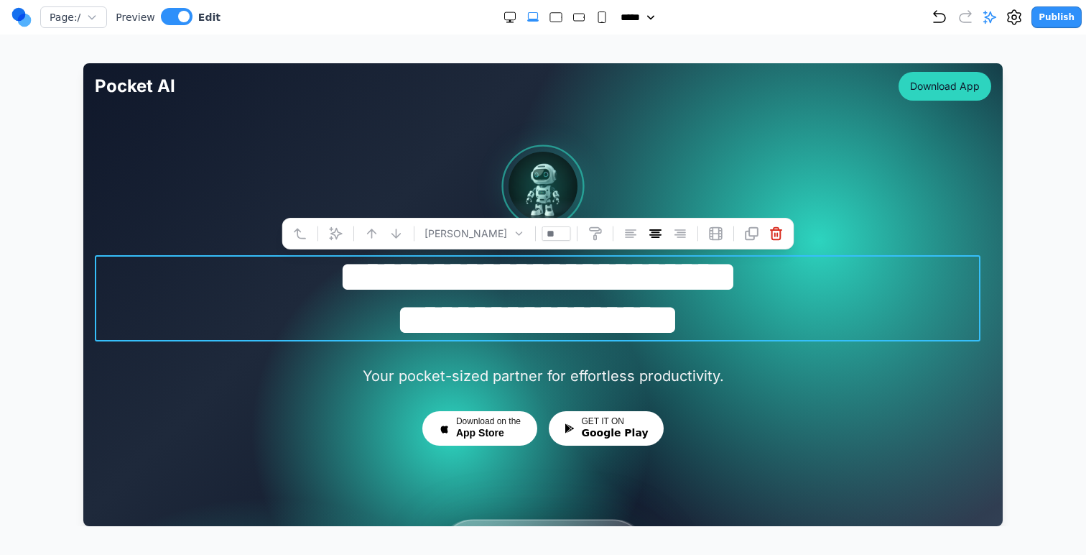
click at [473, 249] on div "Geist **" at bounding box center [538, 234] width 512 height 32
click at [479, 240] on div "Geist" at bounding box center [475, 233] width 100 height 19
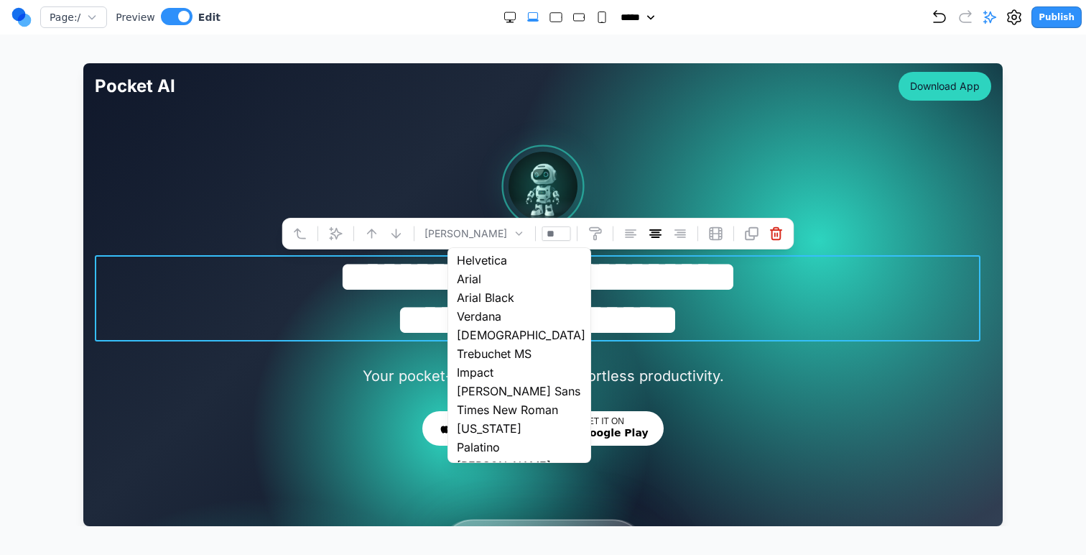
click at [788, 380] on p "Your pocket-sized partner for effortless productivity." at bounding box center [543, 376] width 644 height 24
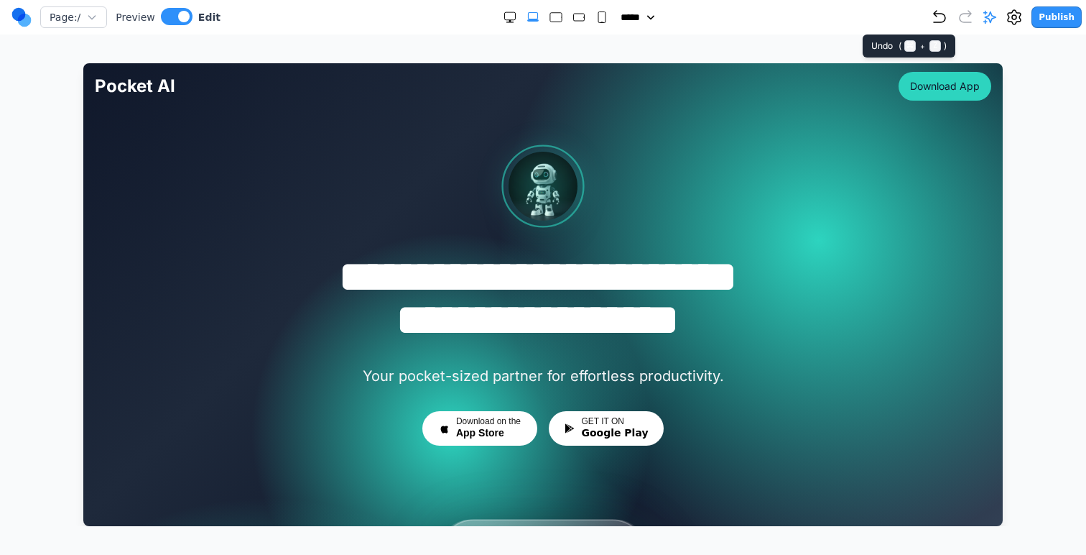
click at [942, 17] on icon "Undo" at bounding box center [939, 17] width 17 height 17
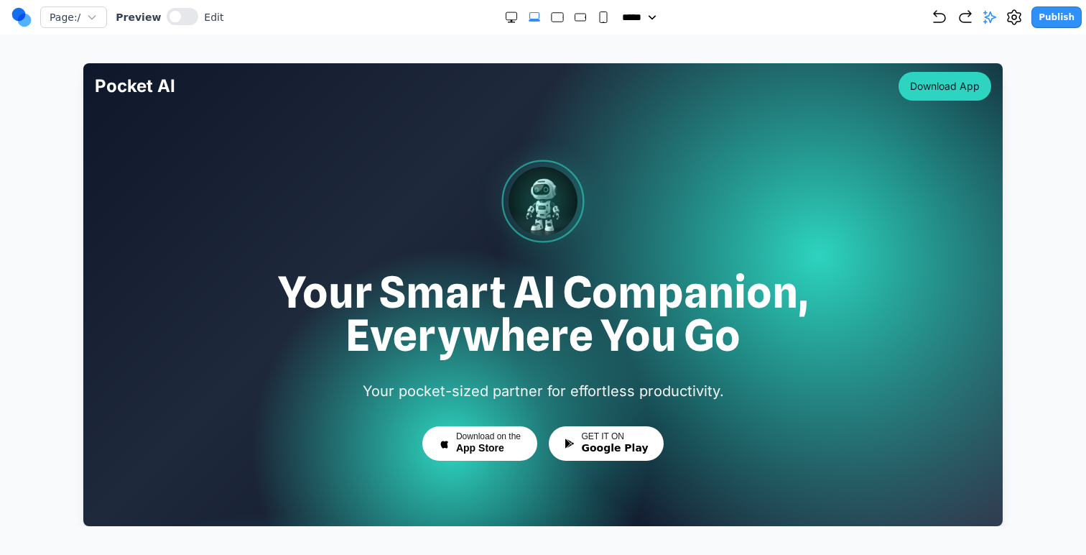
scroll to position [16, 0]
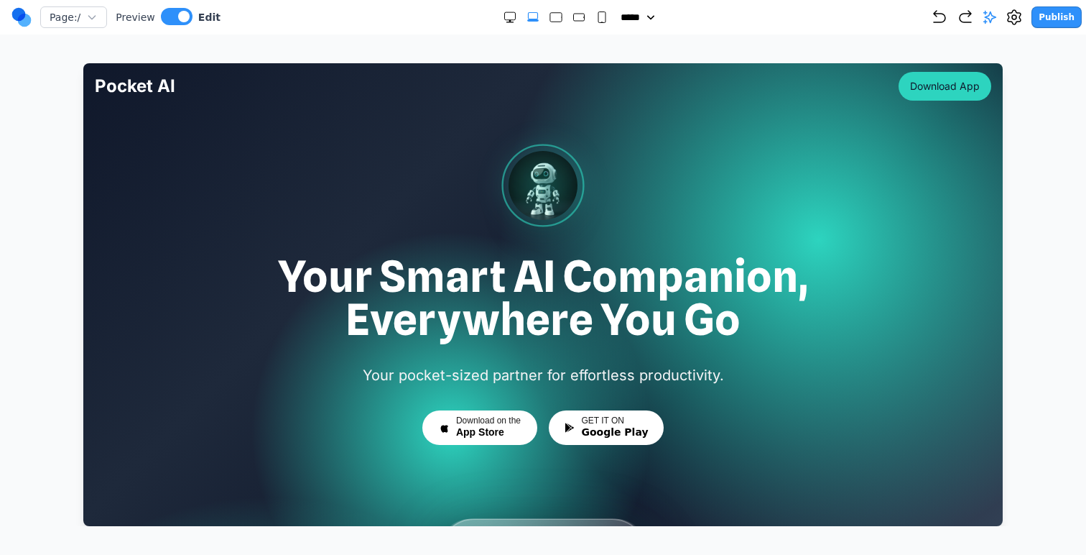
click at [715, 297] on h1 "Your Smart AI Companion, Everywhere You Go" at bounding box center [543, 297] width 896 height 86
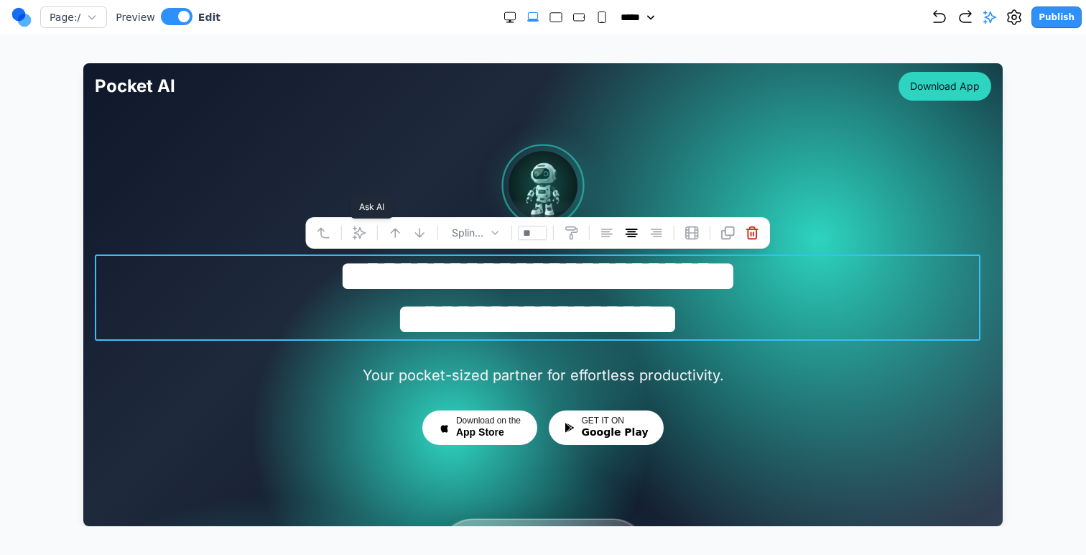
click at [366, 238] on icon at bounding box center [359, 233] width 14 height 14
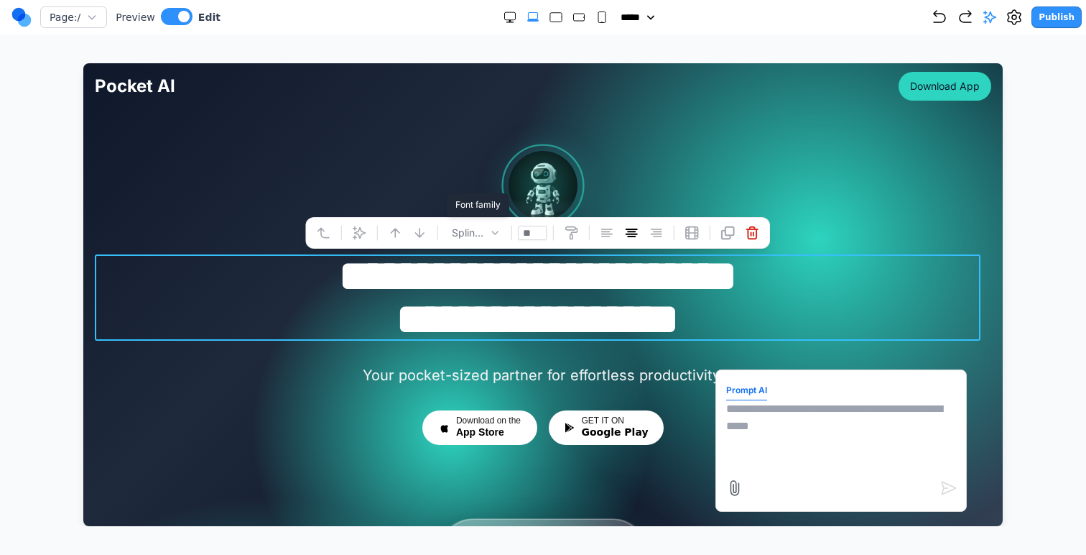
click at [489, 236] on icon at bounding box center [494, 232] width 11 height 11
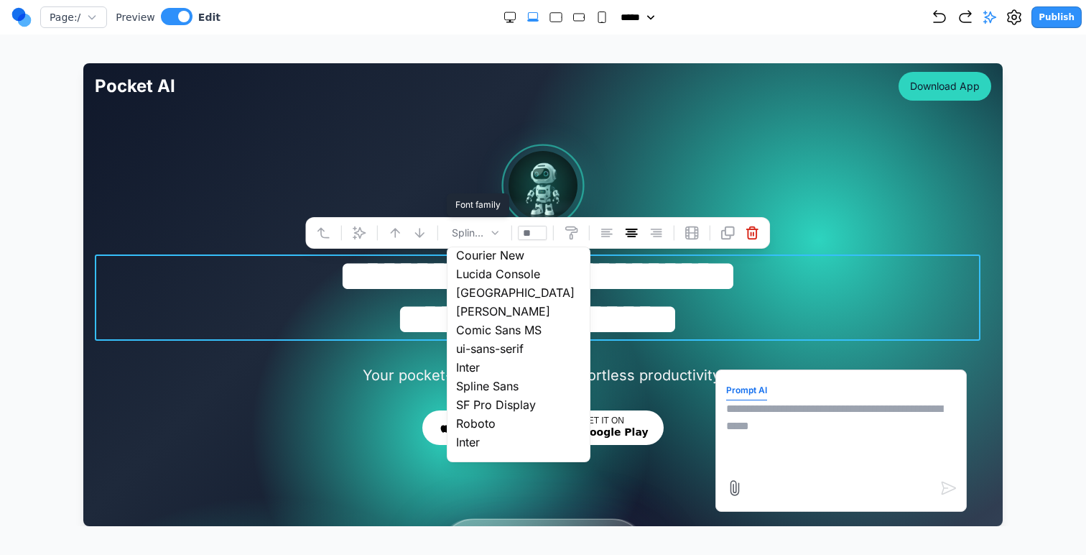
scroll to position [227, 0]
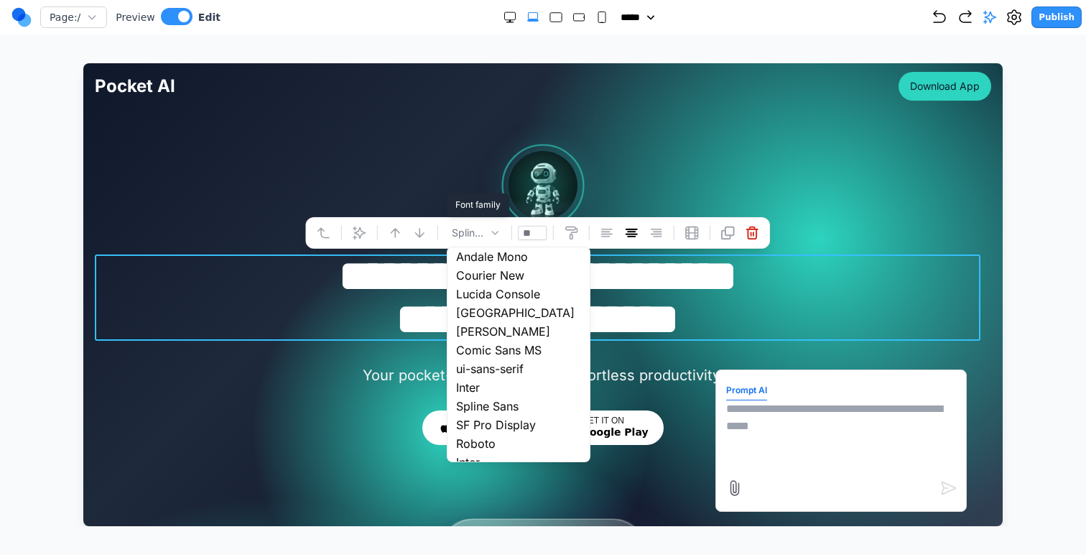
click at [319, 286] on h1 "**********" at bounding box center [538, 297] width 886 height 86
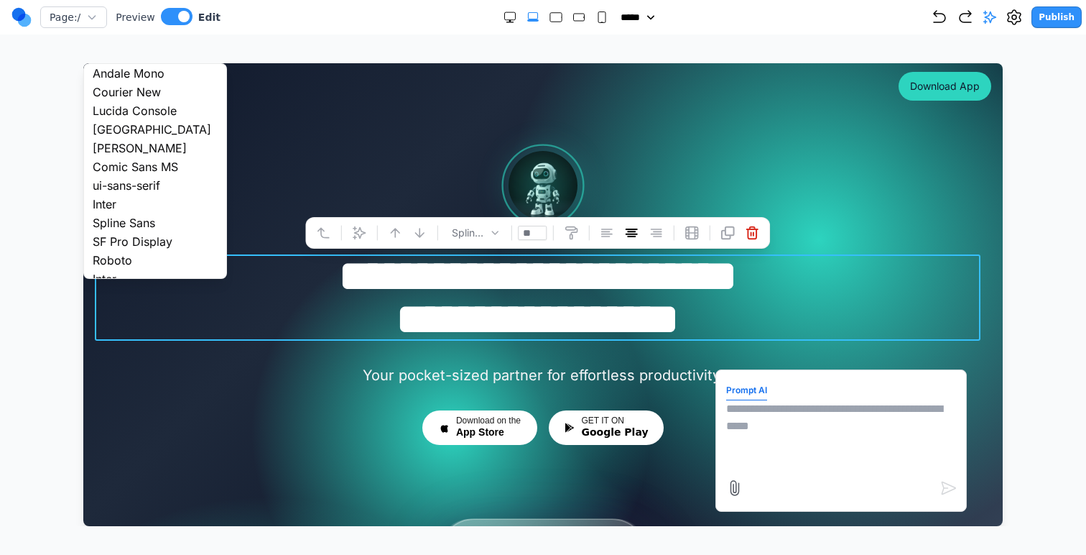
click at [742, 433] on textarea at bounding box center [841, 436] width 230 height 72
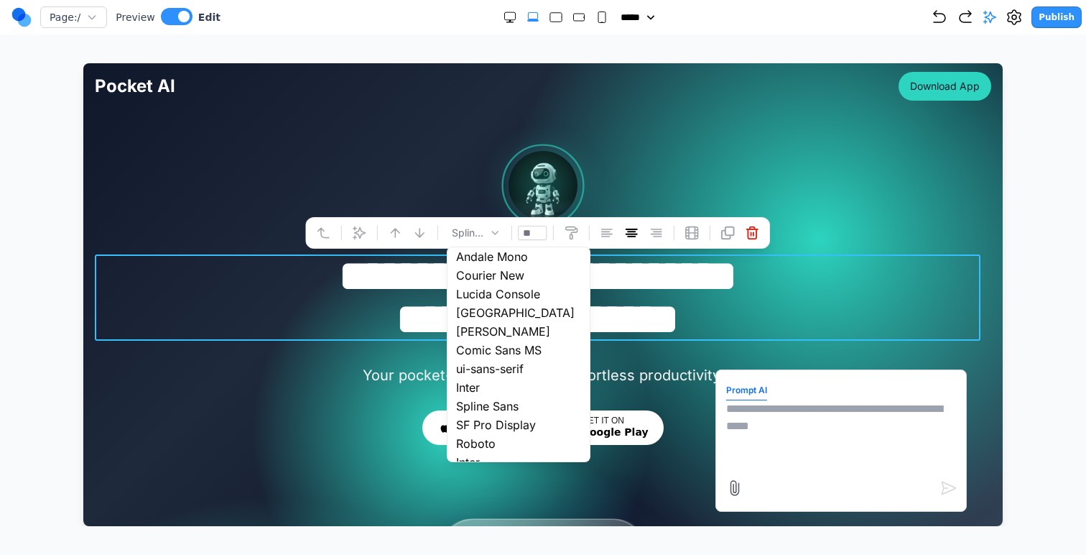
click at [1003, 55] on div "Page: / Preview Edit ***** ***** ****** ****** ****** Publish Make Changes With…" at bounding box center [543, 263] width 1086 height 526
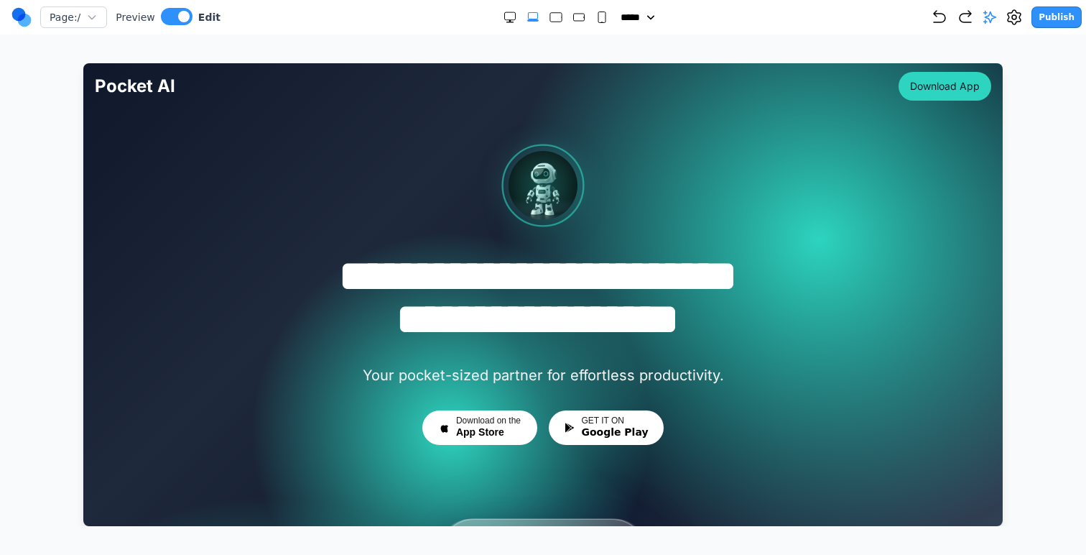
click at [993, 19] on icon at bounding box center [990, 17] width 14 height 14
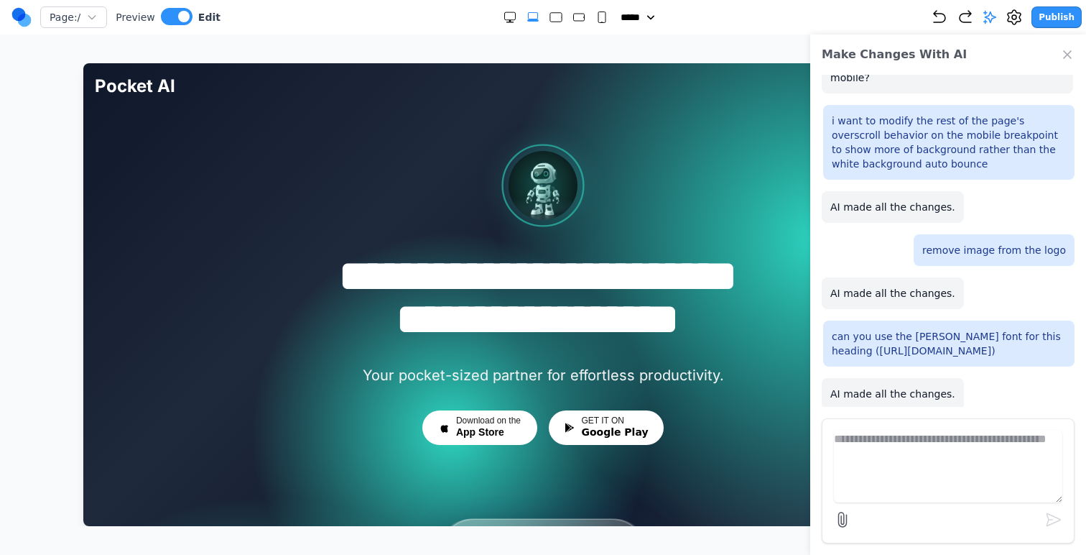
click at [922, 461] on textarea at bounding box center [948, 466] width 228 height 72
paste textarea "**********"
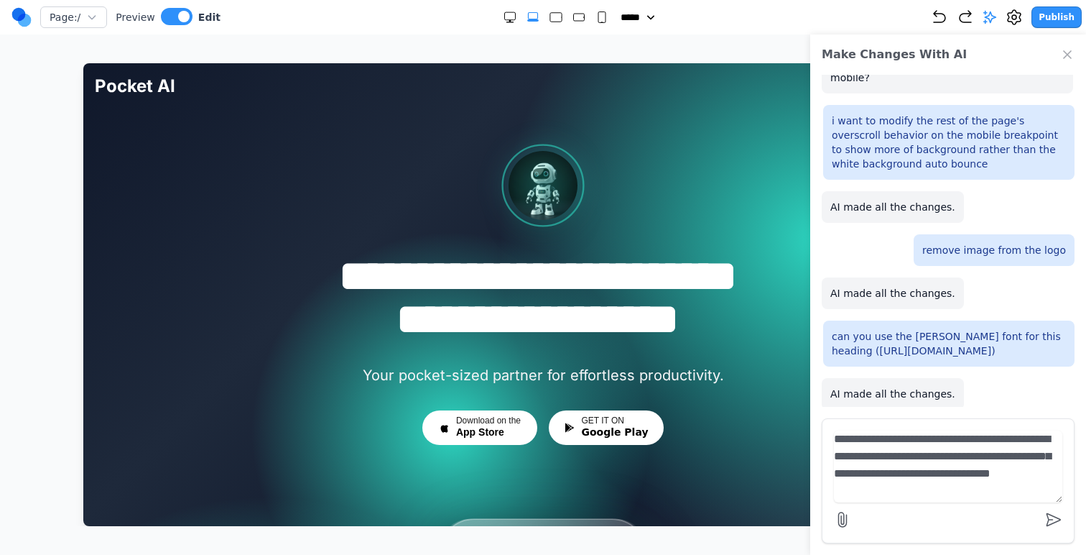
scroll to position [12, 0]
type textarea "**********"
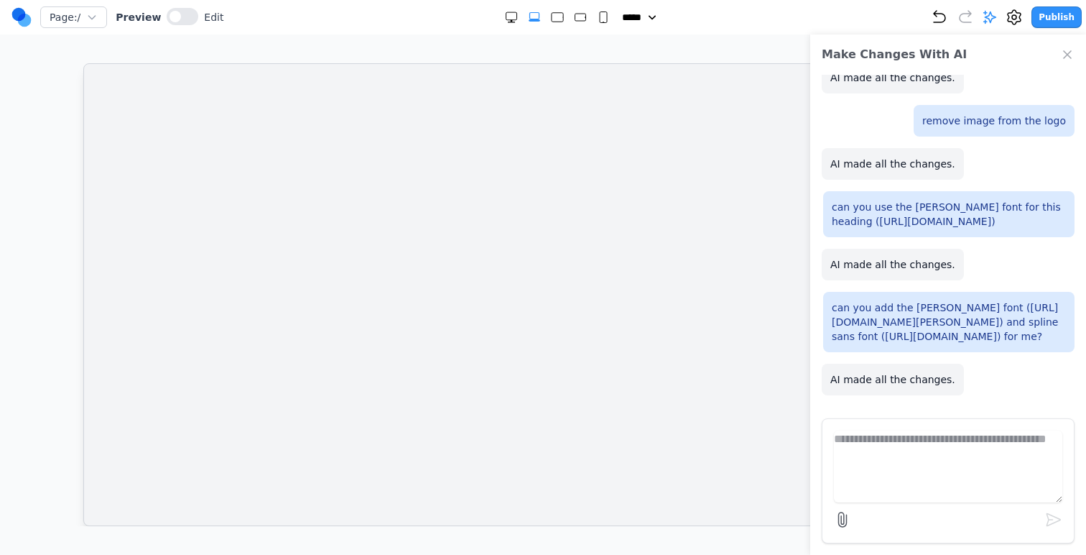
scroll to position [0, 0]
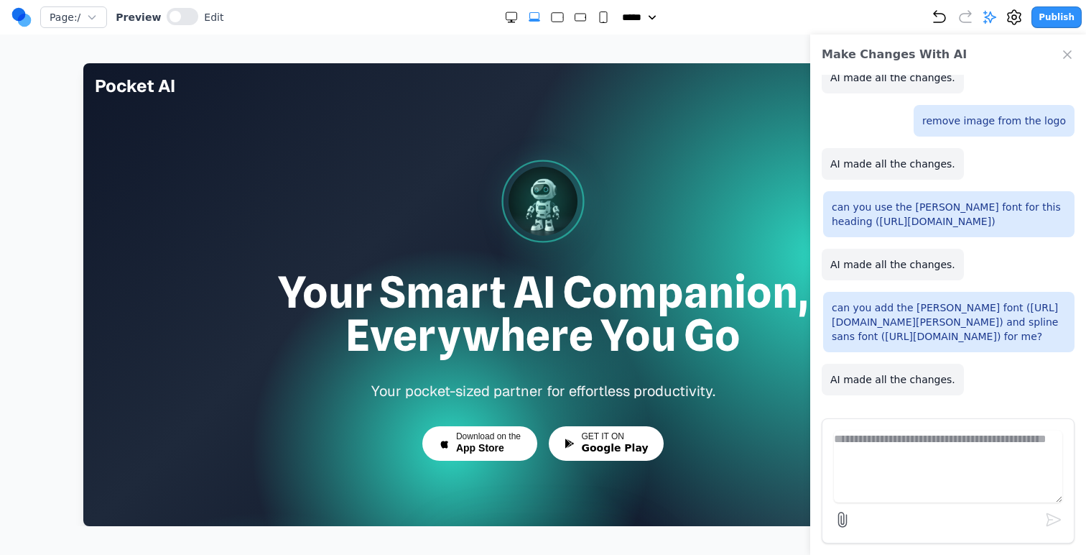
click at [750, 335] on h1 "Your Smart AI Companion, Everywhere You Go" at bounding box center [543, 313] width 896 height 86
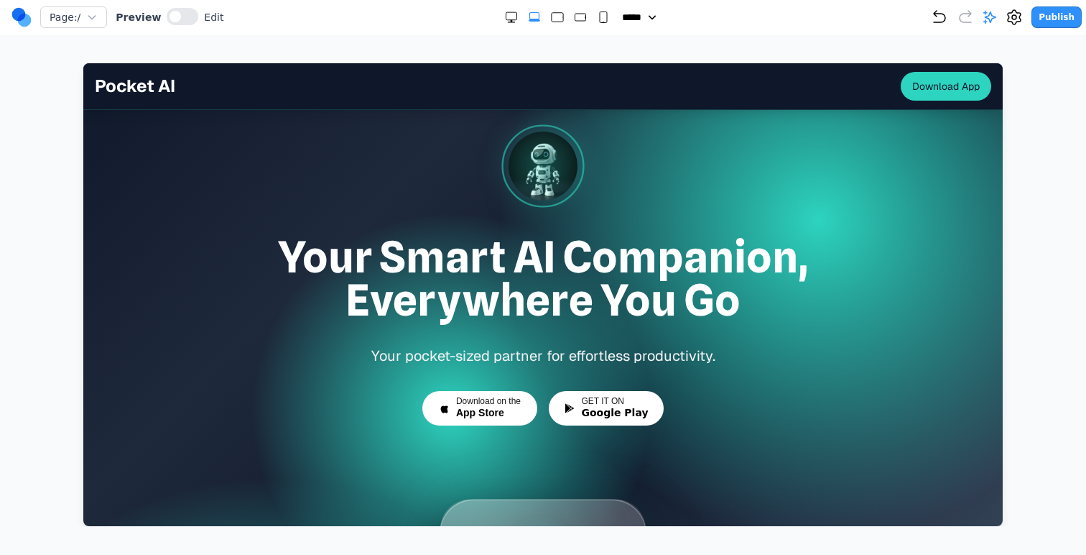
scroll to position [57, 0]
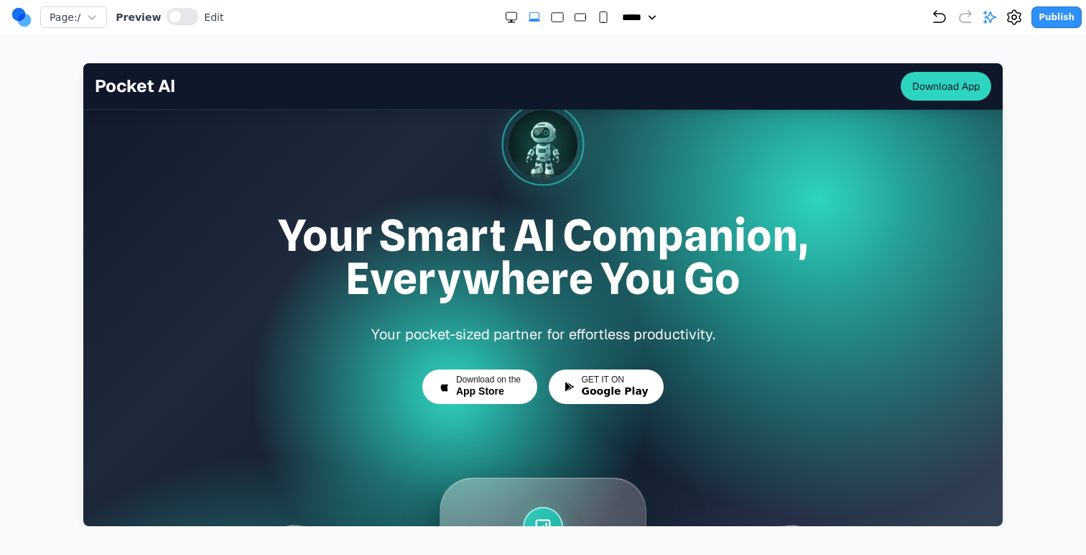
click at [668, 282] on h1 "Your Smart AI Companion, Everywhere You Go" at bounding box center [543, 256] width 896 height 86
click at [641, 272] on h1 "Your Smart AI Companion, Everywhere You Go" at bounding box center [543, 256] width 896 height 86
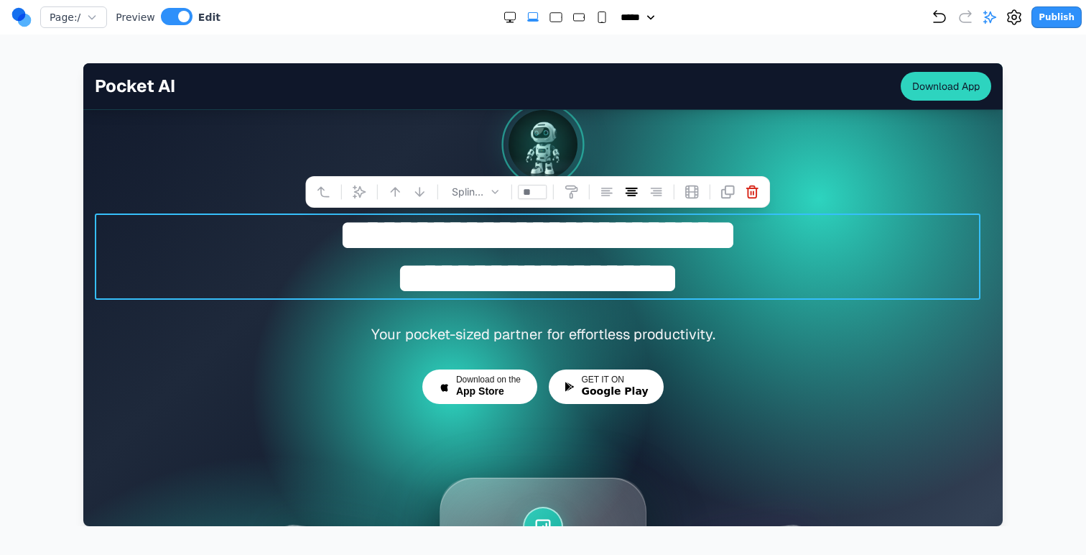
click at [470, 255] on h1 "**********" at bounding box center [538, 256] width 886 height 86
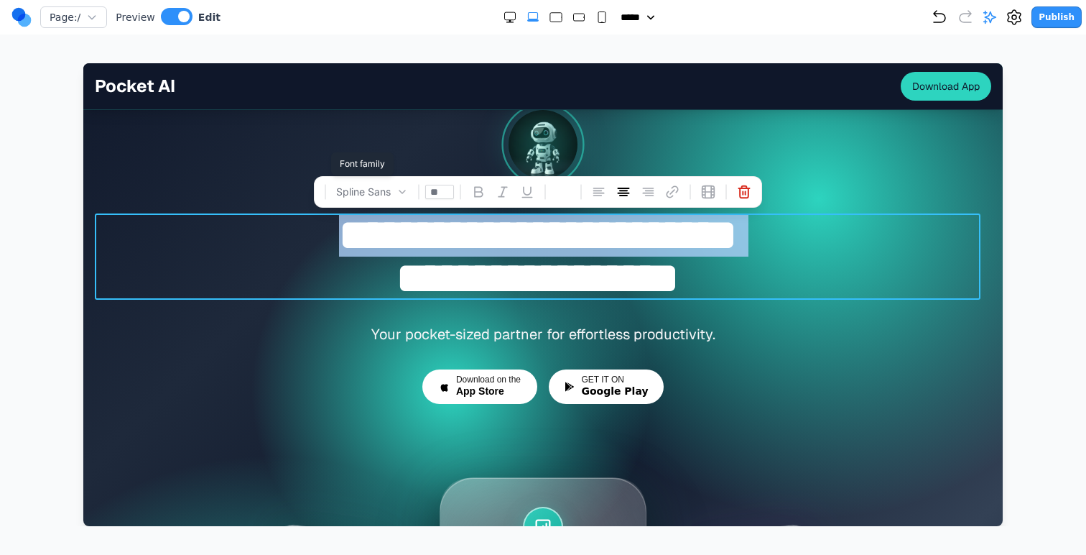
click at [373, 198] on div "Spline Sans" at bounding box center [372, 191] width 72 height 19
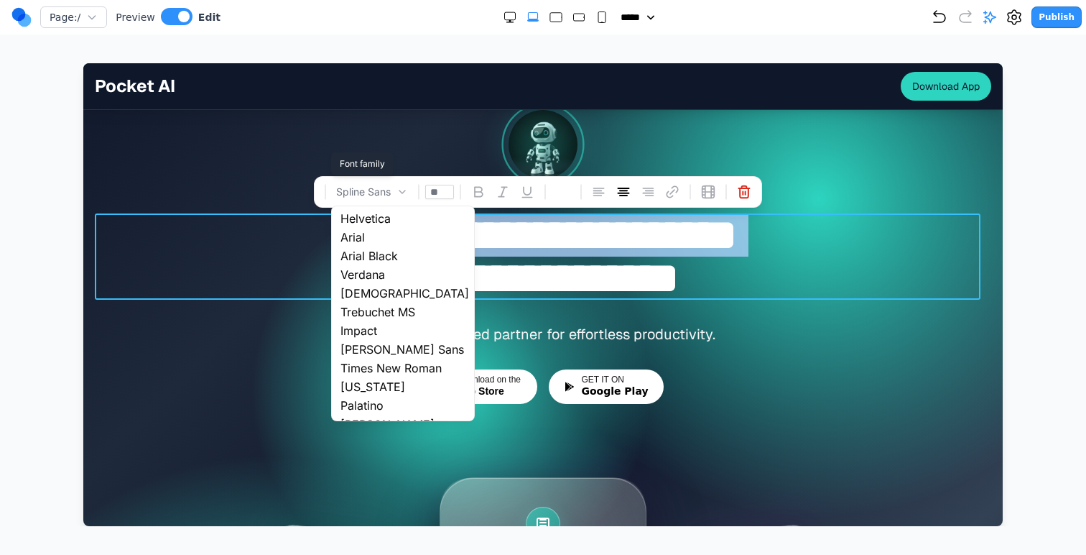
scroll to position [247, 0]
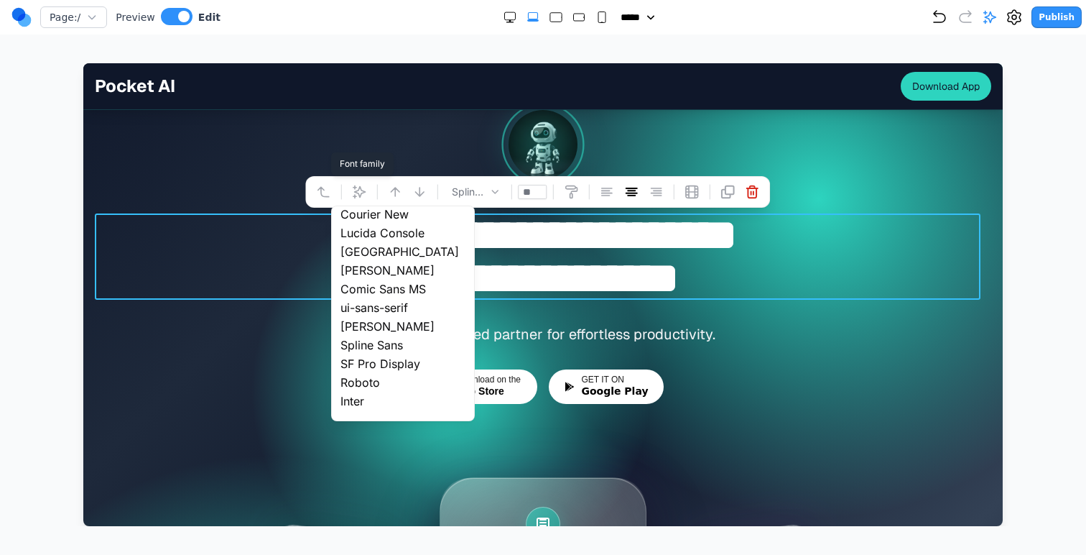
click at [375, 331] on div "Geist" at bounding box center [403, 326] width 142 height 19
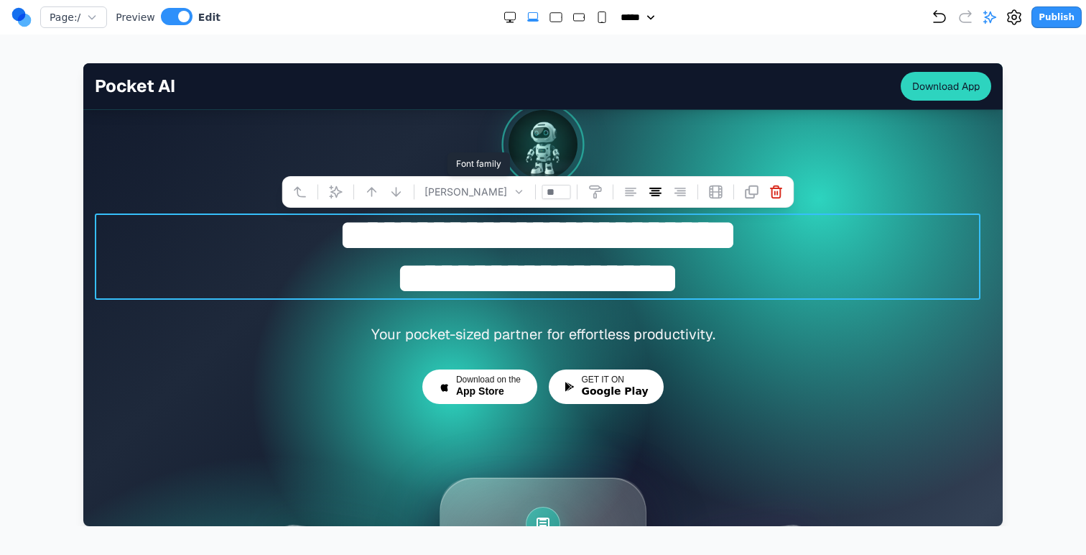
click at [470, 190] on span "Geist" at bounding box center [466, 191] width 83 height 13
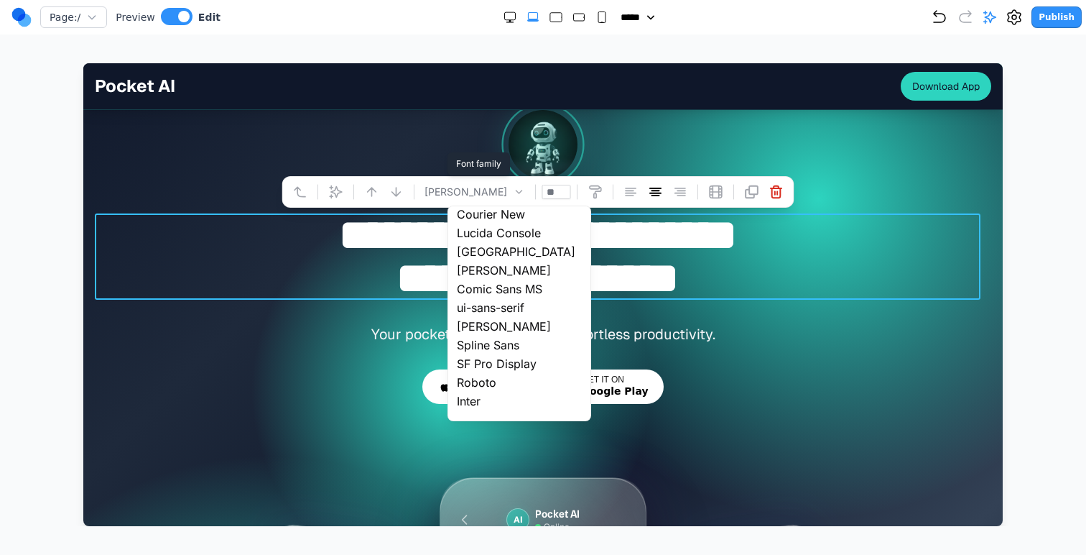
click at [488, 340] on div "Spline Sans" at bounding box center [519, 344] width 142 height 19
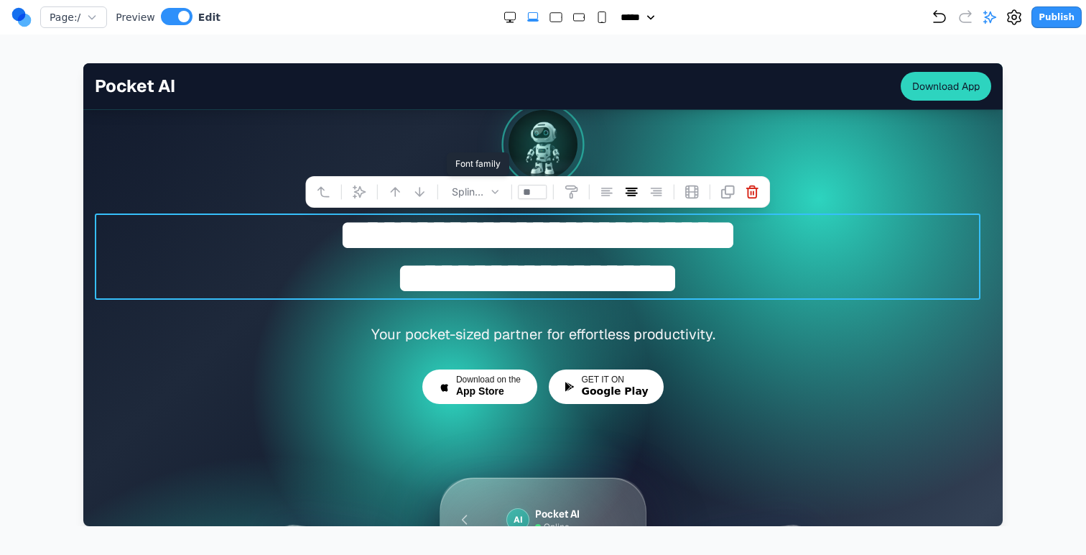
click at [479, 191] on span "Spline Sans" at bounding box center [466, 191] width 36 height 13
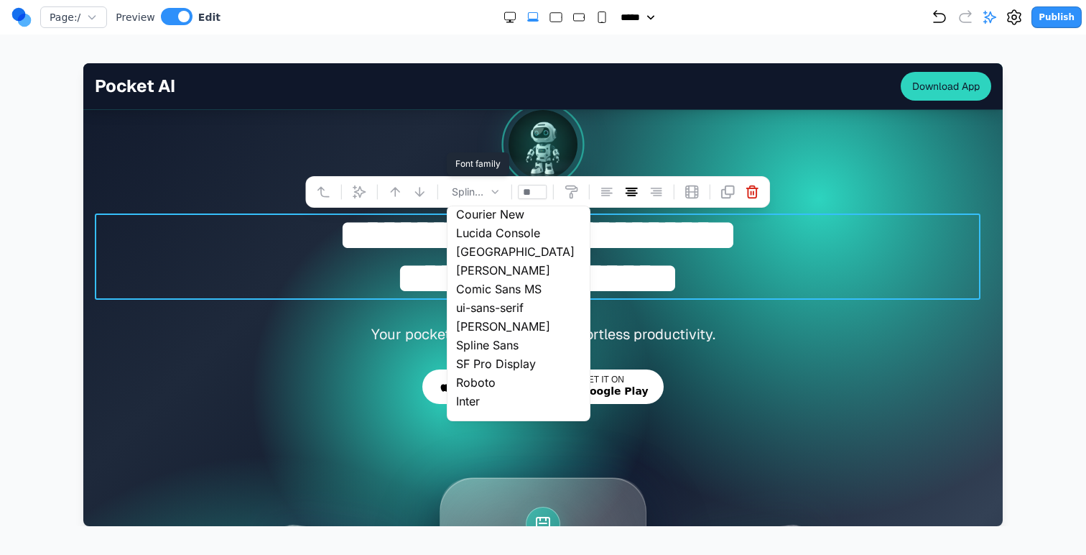
click at [486, 323] on div "Geist" at bounding box center [519, 326] width 142 height 19
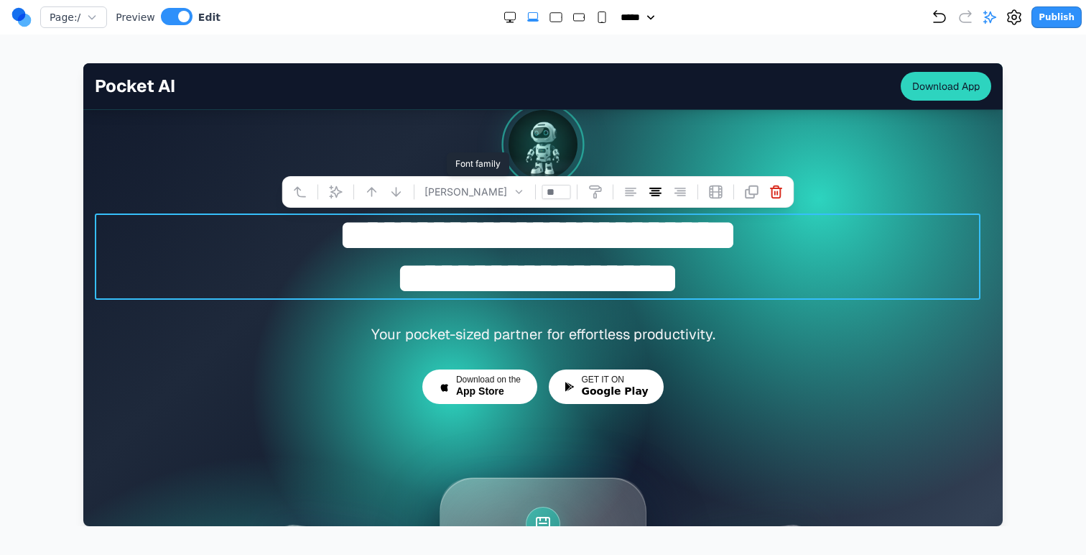
click at [463, 319] on div "**********" at bounding box center [542, 532] width 919 height 845
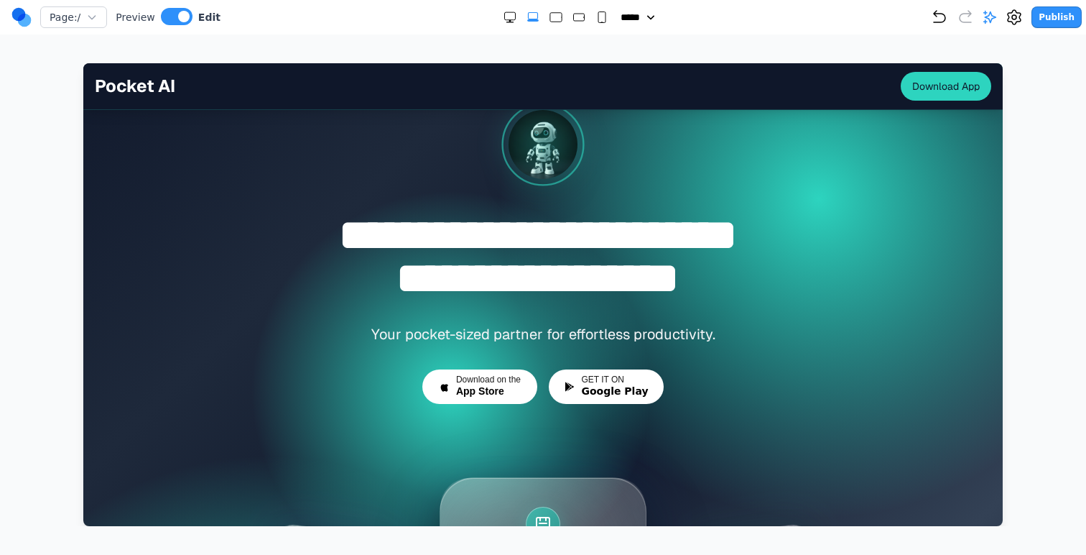
scroll to position [0, 0]
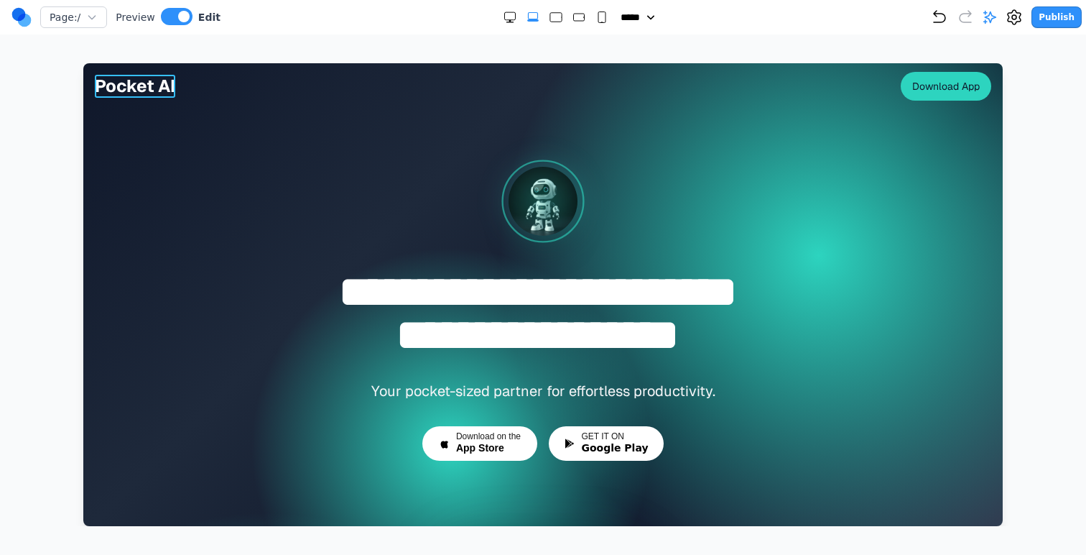
click at [170, 86] on span "Pocket AI" at bounding box center [135, 86] width 80 height 23
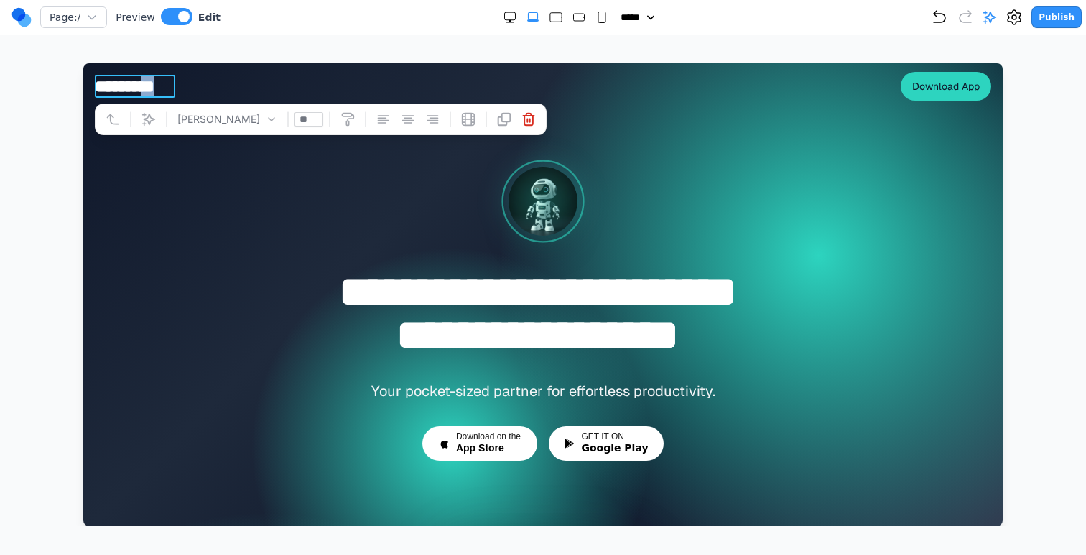
click at [170, 86] on span "*********" at bounding box center [135, 86] width 80 height 23
click at [149, 118] on div "Geist" at bounding box center [167, 119] width 100 height 19
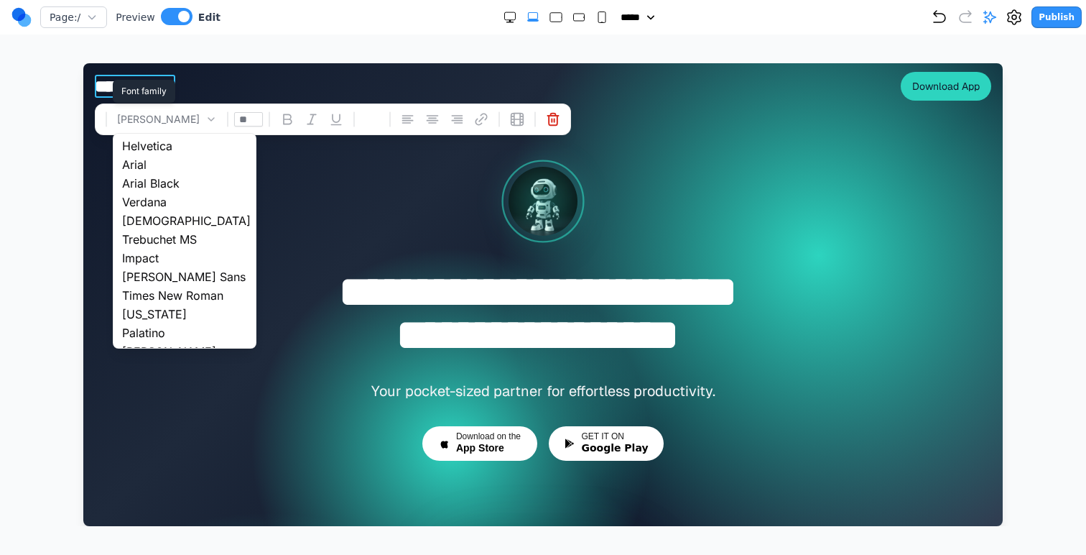
scroll to position [247, 0]
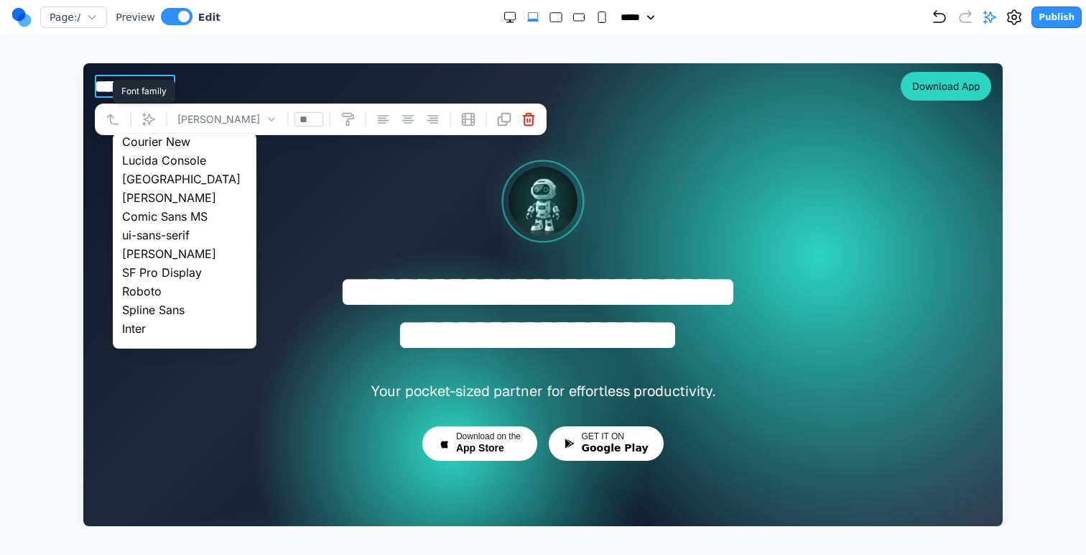
click at [145, 251] on div "Geist" at bounding box center [184, 253] width 142 height 19
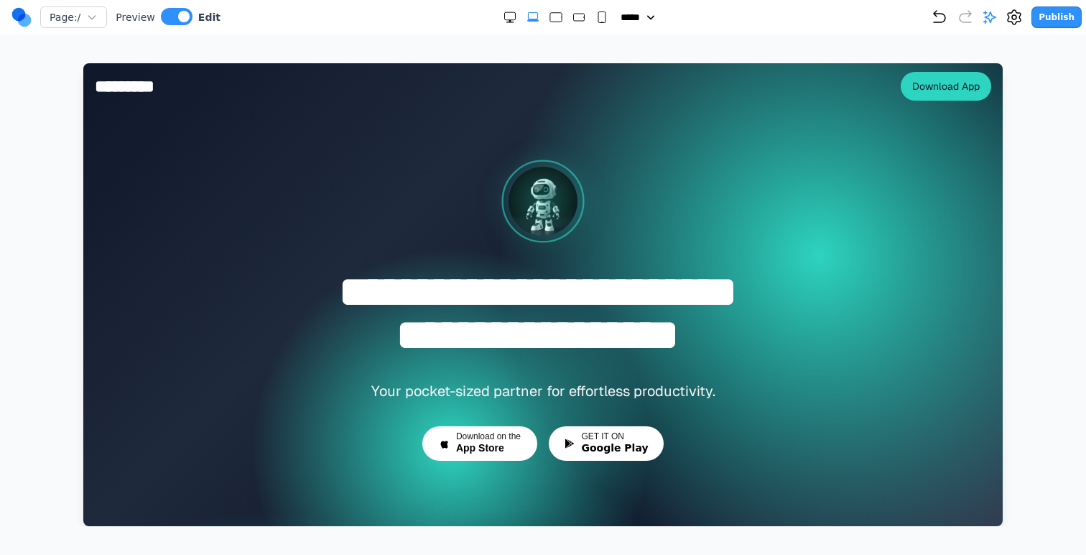
click at [206, 175] on div at bounding box center [543, 201] width 896 height 69
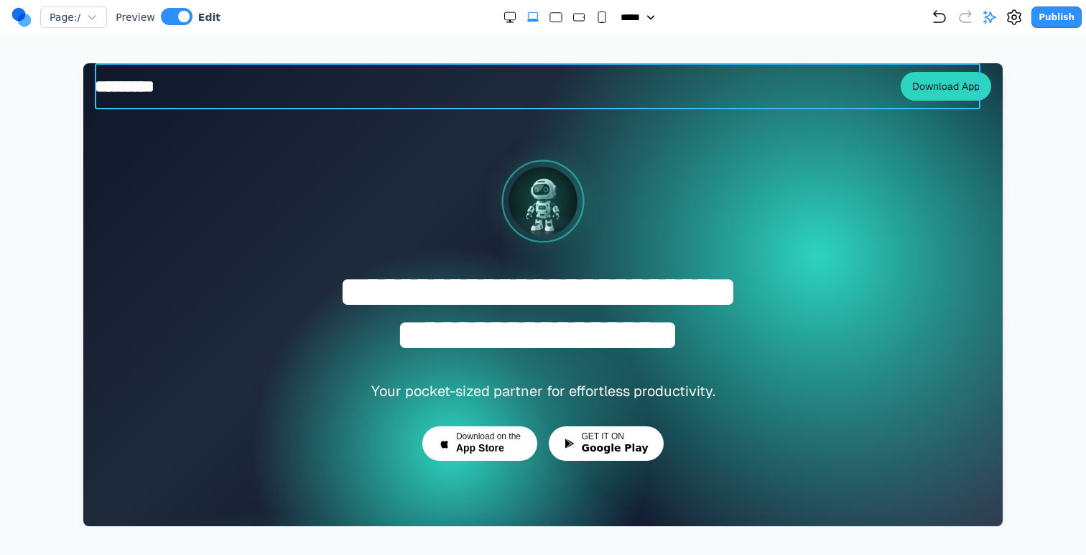
click at [162, 87] on span "*********" at bounding box center [135, 86] width 80 height 23
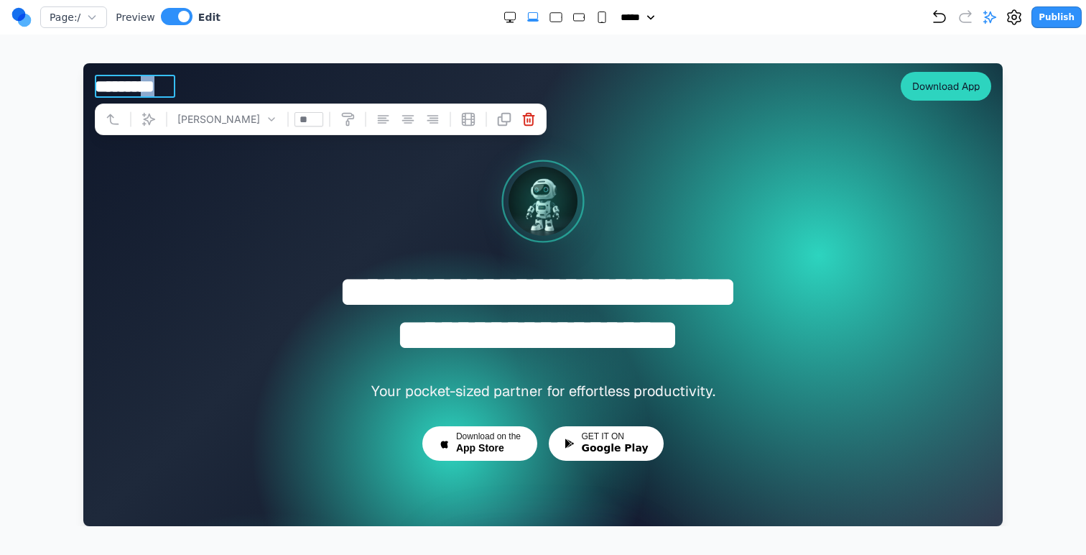
click at [162, 87] on span "*********" at bounding box center [135, 86] width 80 height 23
click at [205, 121] on icon at bounding box center [210, 118] width 11 height 11
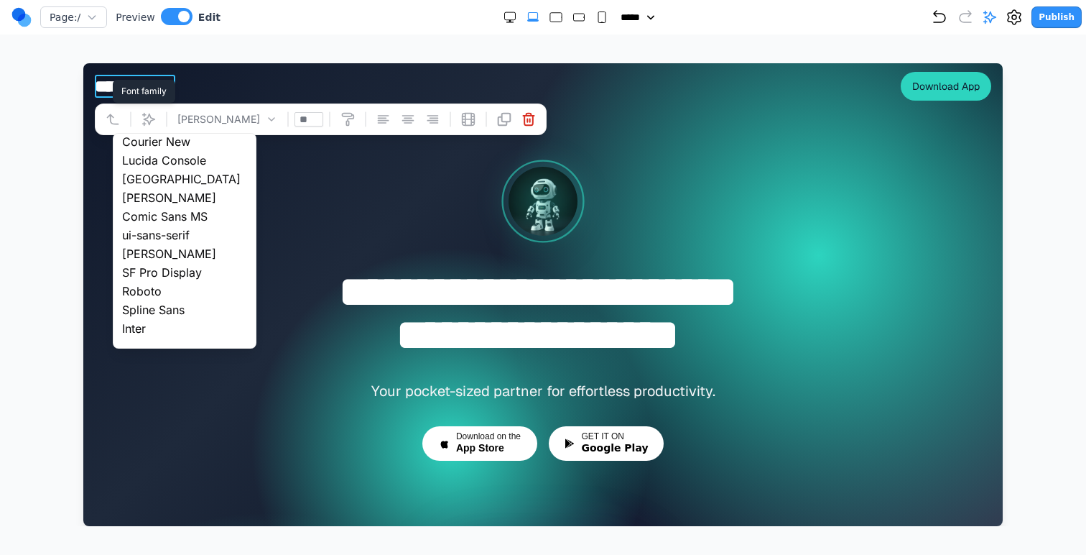
click at [164, 308] on div "Spline Sans" at bounding box center [184, 309] width 142 height 19
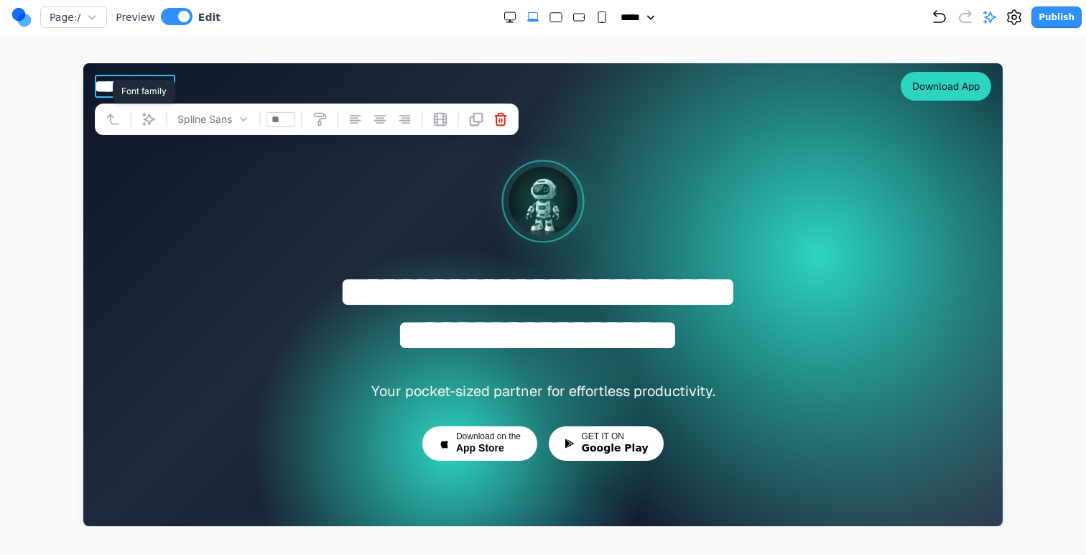
click at [175, 330] on h1 "**********" at bounding box center [538, 313] width 886 height 86
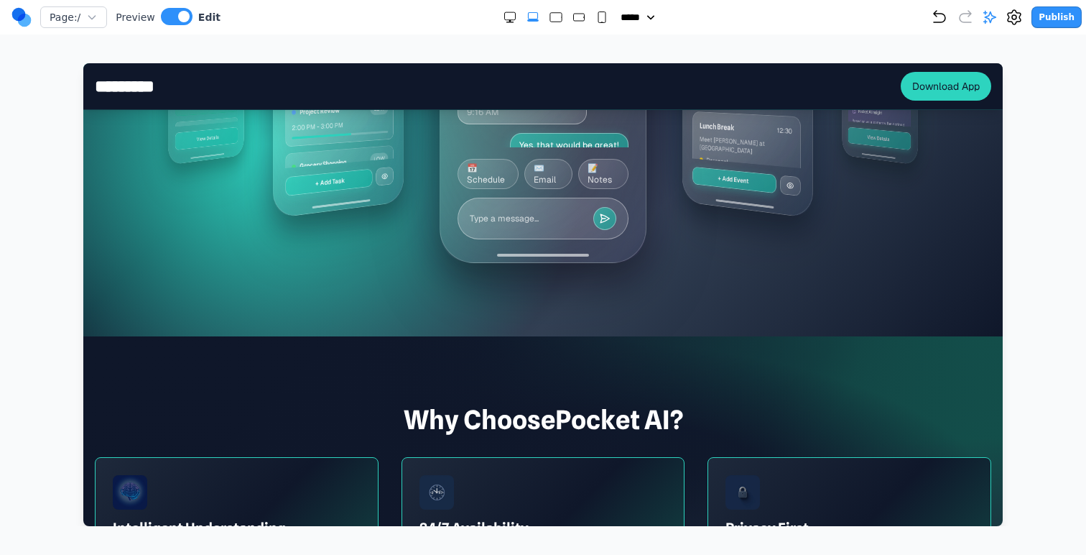
scroll to position [0, 0]
